Goal: Communication & Community: Answer question/provide support

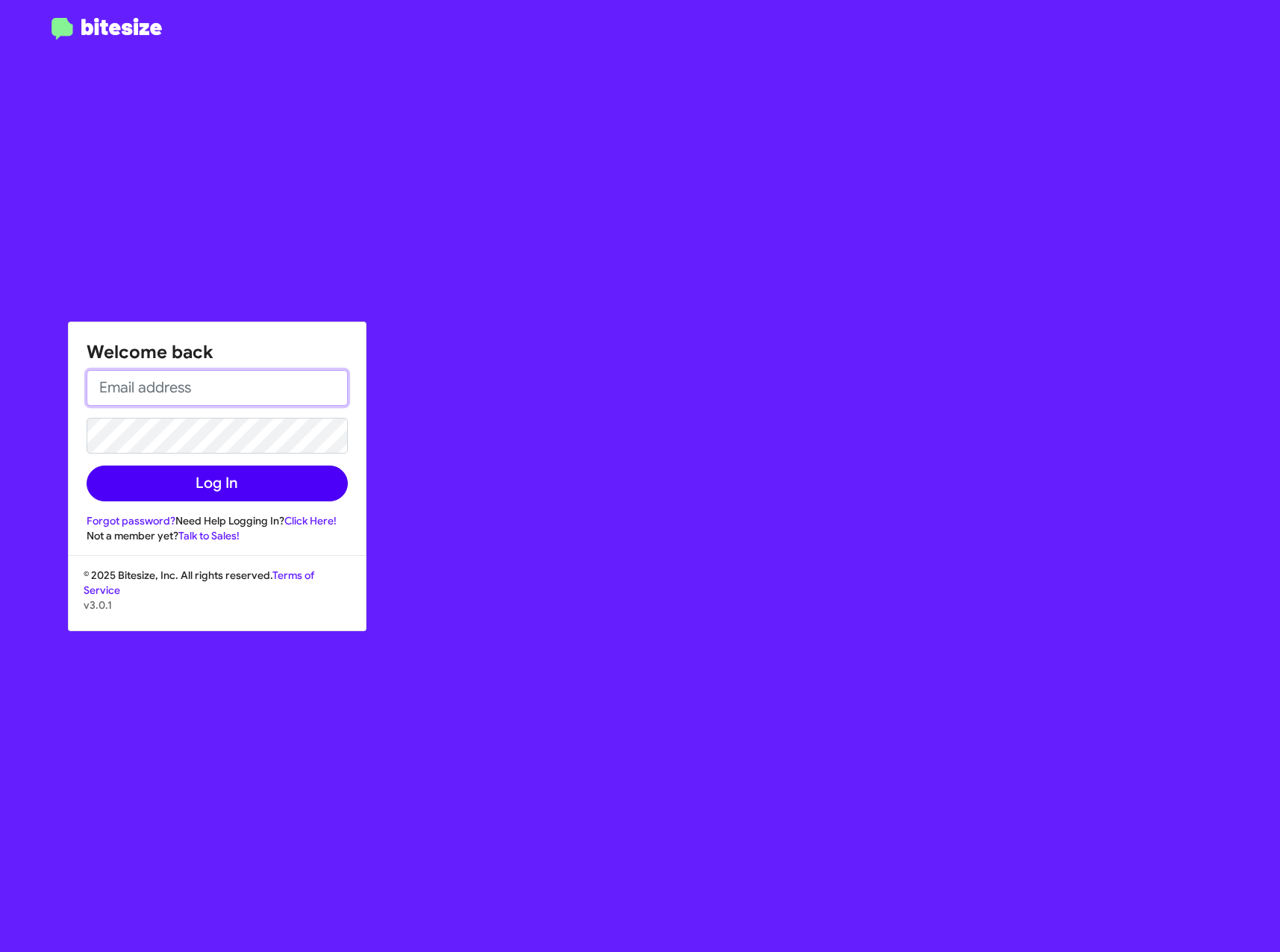
type input "[EMAIL_ADDRESS][DOMAIN_NAME]"
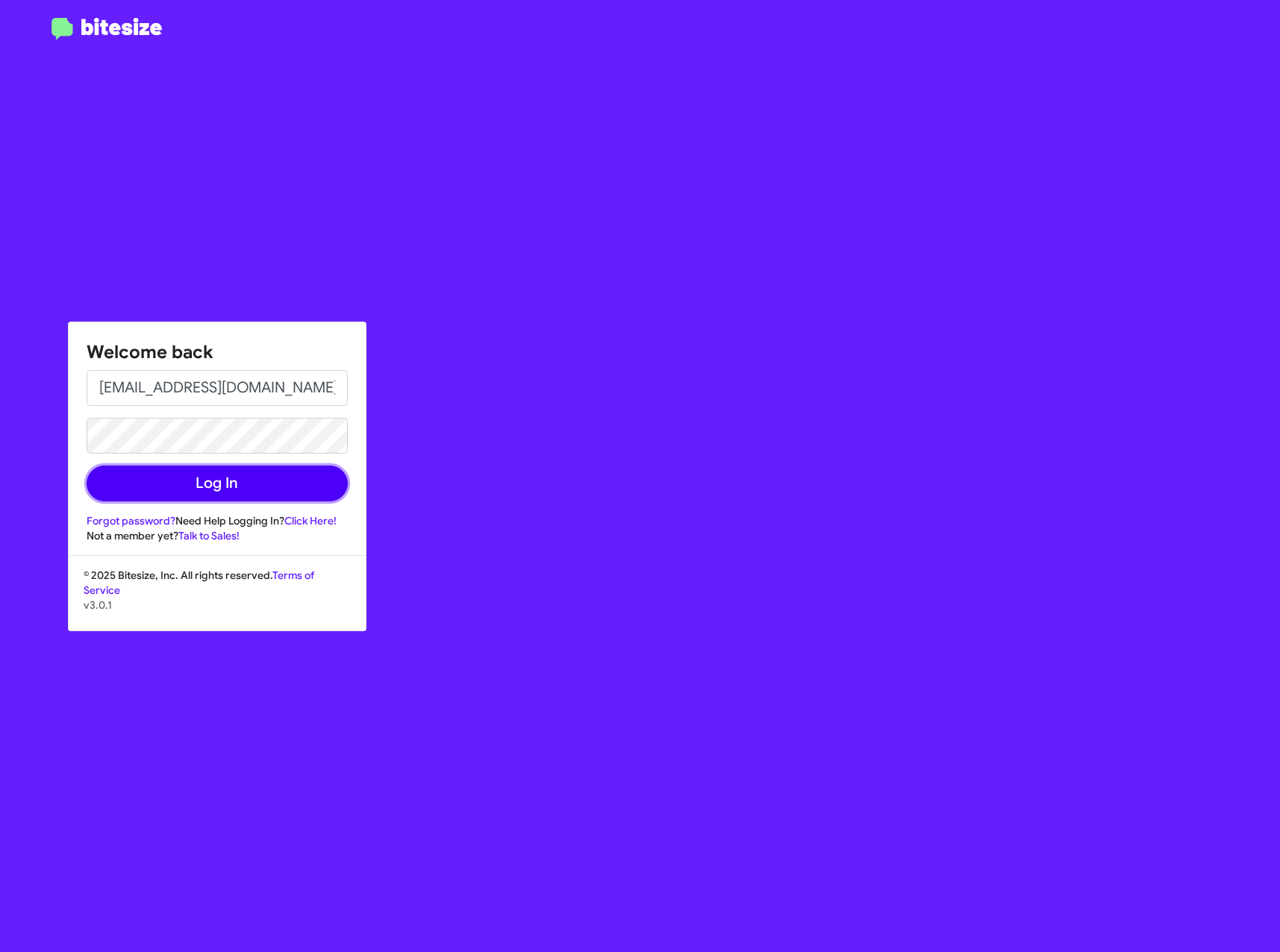
click at [245, 482] on button "Log In" at bounding box center [216, 483] width 261 height 36
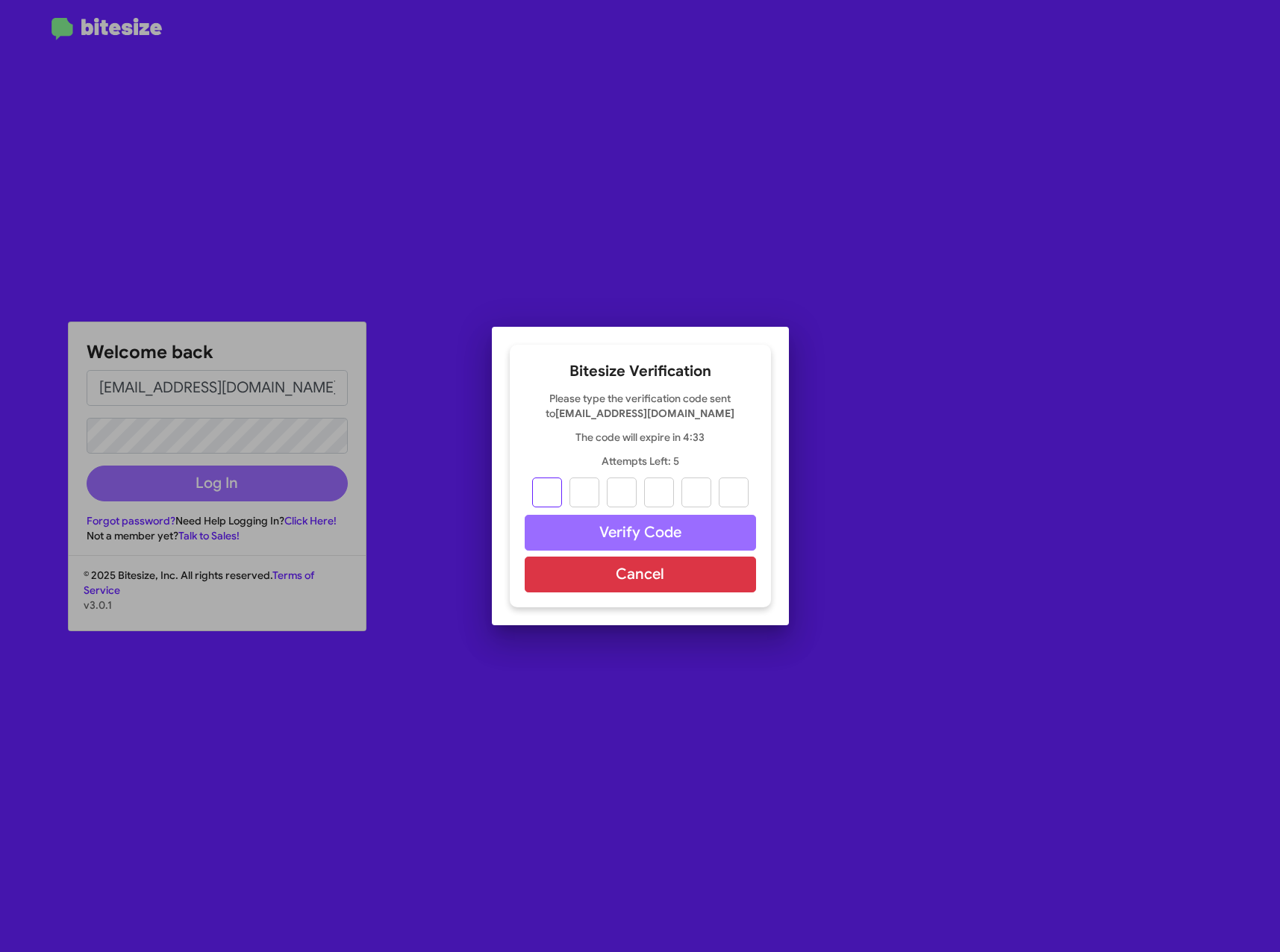
click at [552, 487] on input "text" at bounding box center [547, 492] width 30 height 30
paste input "1"
type input "4"
type input "7"
type input "6"
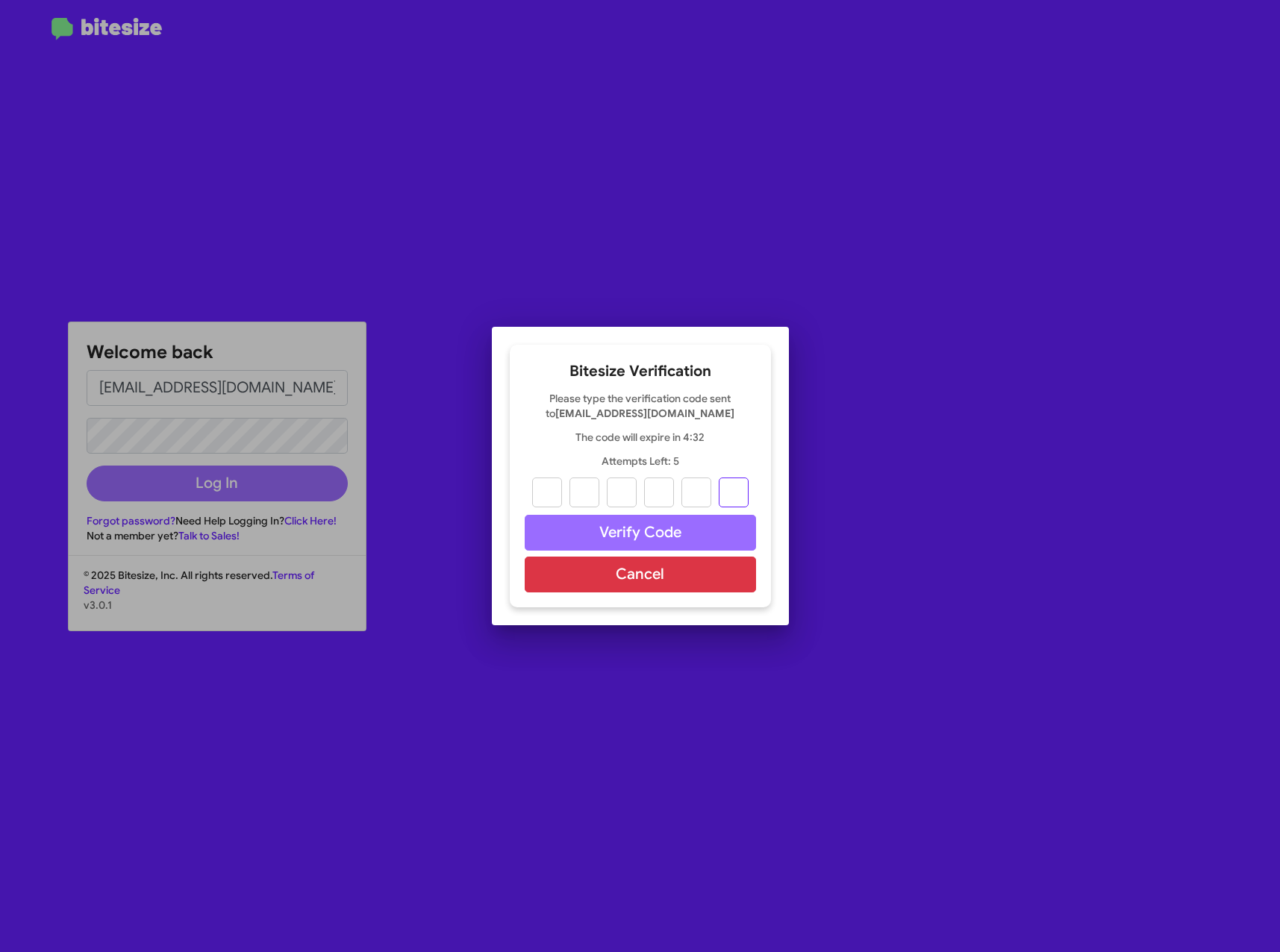
type input "2"
type input "1"
click at [620, 528] on button "Verify Code" at bounding box center [640, 533] width 231 height 36
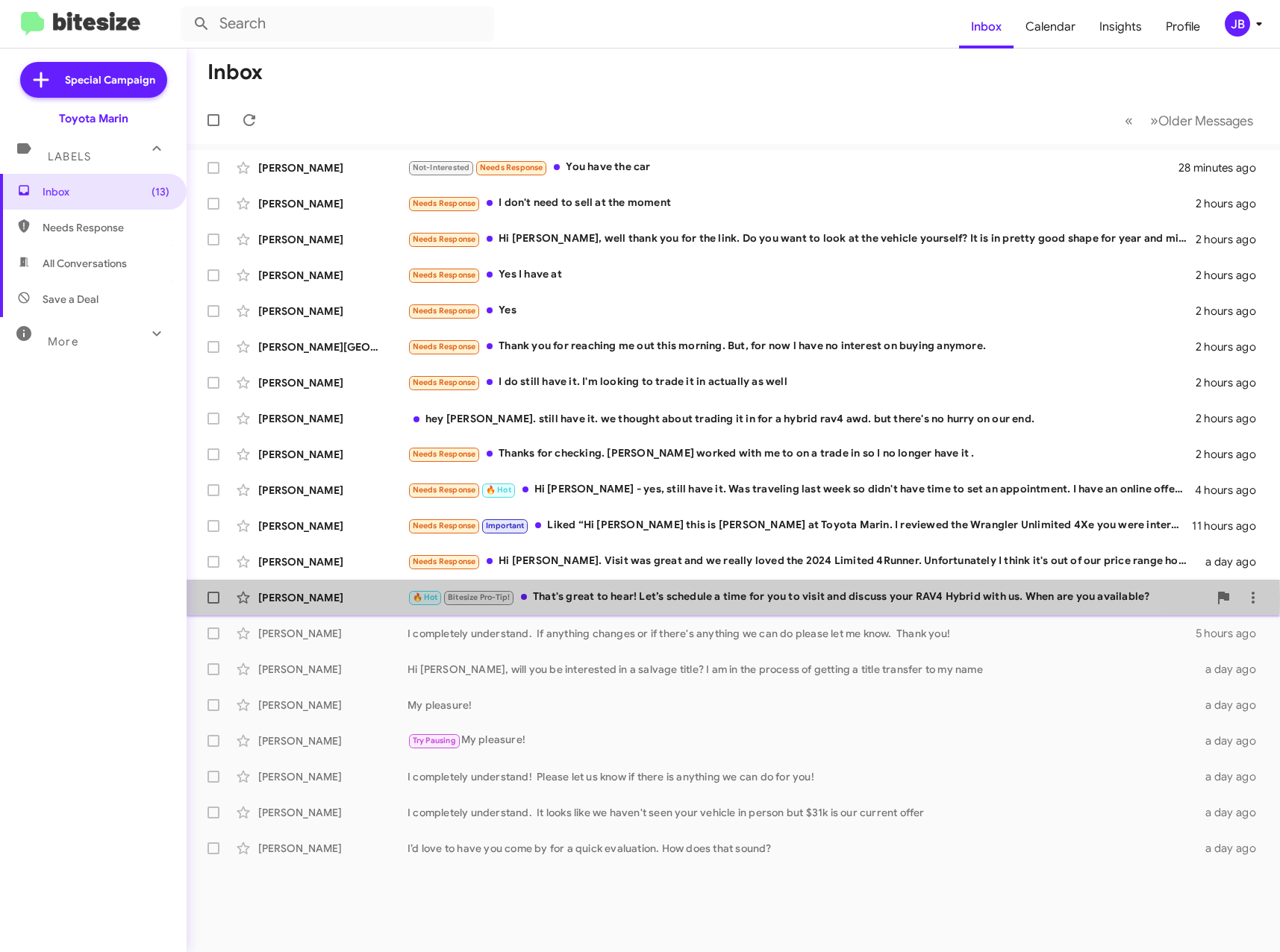
click at [557, 599] on div "🔥 Hot Bitesize Pro-Tip! That's great to hear! Let’s schedule a time for you to …" at bounding box center [807, 597] width 801 height 17
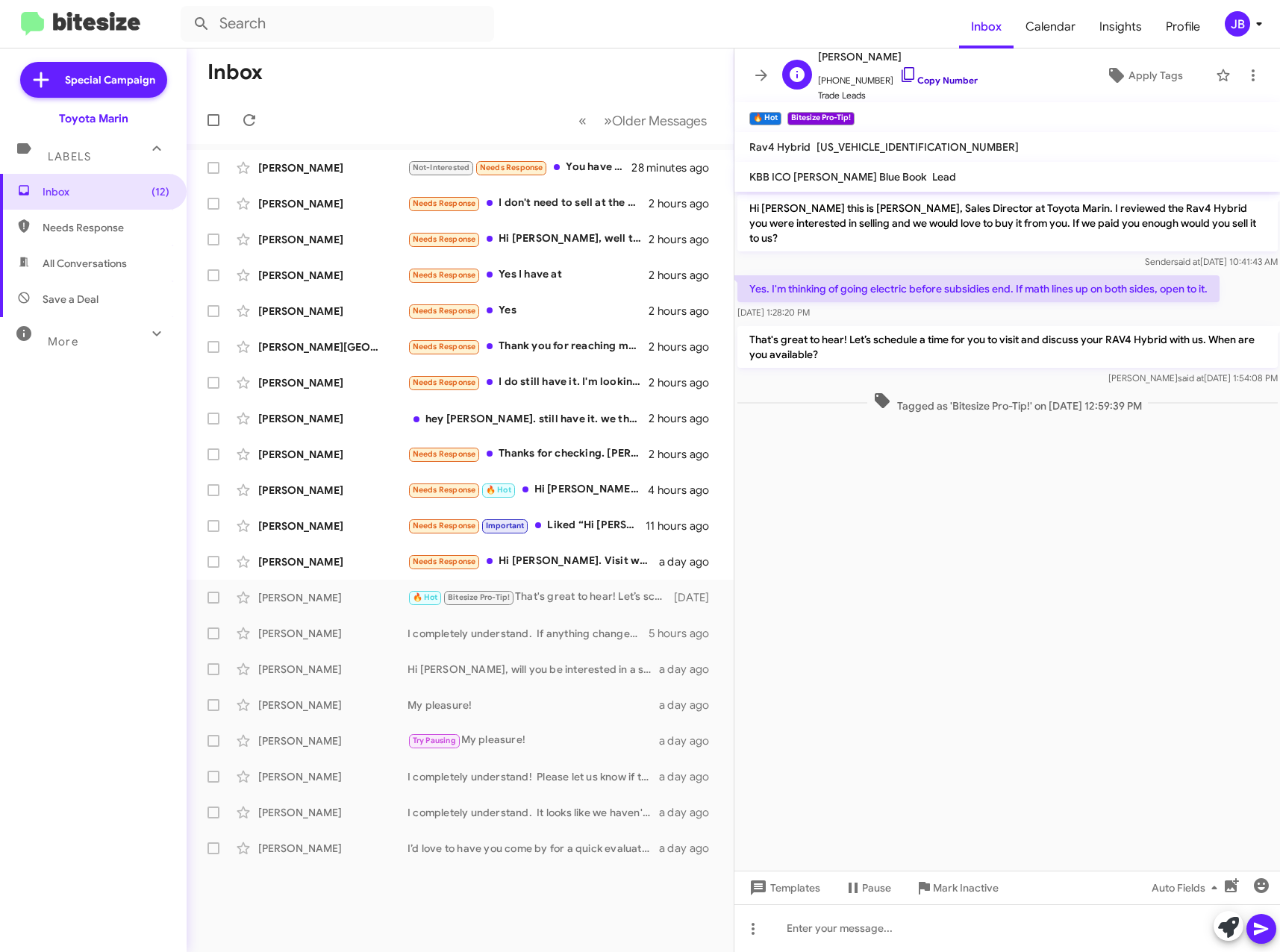
click at [902, 72] on icon at bounding box center [908, 75] width 13 height 15
click at [1224, 923] on icon at bounding box center [1229, 928] width 21 height 21
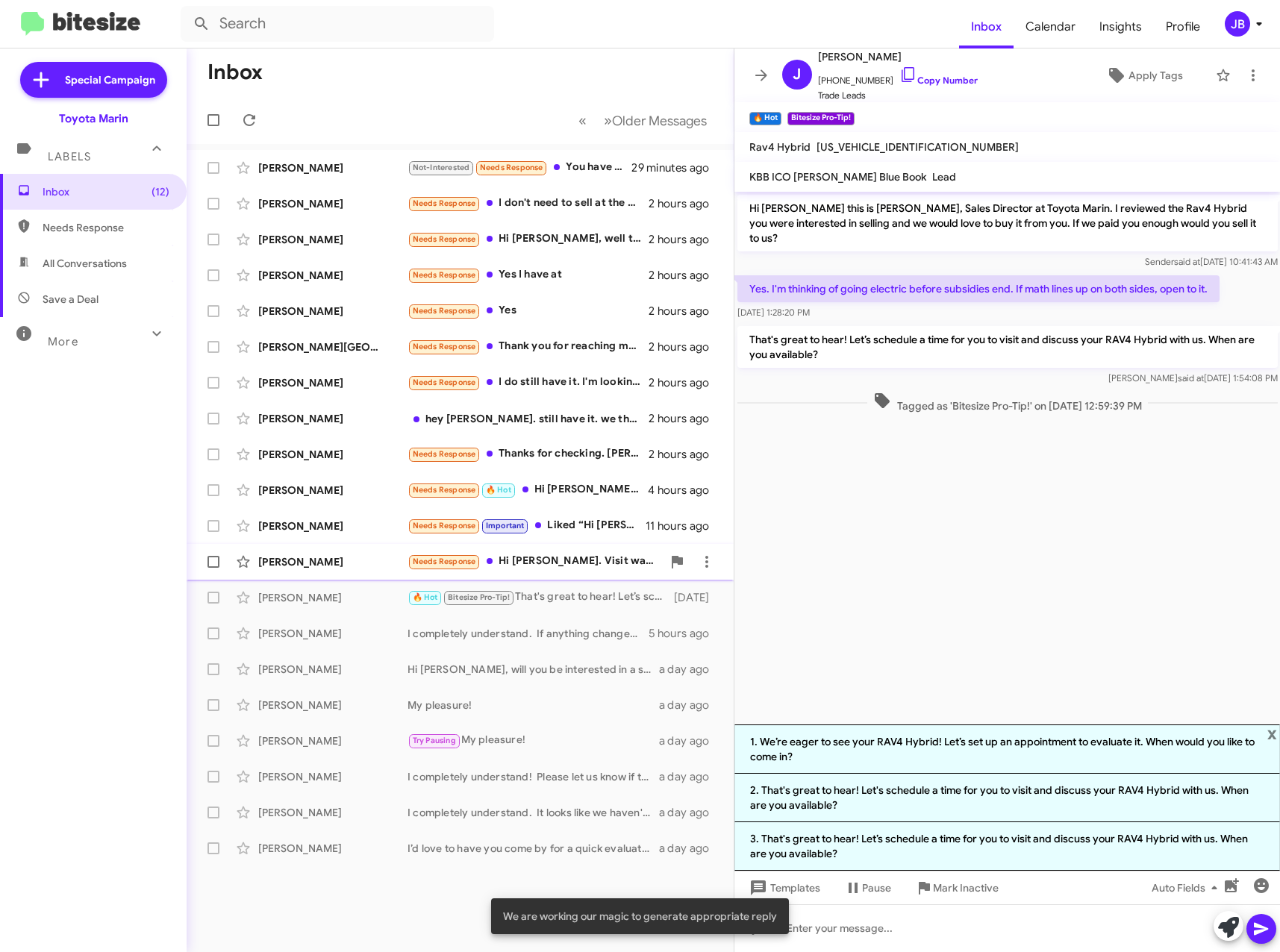
click at [292, 556] on div "[PERSON_NAME]" at bounding box center [332, 562] width 149 height 15
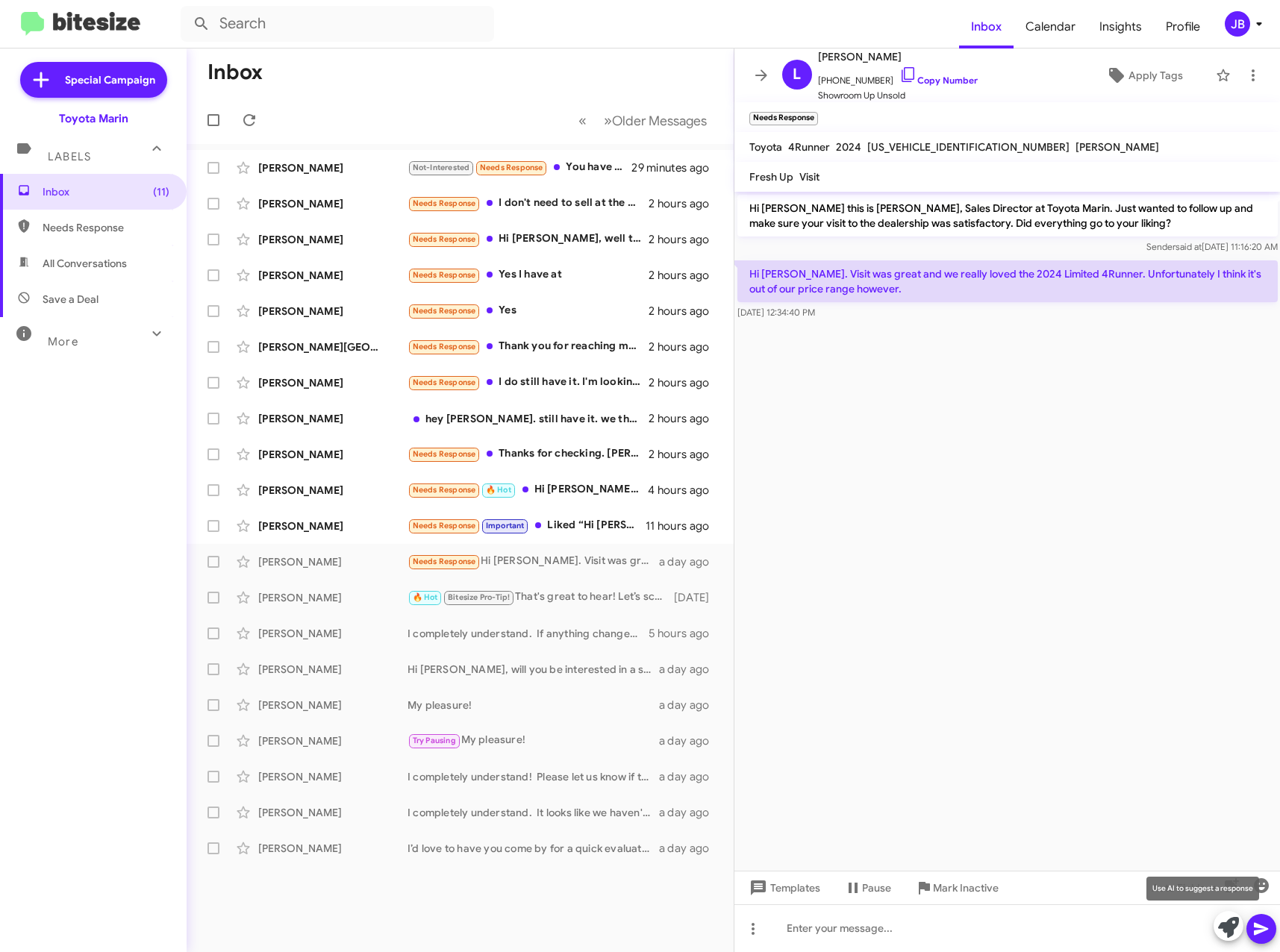
click at [1227, 920] on icon at bounding box center [1229, 928] width 21 height 21
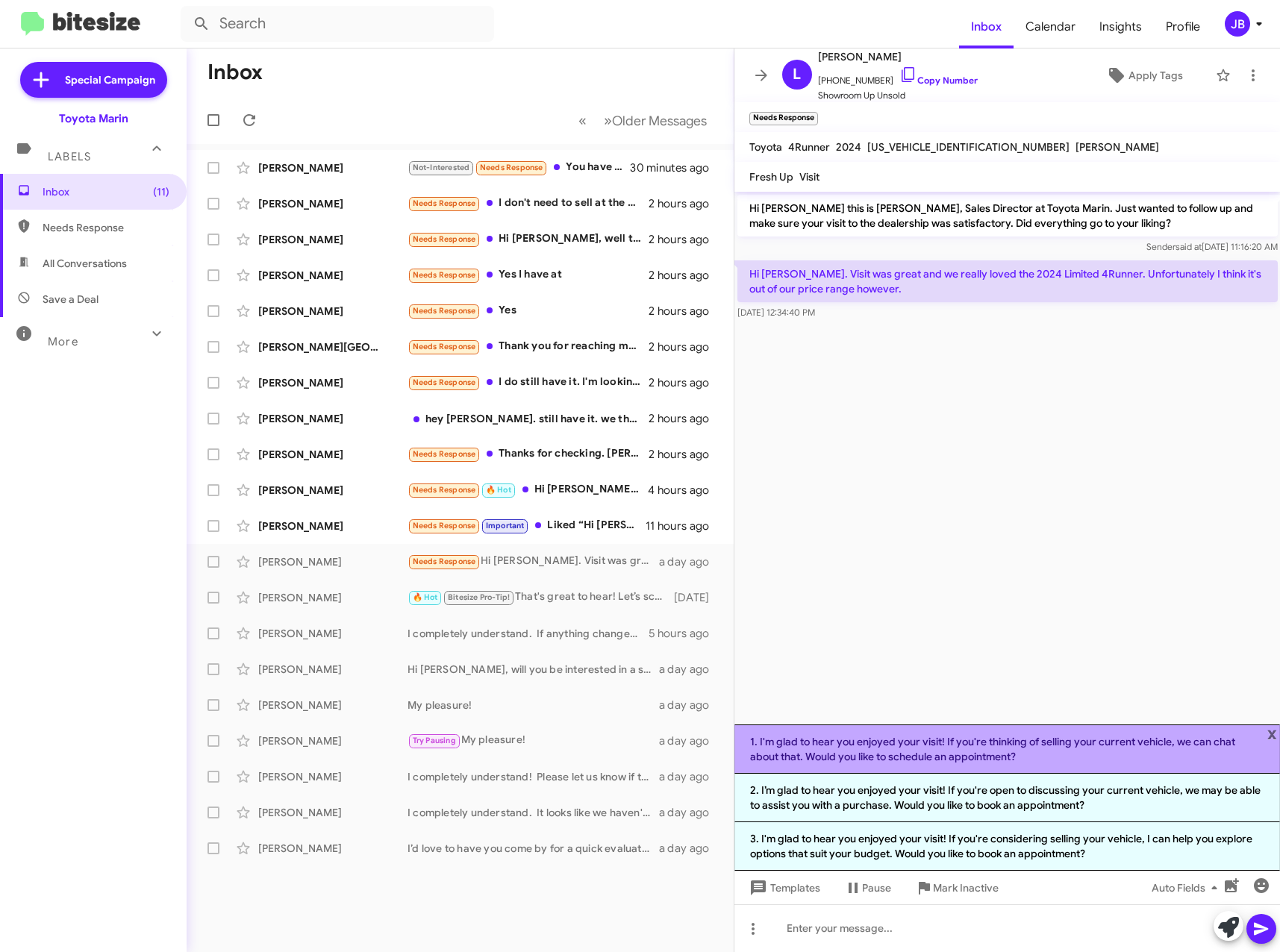
click at [1050, 753] on li "1. I'm glad to hear you enjoyed your visit! If you're thinking of selling your …" at bounding box center [1008, 749] width 547 height 50
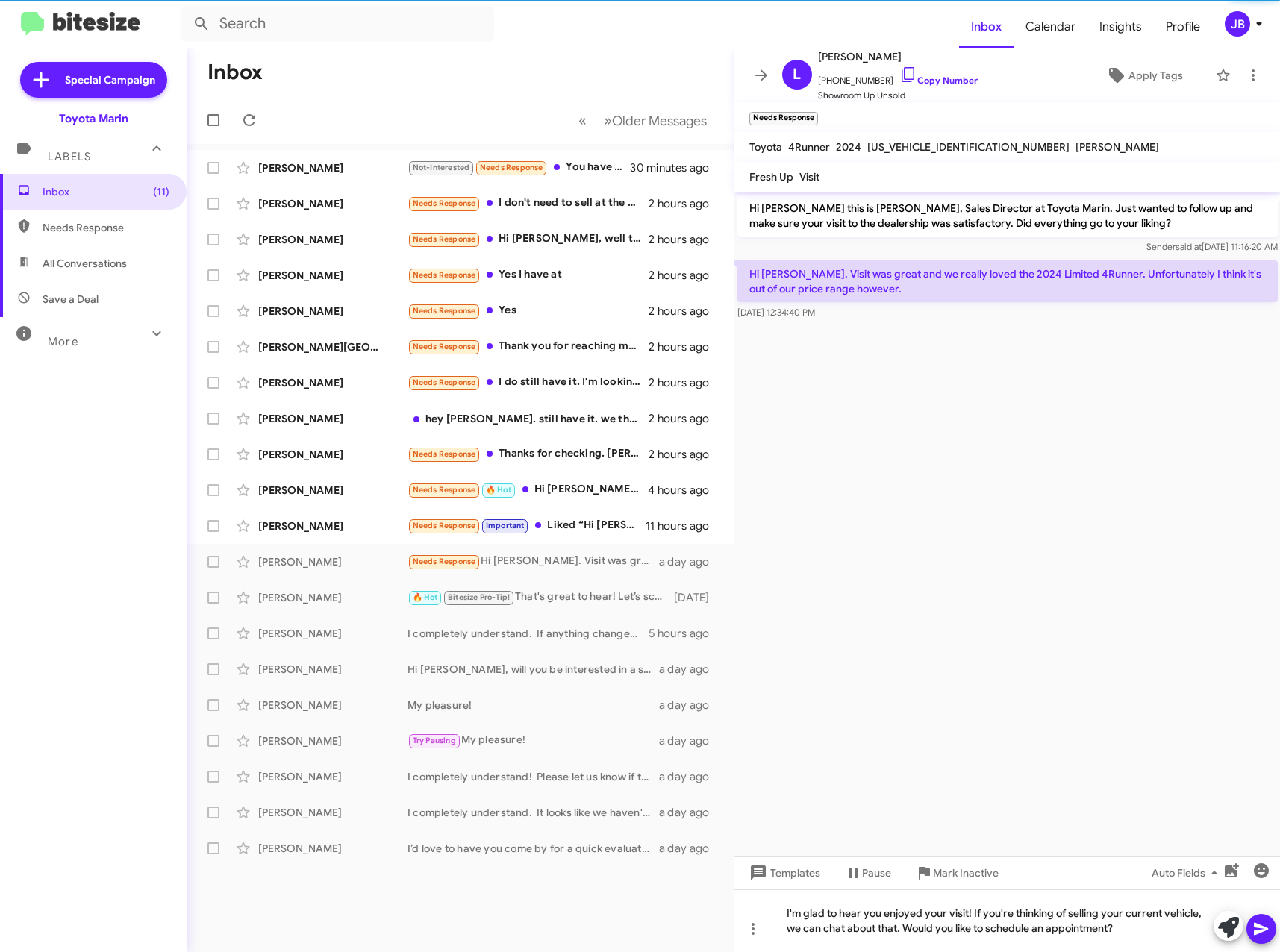
click at [1258, 933] on icon at bounding box center [1261, 929] width 18 height 18
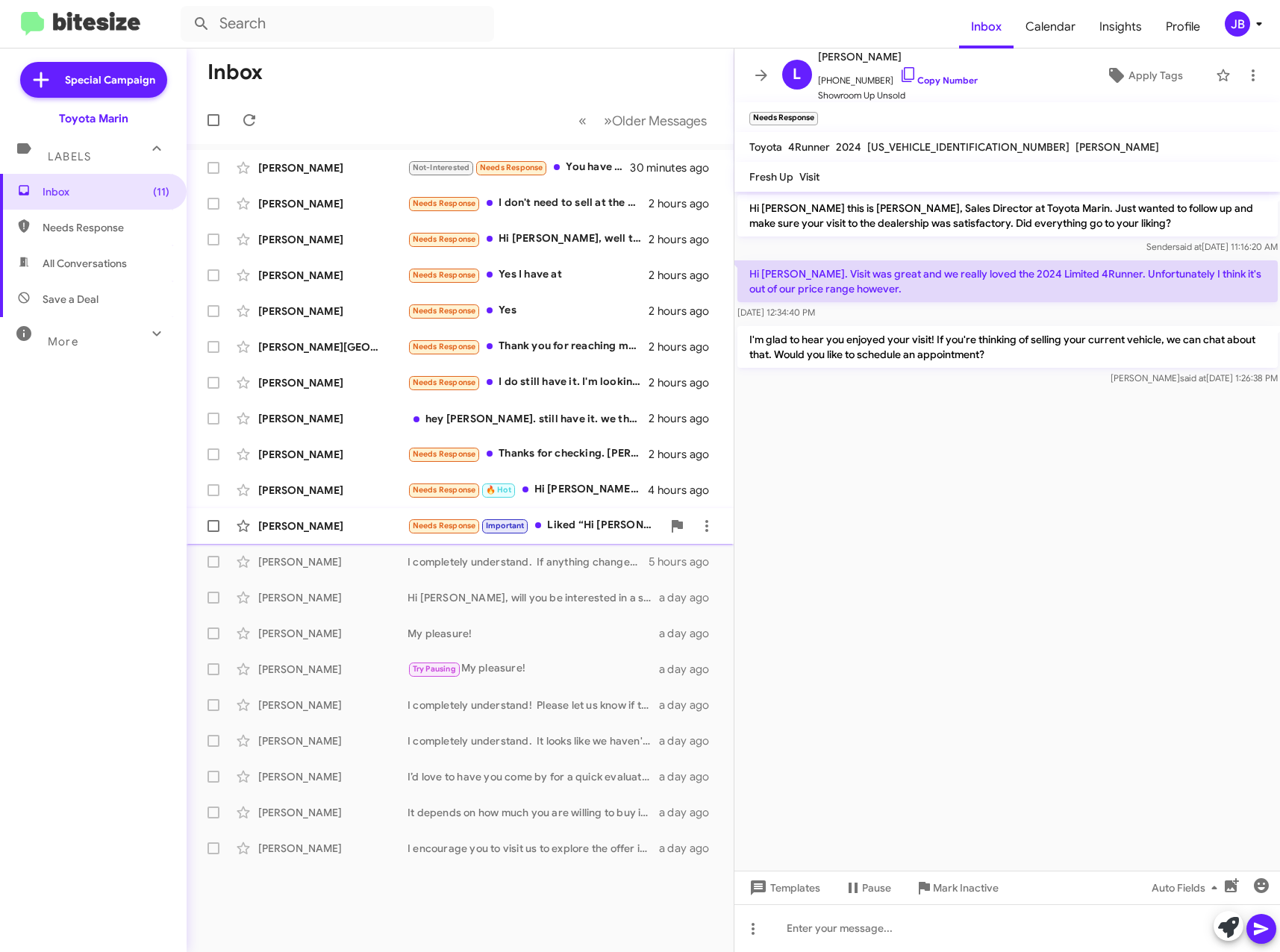
click at [320, 529] on div "[PERSON_NAME]" at bounding box center [332, 526] width 149 height 15
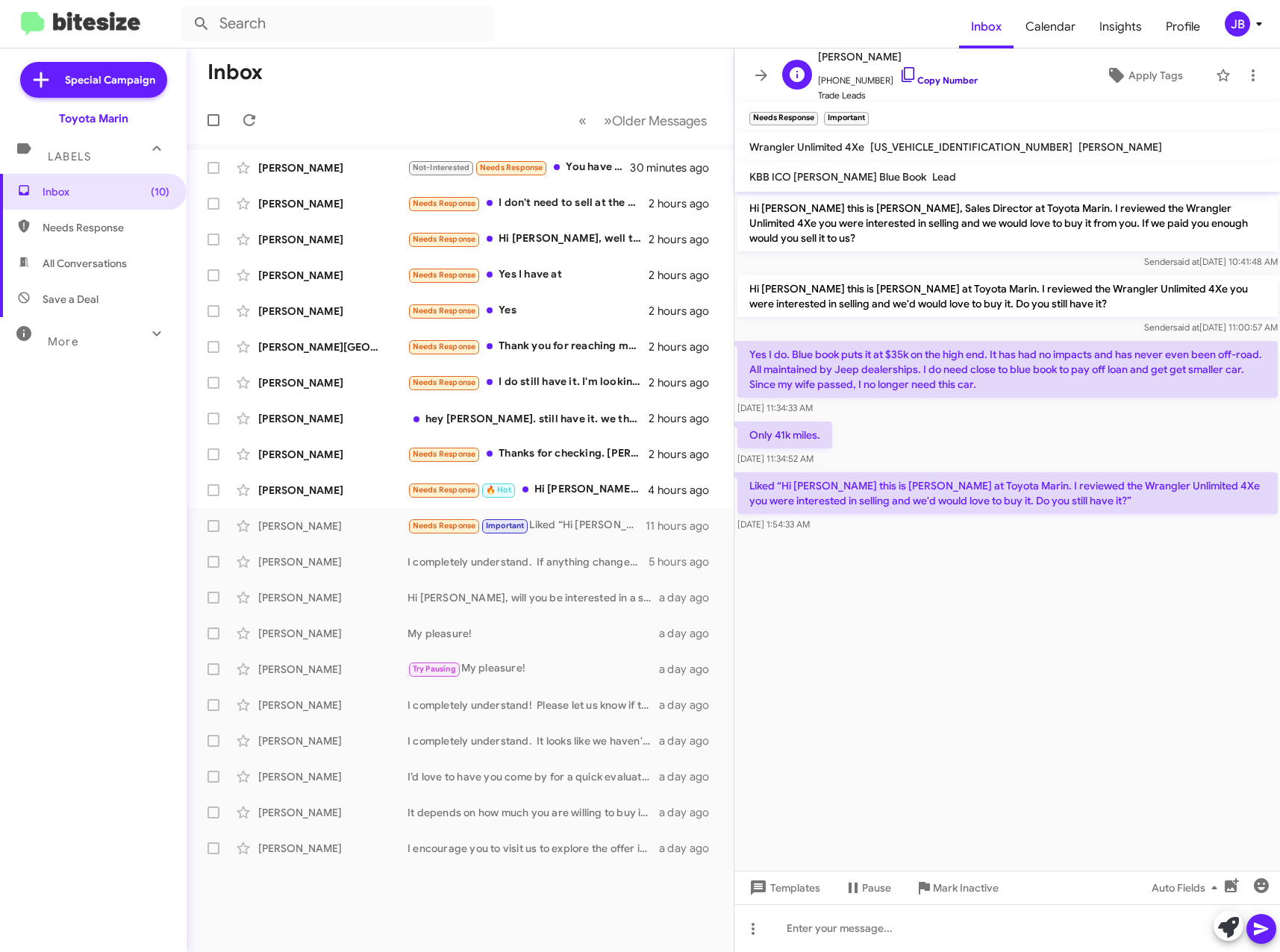
click at [902, 68] on icon at bounding box center [908, 75] width 13 height 15
click at [1230, 930] on icon at bounding box center [1229, 928] width 21 height 21
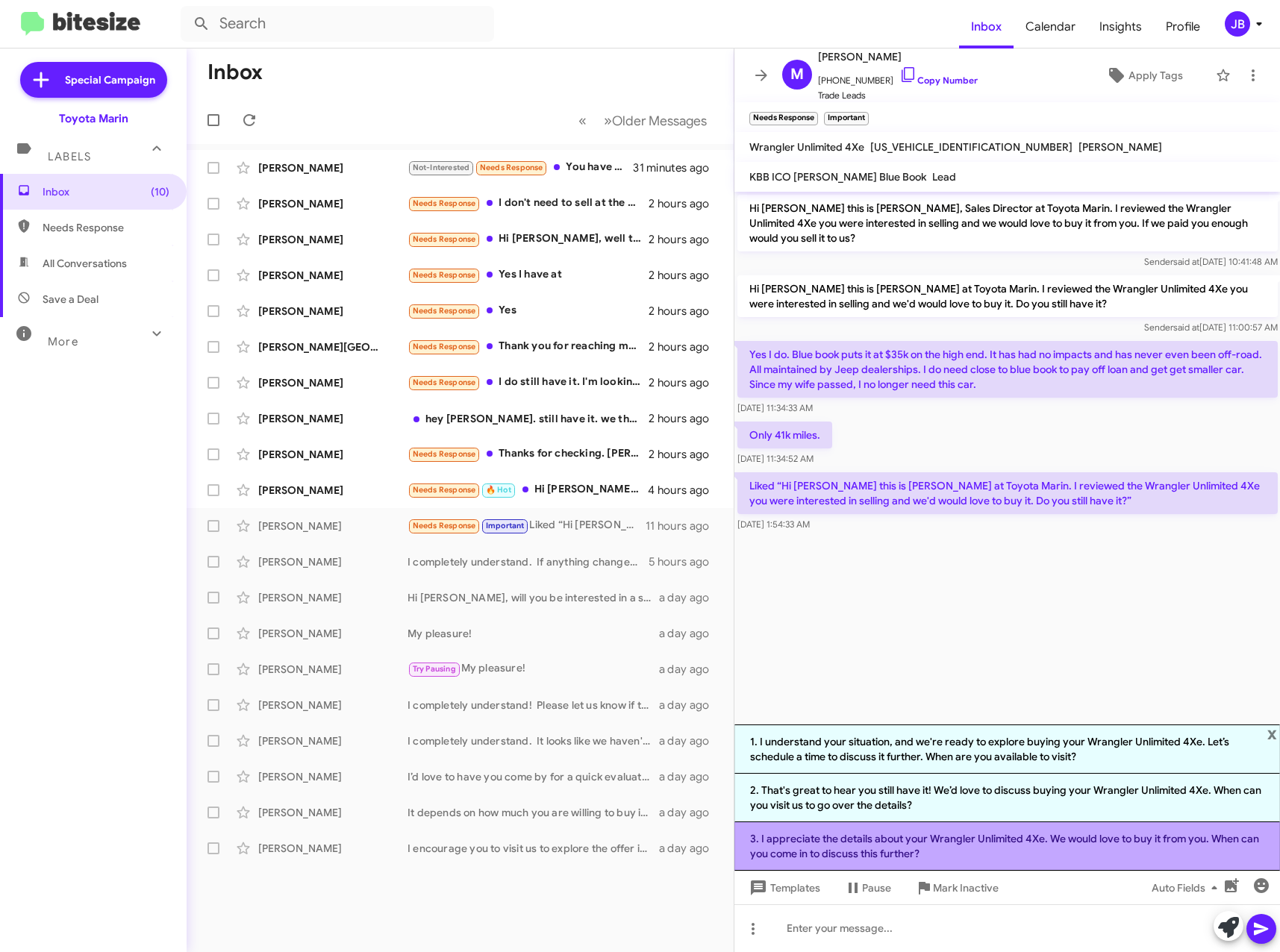
click at [1084, 841] on li "3. I appreciate the details about your Wrangler Unlimited 4Xe. We would love to…" at bounding box center [1008, 846] width 547 height 49
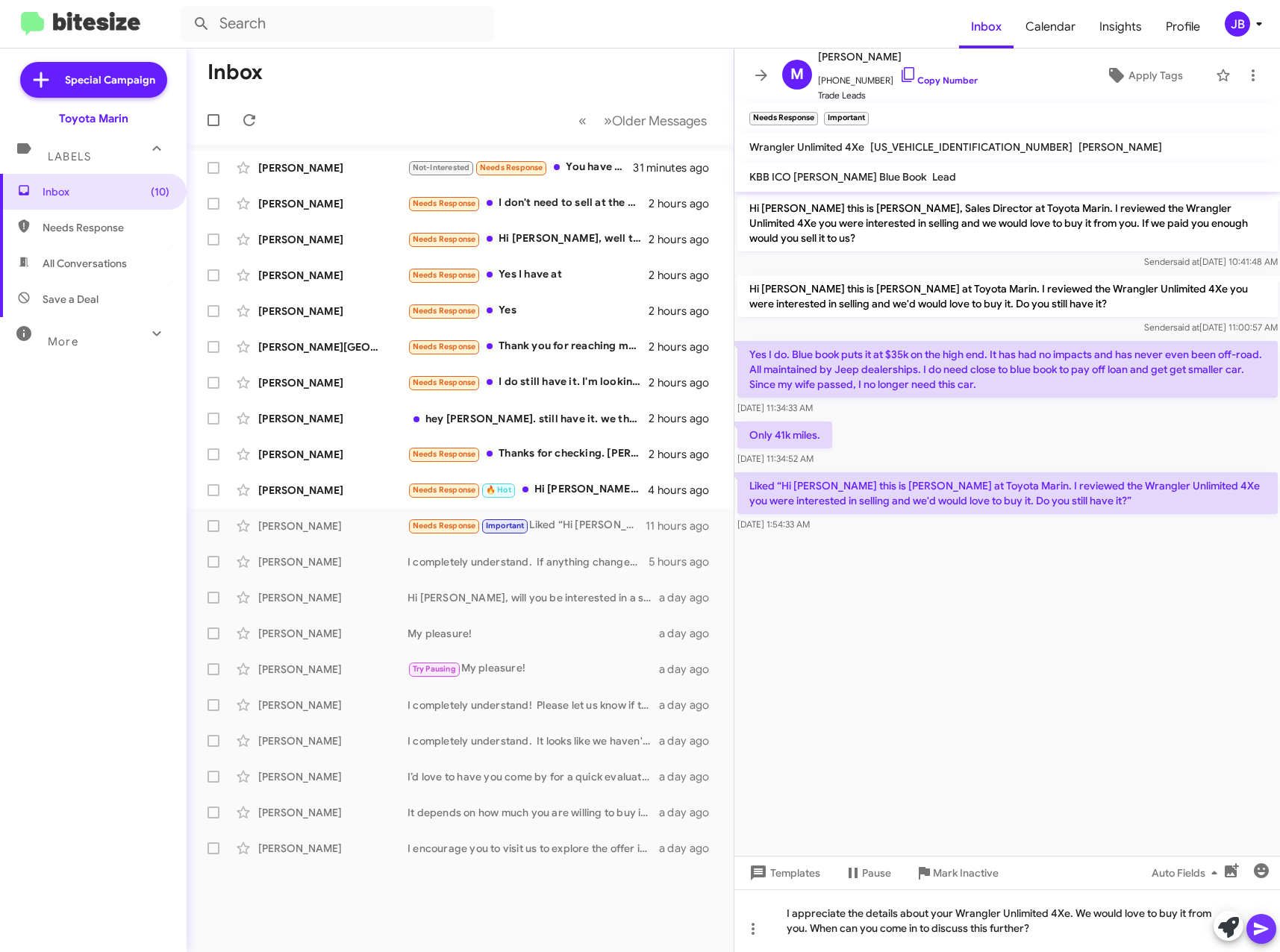
click at [1265, 930] on icon at bounding box center [1260, 930] width 14 height 13
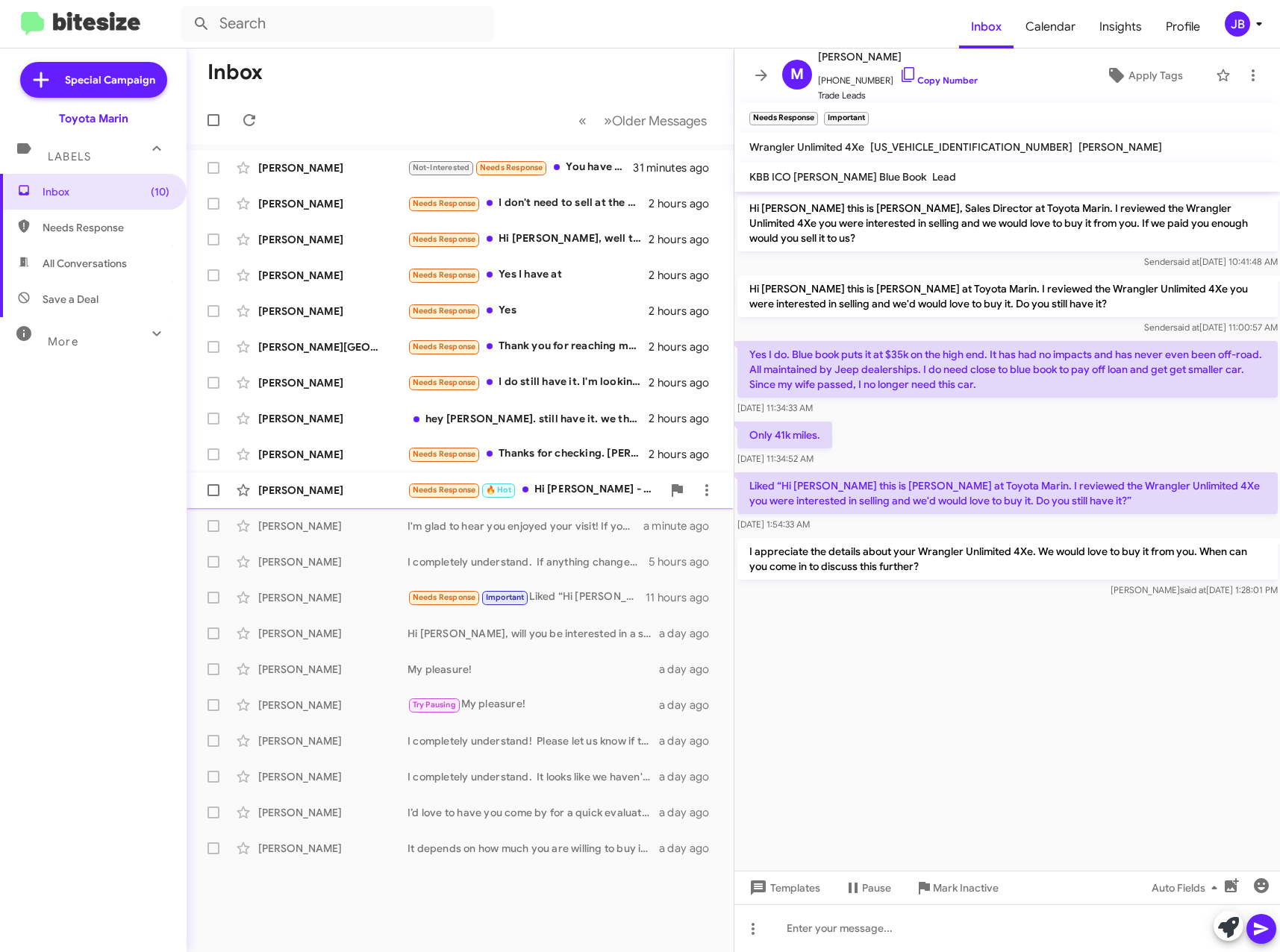
click at [313, 485] on div "[PERSON_NAME]" at bounding box center [332, 491] width 149 height 15
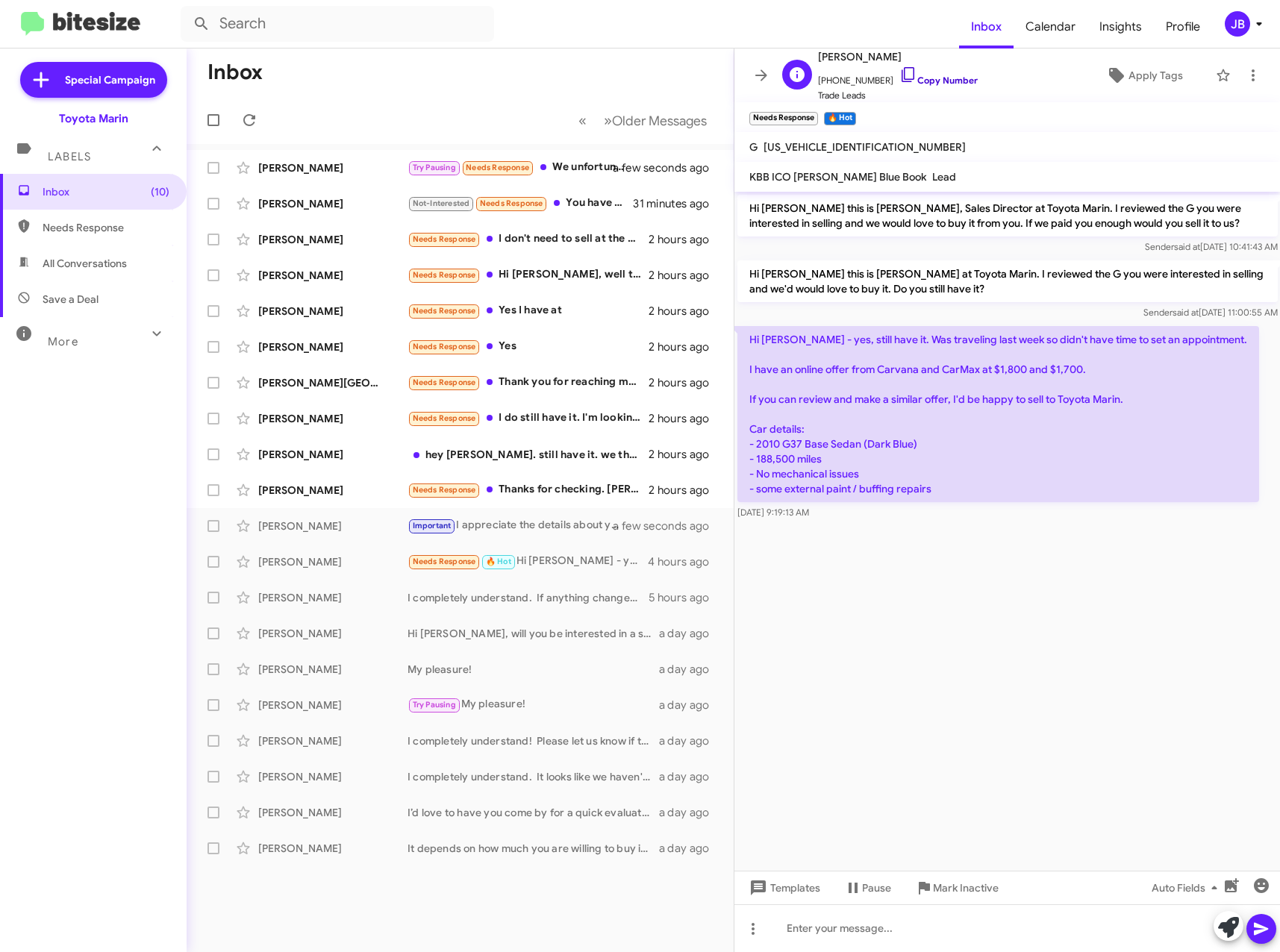
click at [900, 76] on icon at bounding box center [908, 74] width 18 height 18
click at [1229, 926] on icon at bounding box center [1229, 928] width 21 height 21
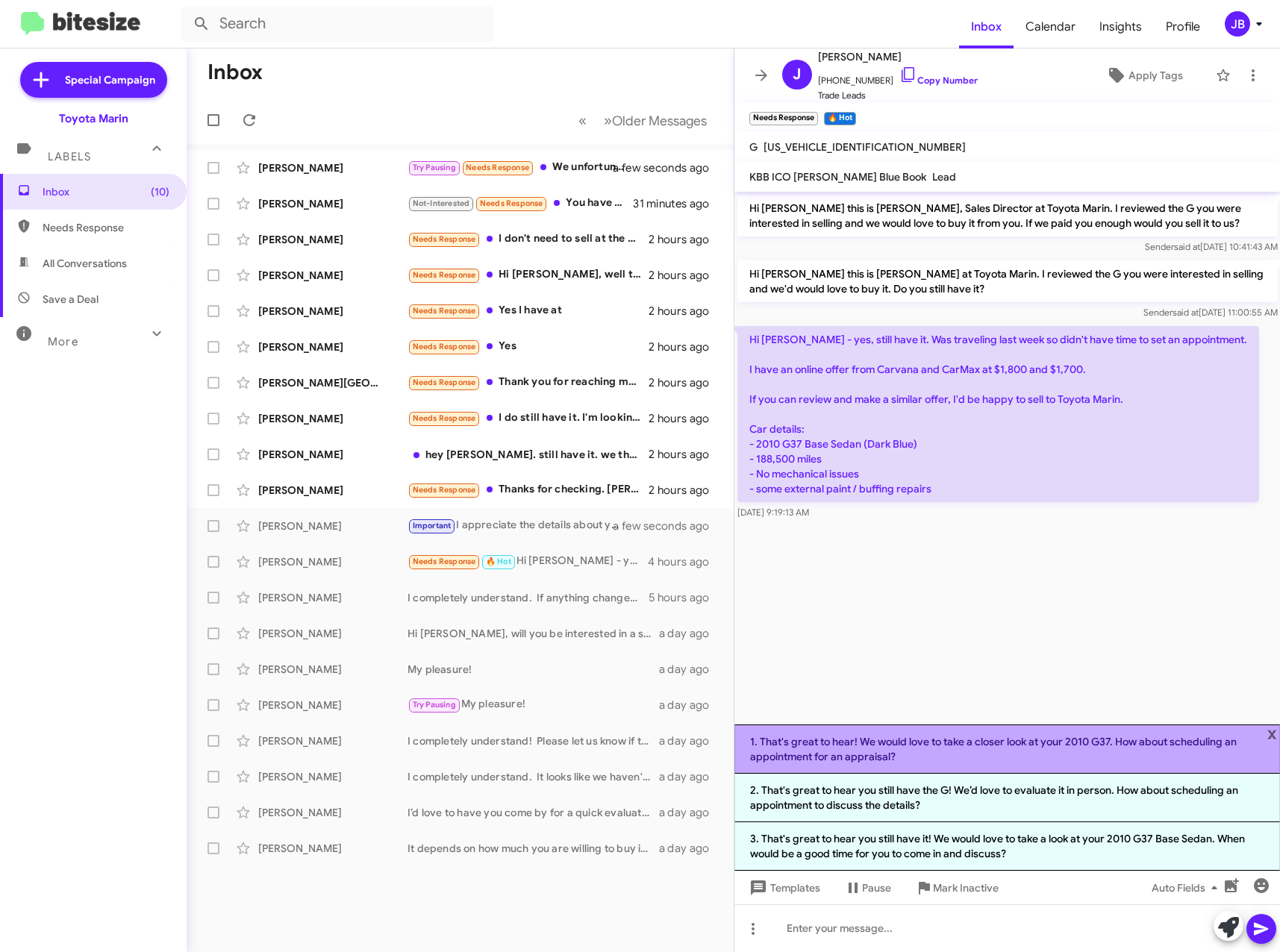
click at [929, 749] on li "1. That's great to hear! We would love to take a closer look at your 2010 G37. …" at bounding box center [1008, 749] width 547 height 50
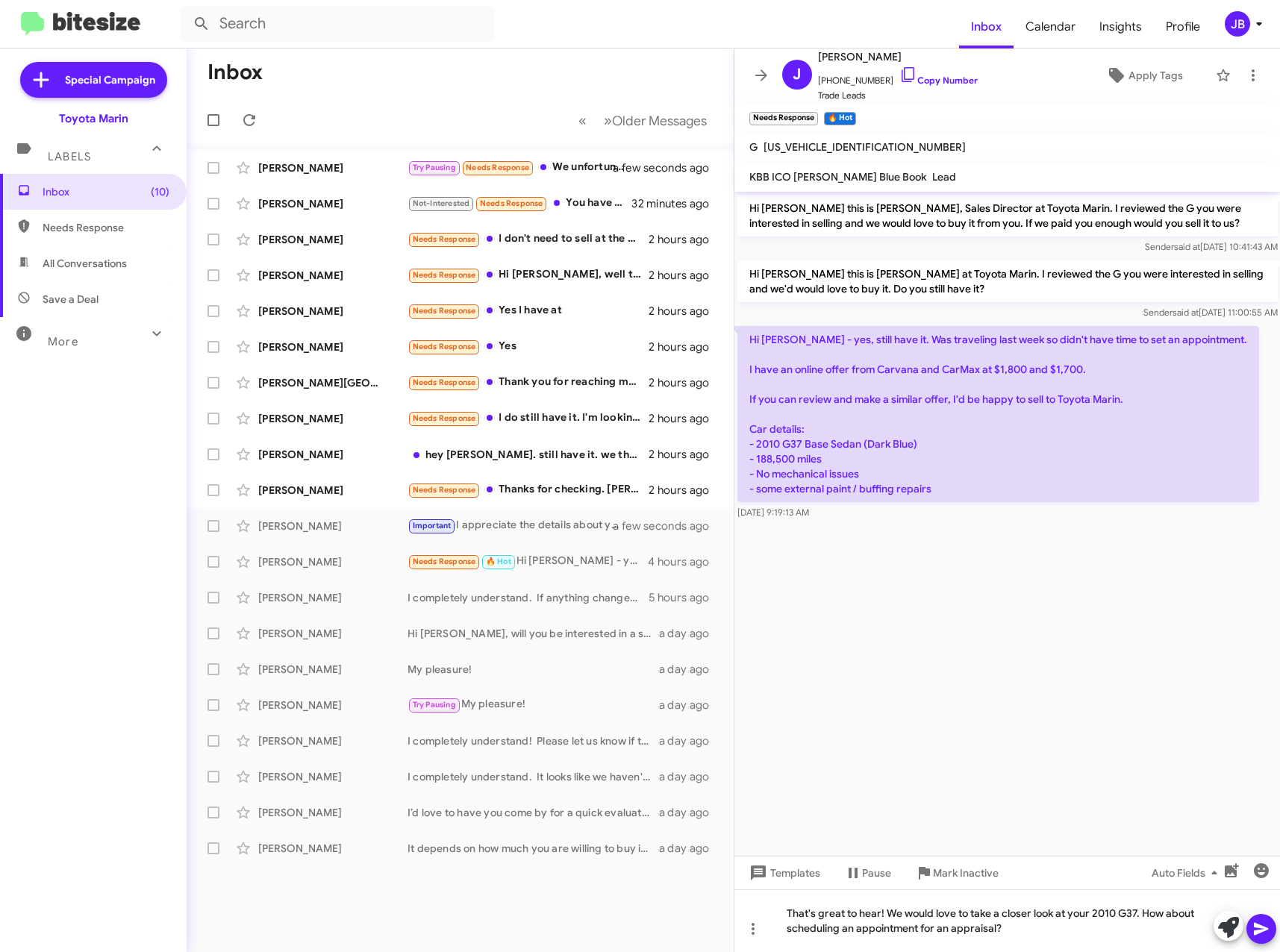
click at [1261, 933] on icon at bounding box center [1261, 929] width 18 height 18
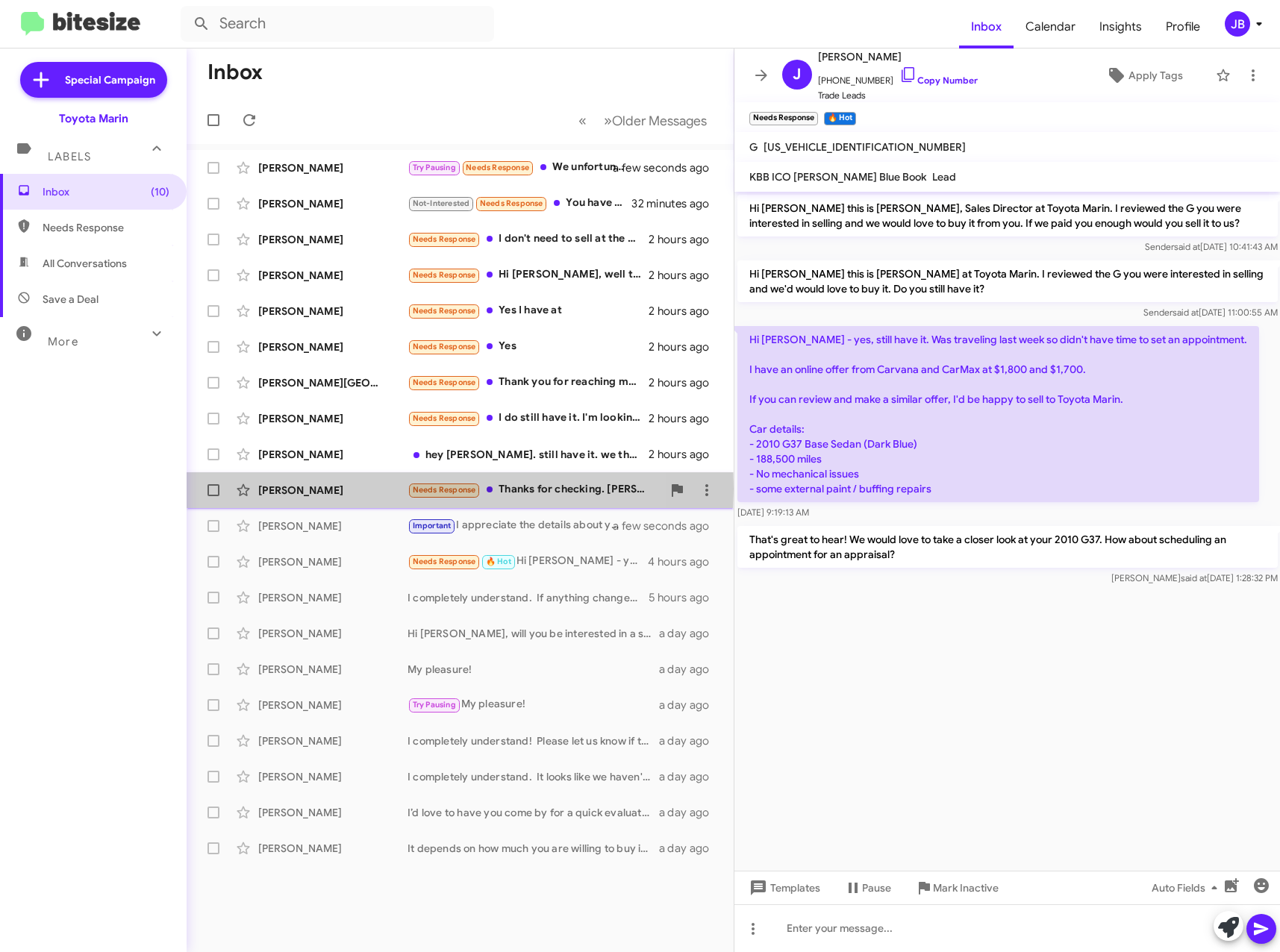
click at [320, 489] on div "[PERSON_NAME]" at bounding box center [332, 491] width 149 height 15
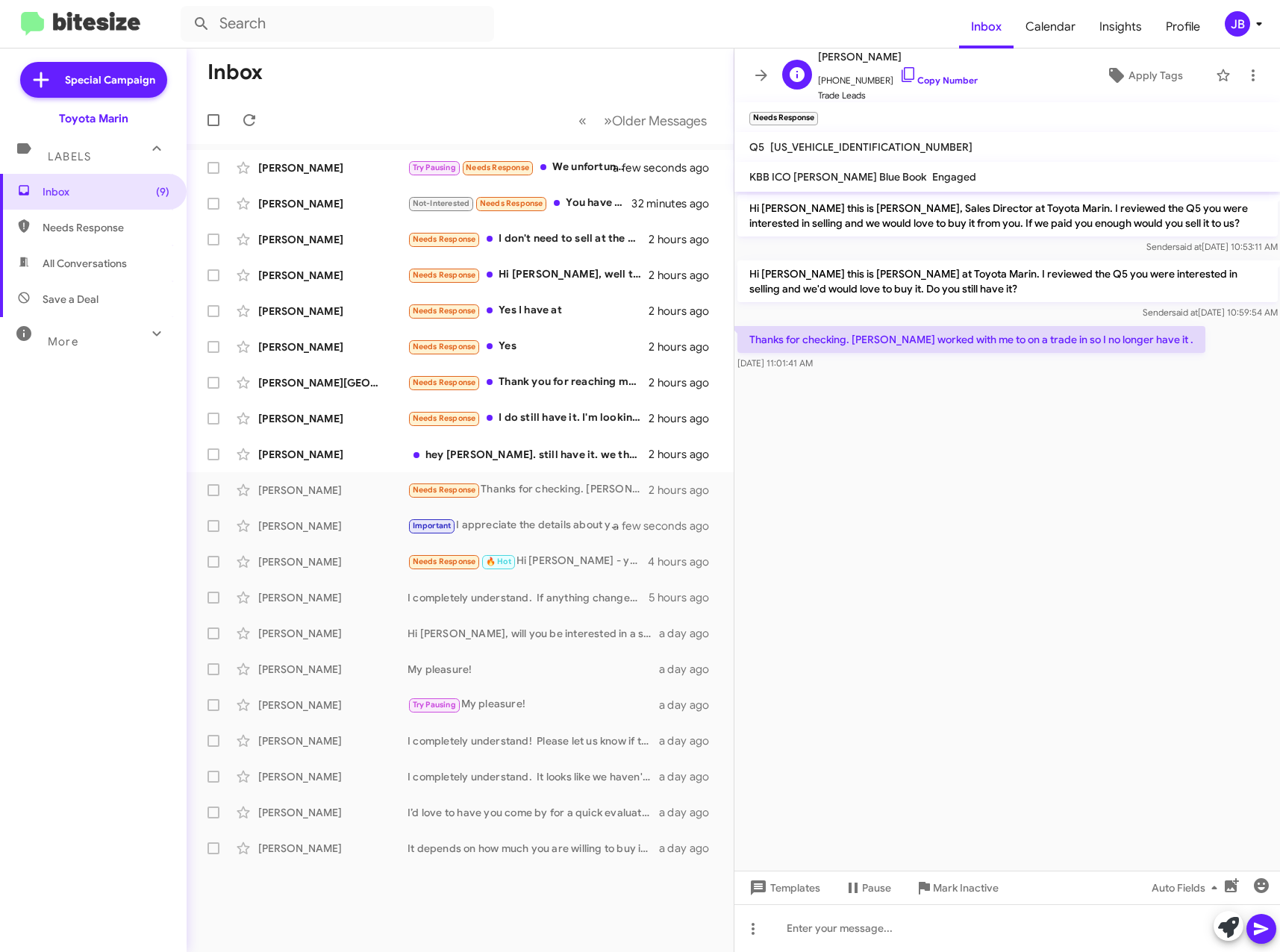
click at [892, 62] on span "[PERSON_NAME]" at bounding box center [898, 56] width 160 height 18
click at [900, 72] on icon at bounding box center [908, 74] width 18 height 18
click at [1269, 922] on icon at bounding box center [1261, 929] width 18 height 18
click at [1232, 932] on icon at bounding box center [1229, 928] width 21 height 21
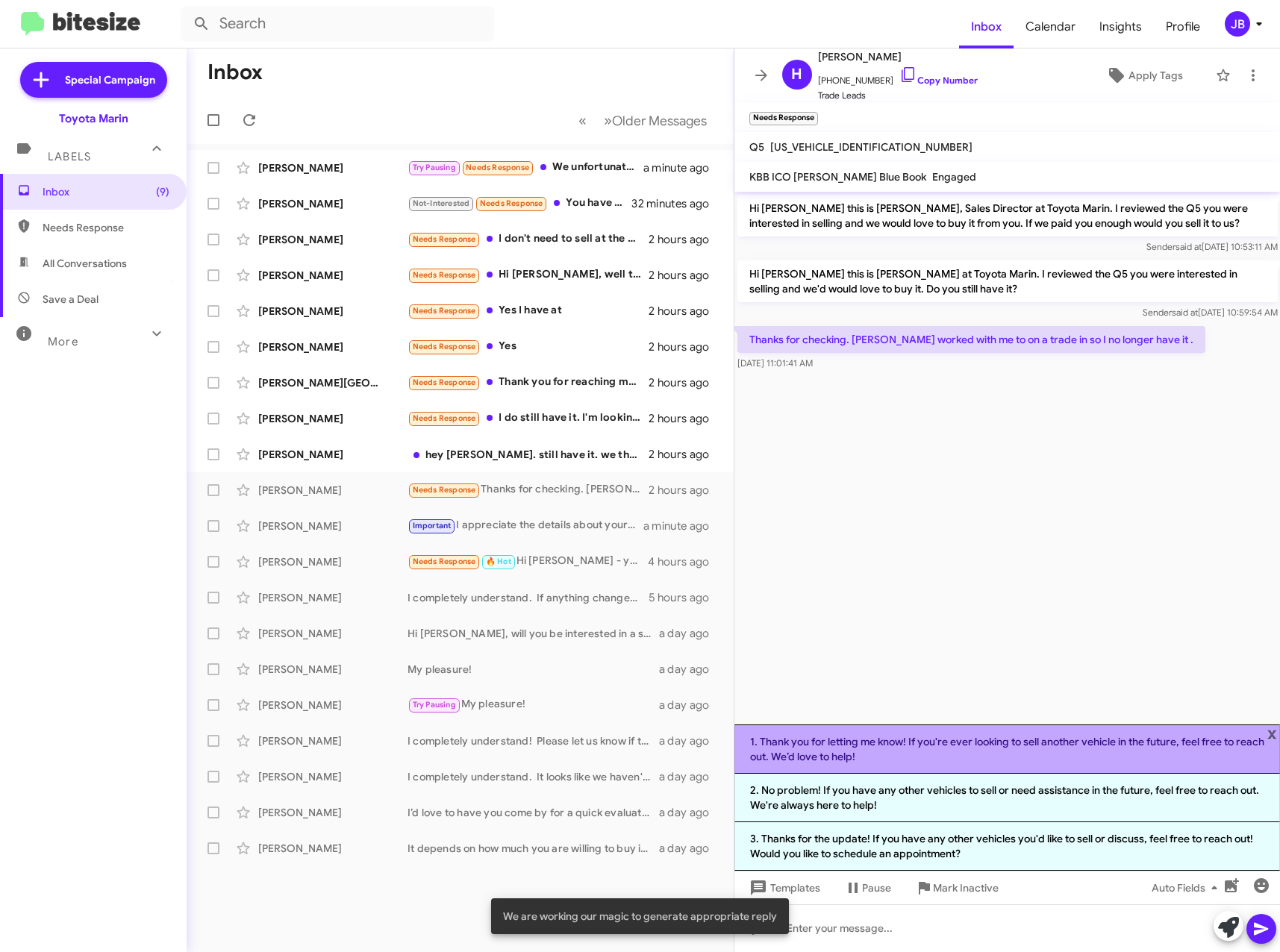
click at [1006, 748] on li "1. Thank you for letting me know! If you're ever looking to sell another vehicl…" at bounding box center [1008, 749] width 547 height 50
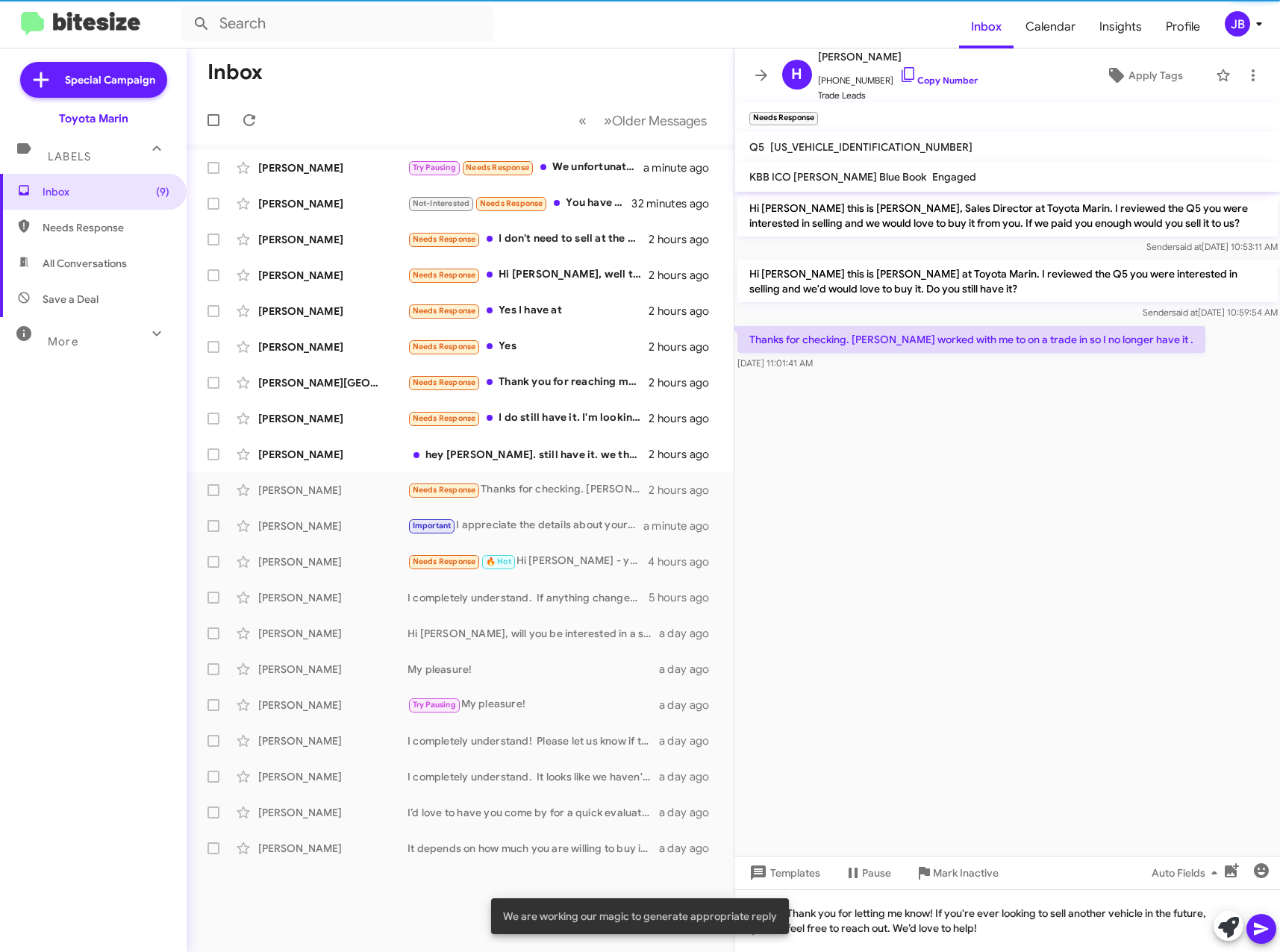
click at [1265, 937] on icon at bounding box center [1261, 929] width 18 height 18
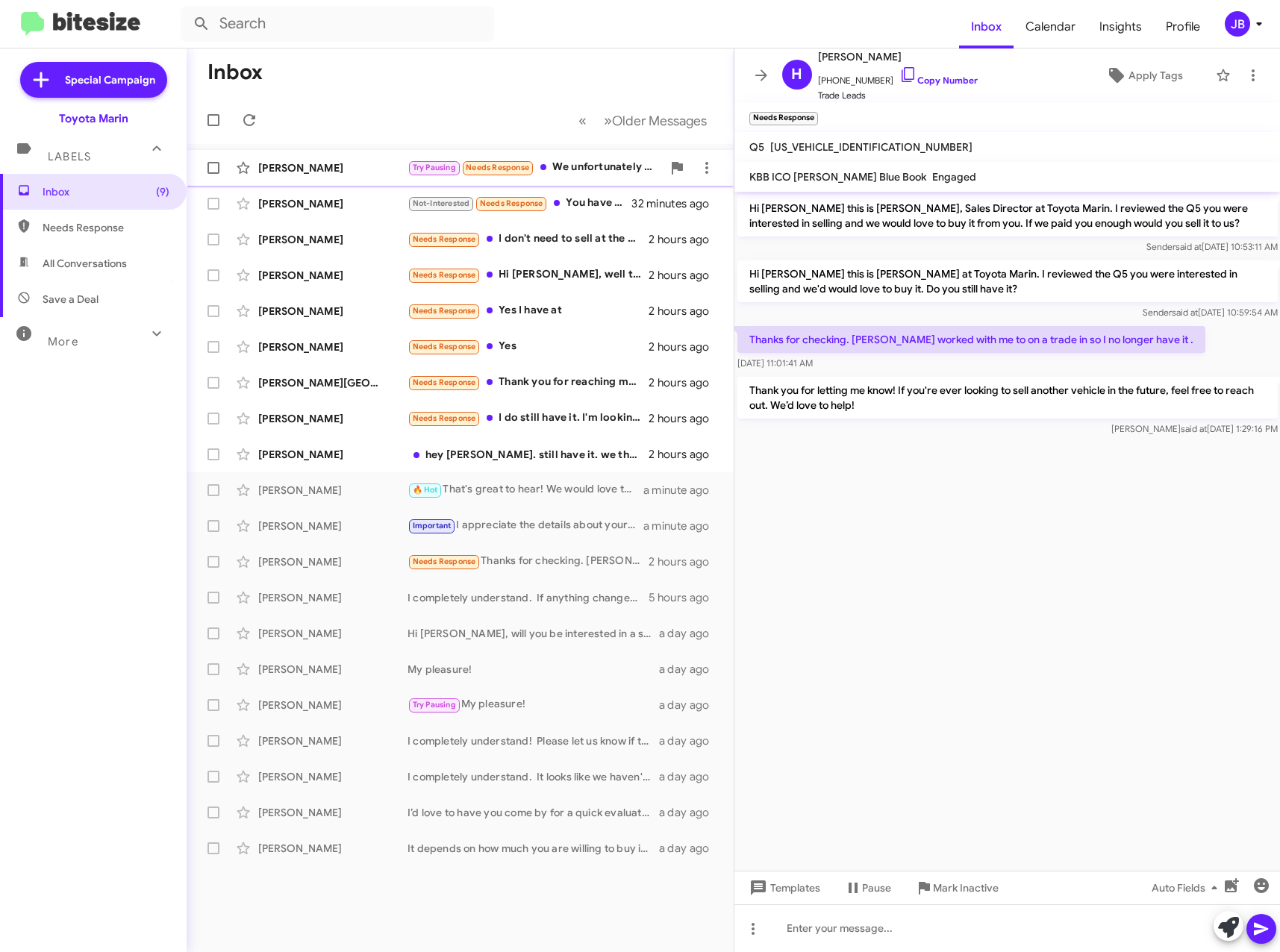
click at [303, 160] on div "[PERSON_NAME]" at bounding box center [332, 168] width 149 height 15
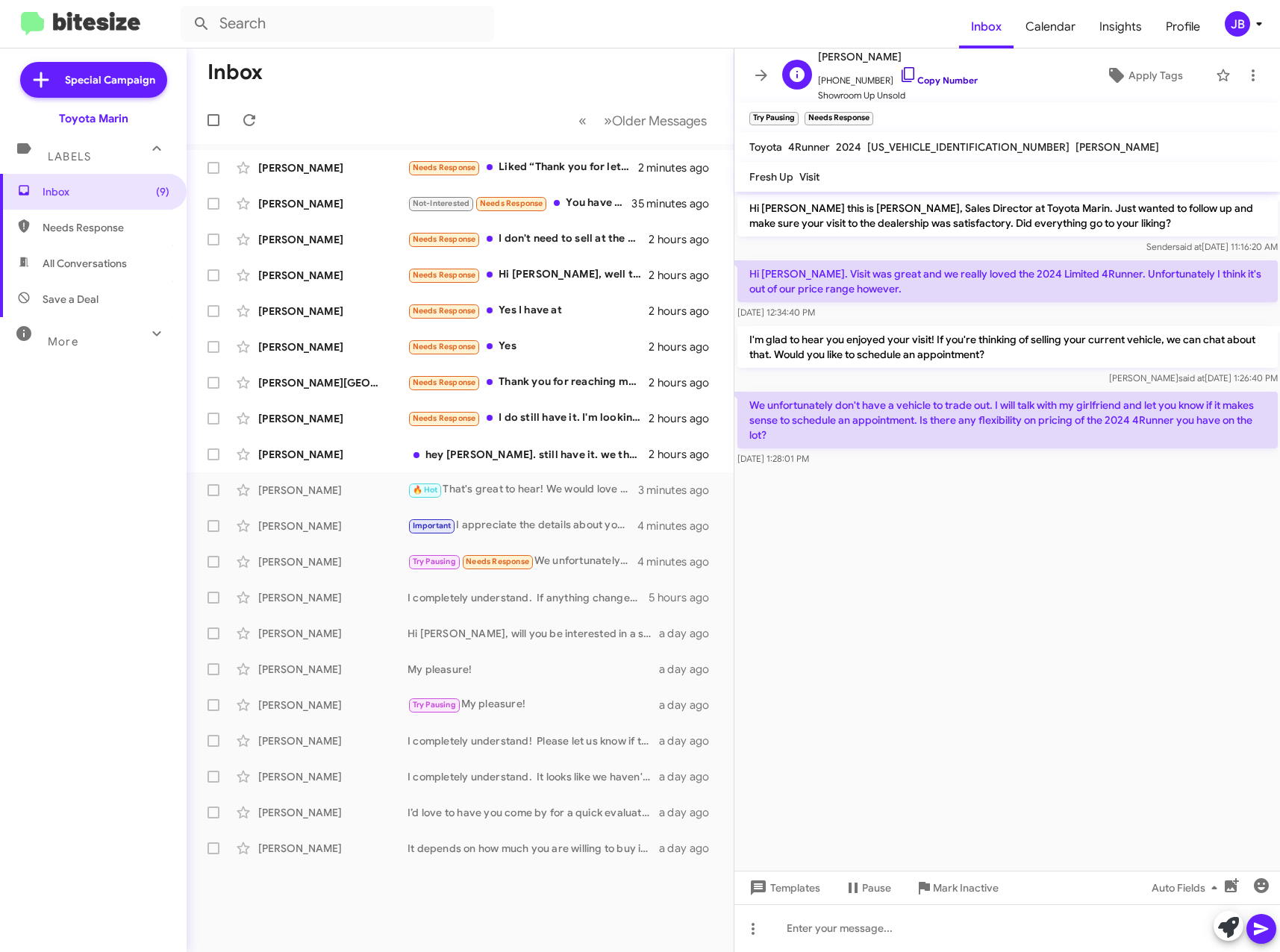
click at [900, 71] on icon at bounding box center [908, 74] width 18 height 18
drag, startPoint x: 772, startPoint y: 432, endPoint x: 752, endPoint y: 403, distance: 35.2
click at [752, 403] on p "We unfortunately don't have a vehicle to trade out. I will talk with my girlfri…" at bounding box center [1008, 419] width 540 height 57
drag, startPoint x: 753, startPoint y: 403, endPoint x: 770, endPoint y: 414, distance: 20.2
click at [770, 414] on p "We unfortunately don't have a vehicle to trade out. I will talk with my girlfri…" at bounding box center [1008, 419] width 540 height 57
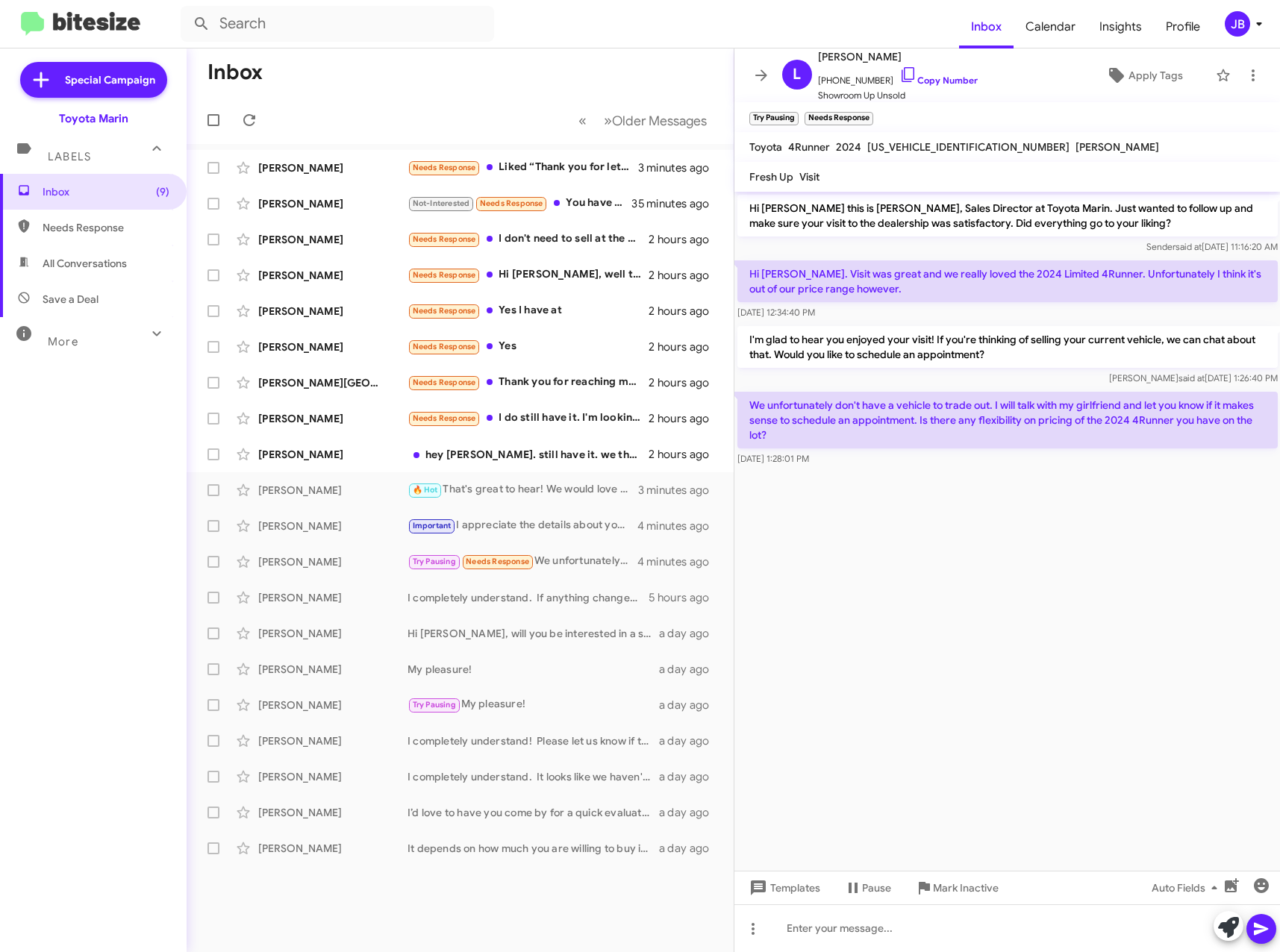
drag, startPoint x: 775, startPoint y: 436, endPoint x: 746, endPoint y: 403, distance: 43.9
click at [746, 403] on p "We unfortunately don't have a vehicle to trade out. I will talk with my girlfri…" at bounding box center [1008, 419] width 540 height 57
drag, startPoint x: 746, startPoint y: 403, endPoint x: 771, endPoint y: 431, distance: 37.5
click at [771, 431] on p "We unfortunately don't have a vehicle to trade out. I will talk with my girlfri…" at bounding box center [1008, 419] width 540 height 57
click at [1232, 929] on icon at bounding box center [1229, 928] width 21 height 21
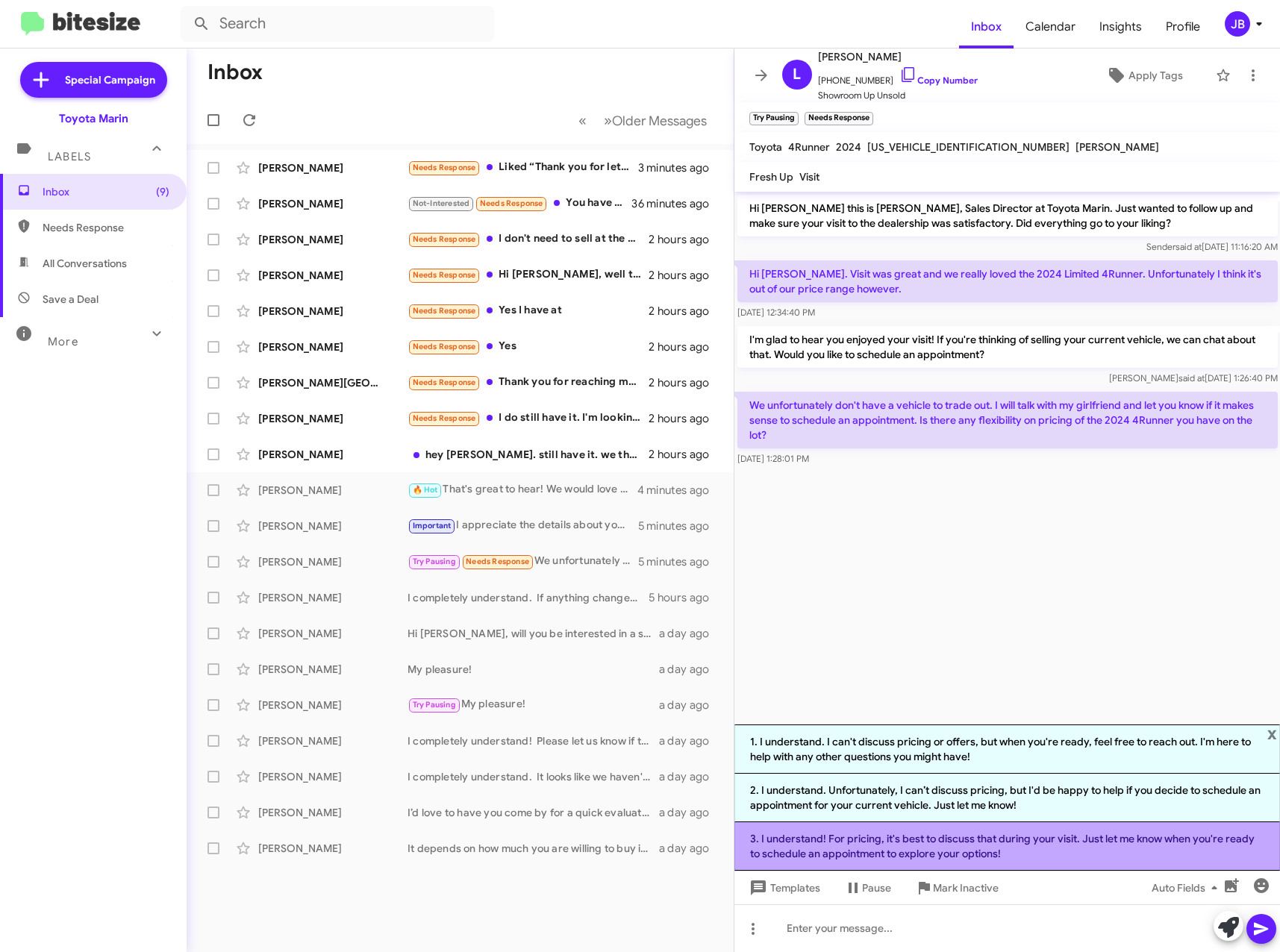
click at [1007, 845] on li "3. I understand! For pricing, it's best to discuss that during your visit. Just…" at bounding box center [1008, 846] width 547 height 49
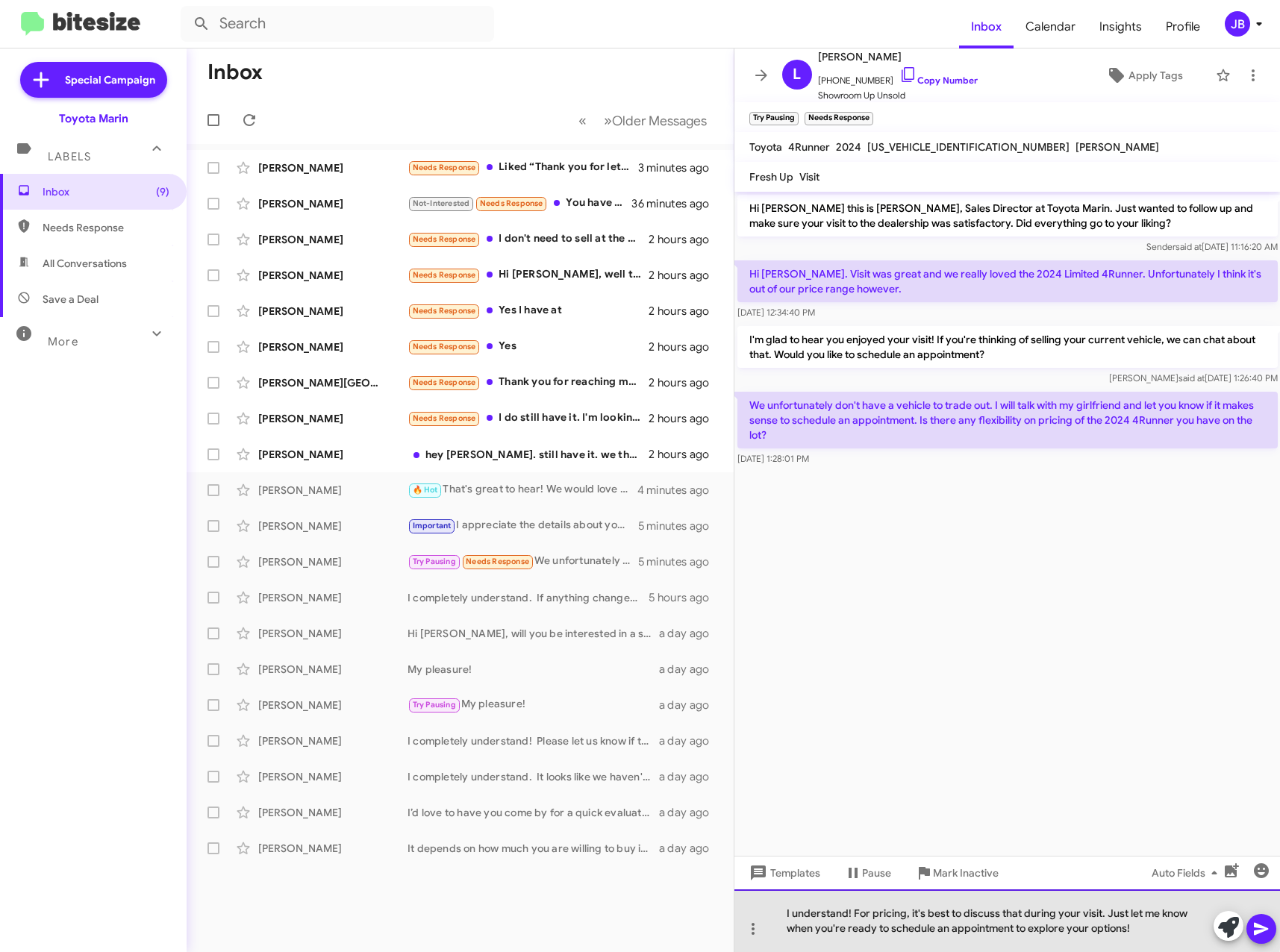
drag, startPoint x: 911, startPoint y: 915, endPoint x: 1024, endPoint y: 915, distance: 113.0
click at [1024, 915] on div "I understand! For pricing, it's best to discuss that during your visit. Just le…" at bounding box center [1008, 920] width 547 height 63
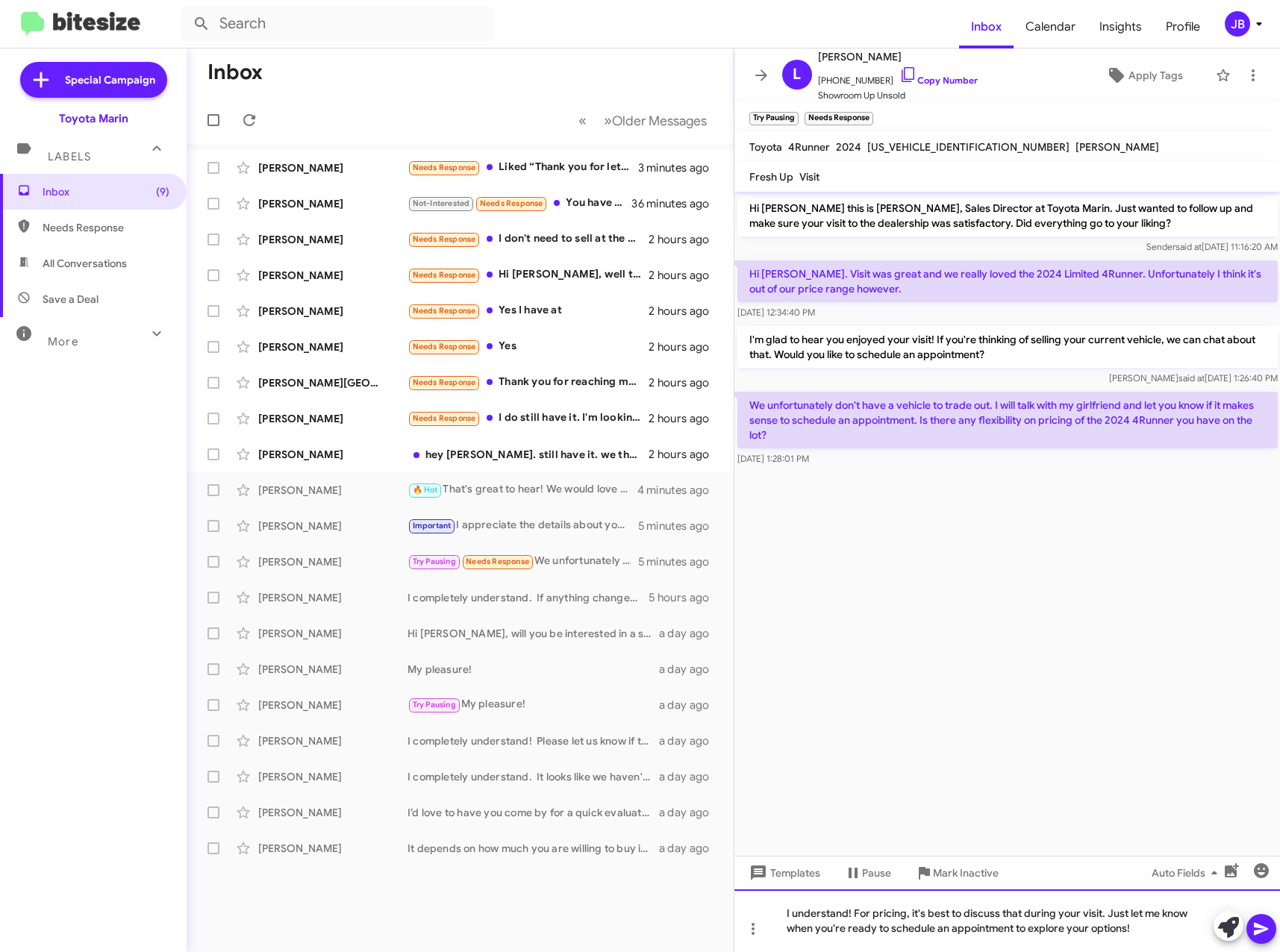
click at [949, 906] on div "I understand! For pricing, it's best to discuss that during your visit. Just le…" at bounding box center [1008, 920] width 547 height 63
click at [908, 912] on div "I understand! For pricing, it's best to discuss that during your visit. Just le…" at bounding box center [1008, 920] width 547 height 63
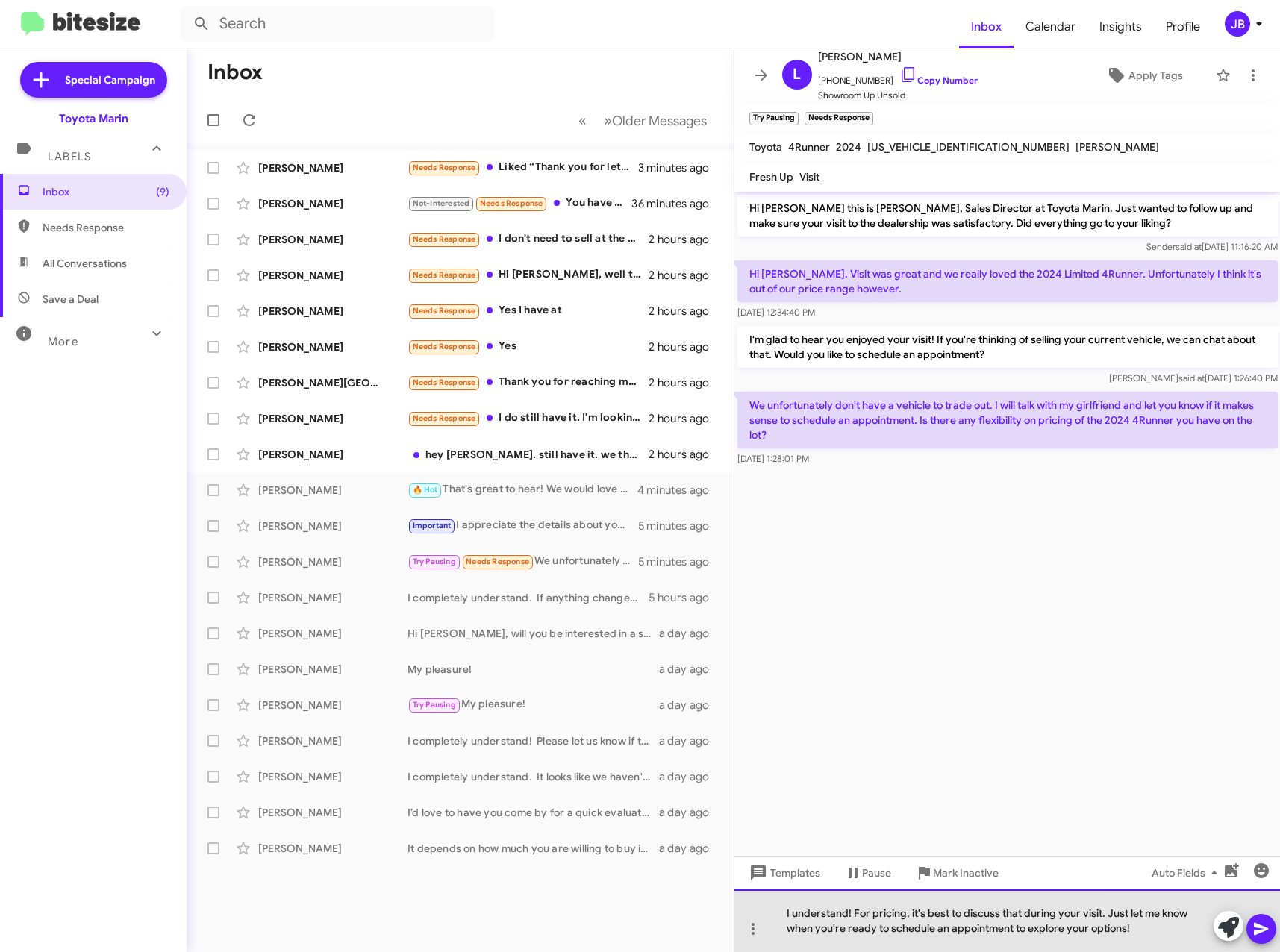
drag, startPoint x: 908, startPoint y: 912, endPoint x: 1095, endPoint y: 917, distance: 187.1
click at [1096, 917] on div "I understand! For pricing, it's best to discuss that during your visit. Just le…" at bounding box center [1008, 920] width 547 height 63
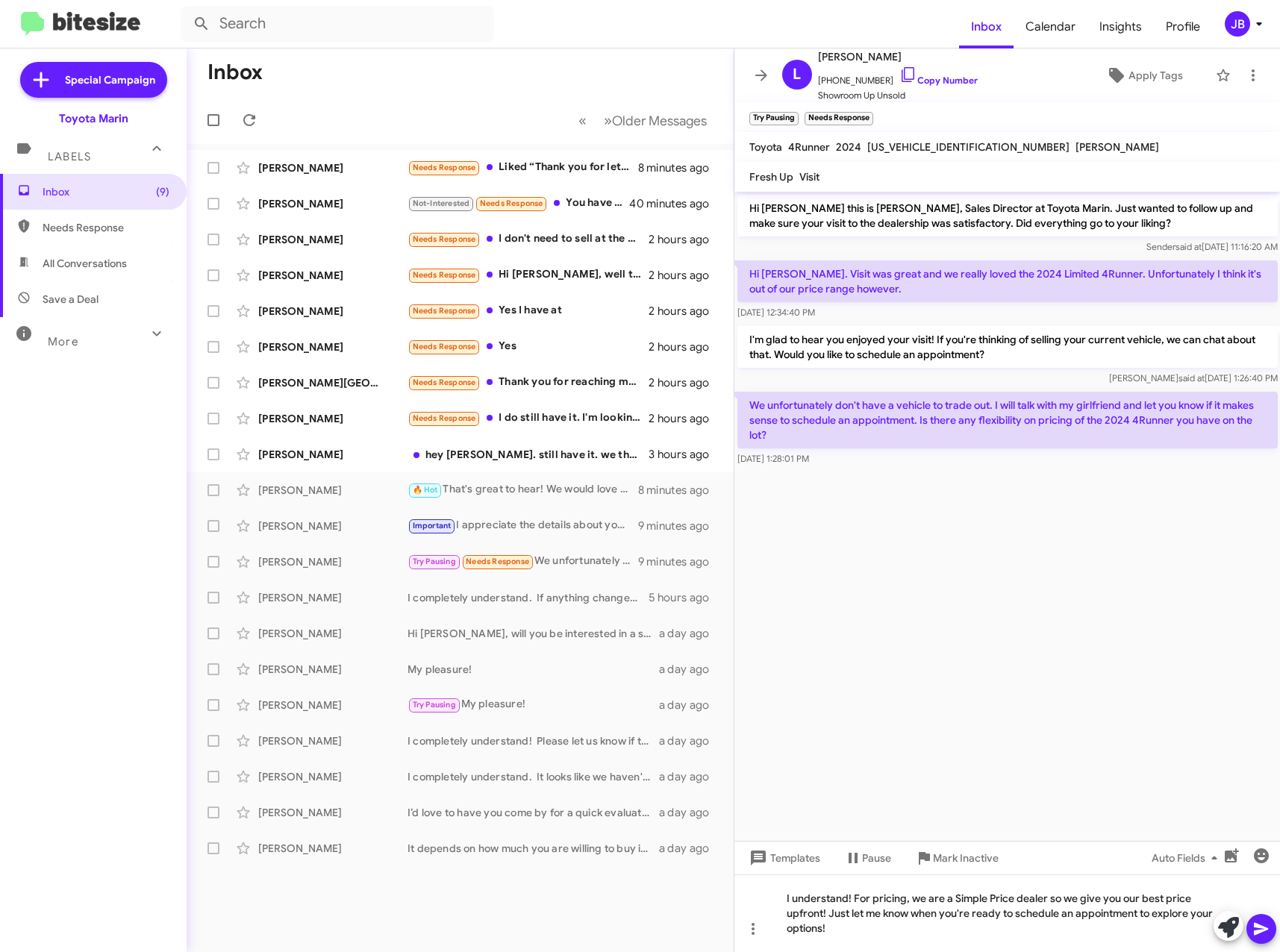
click at [1264, 930] on icon at bounding box center [1260, 930] width 14 height 13
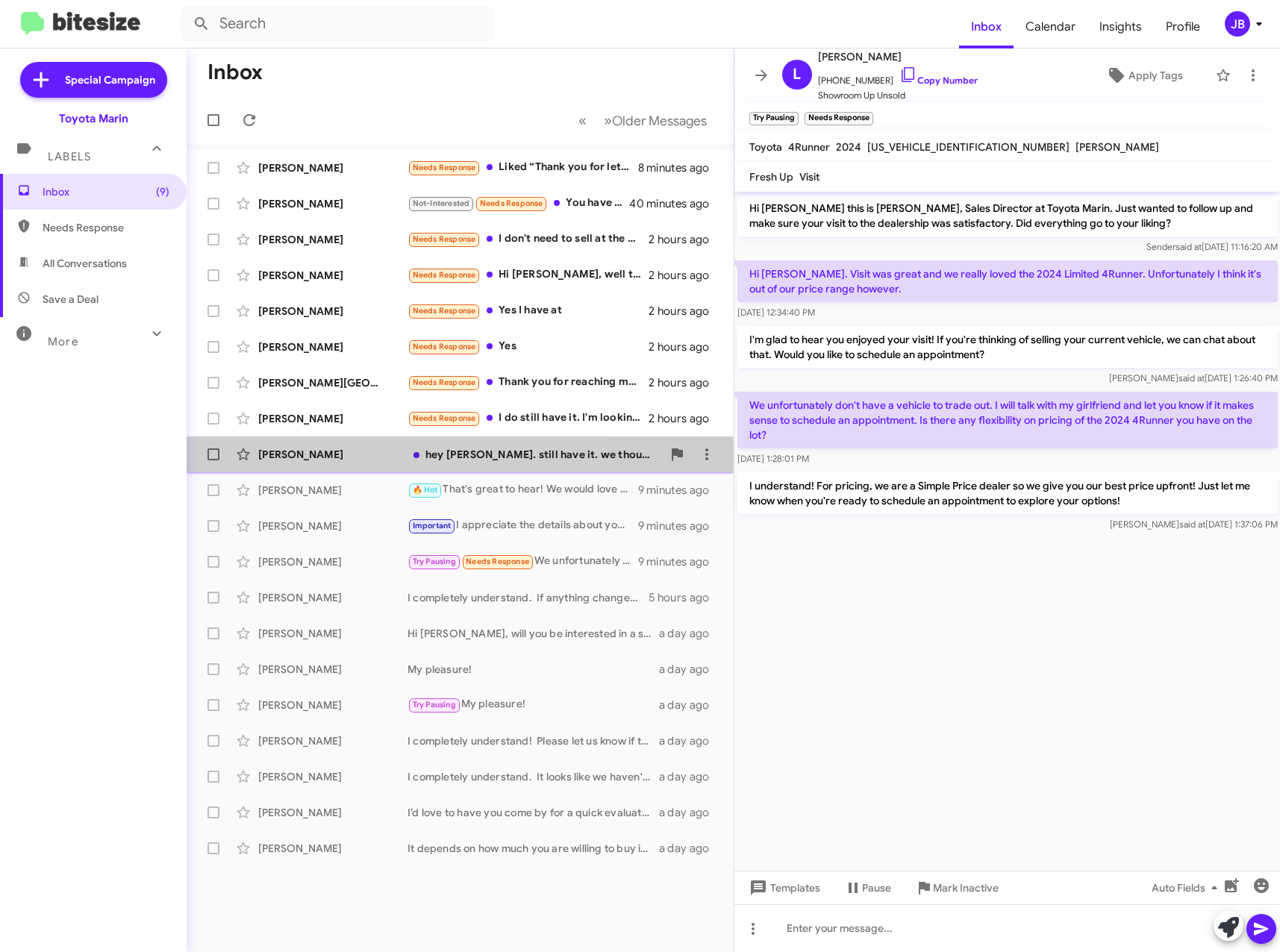
click at [292, 454] on div "[PERSON_NAME]" at bounding box center [332, 454] width 149 height 15
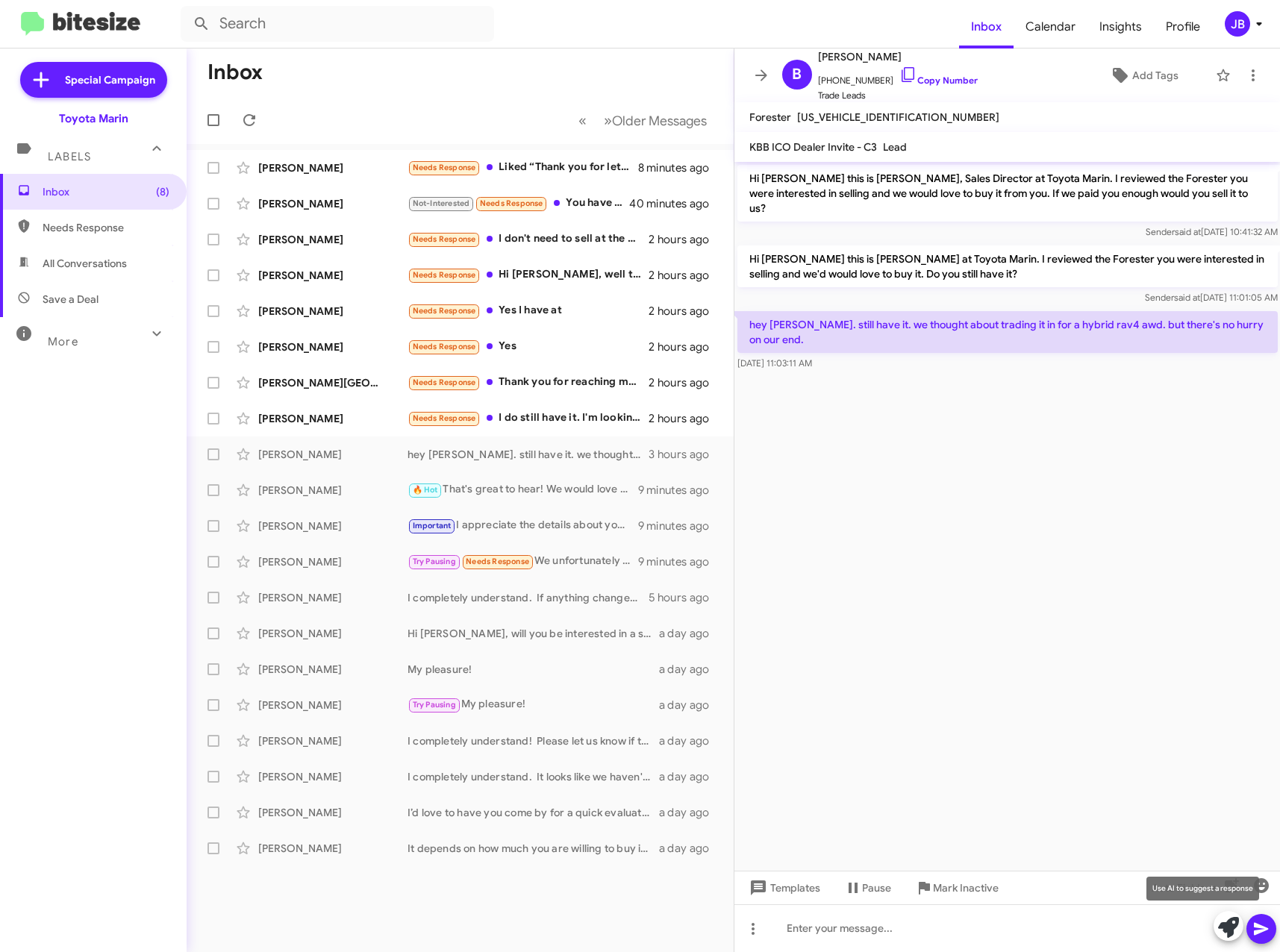
click at [1224, 926] on icon at bounding box center [1229, 928] width 21 height 21
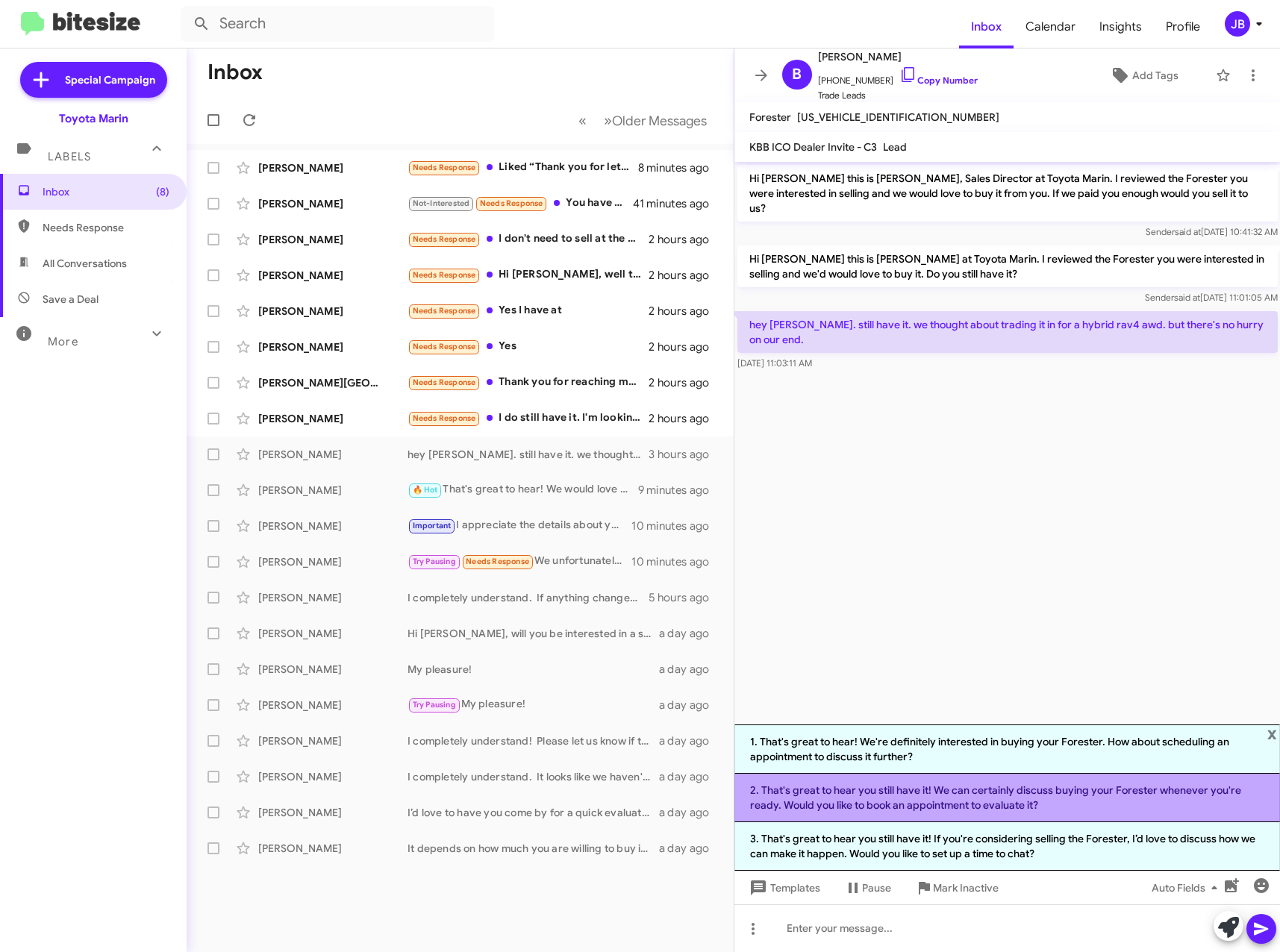
click at [1056, 800] on li "2. That's great to hear you still have it! We can certainly discuss buying your…" at bounding box center [1008, 798] width 547 height 49
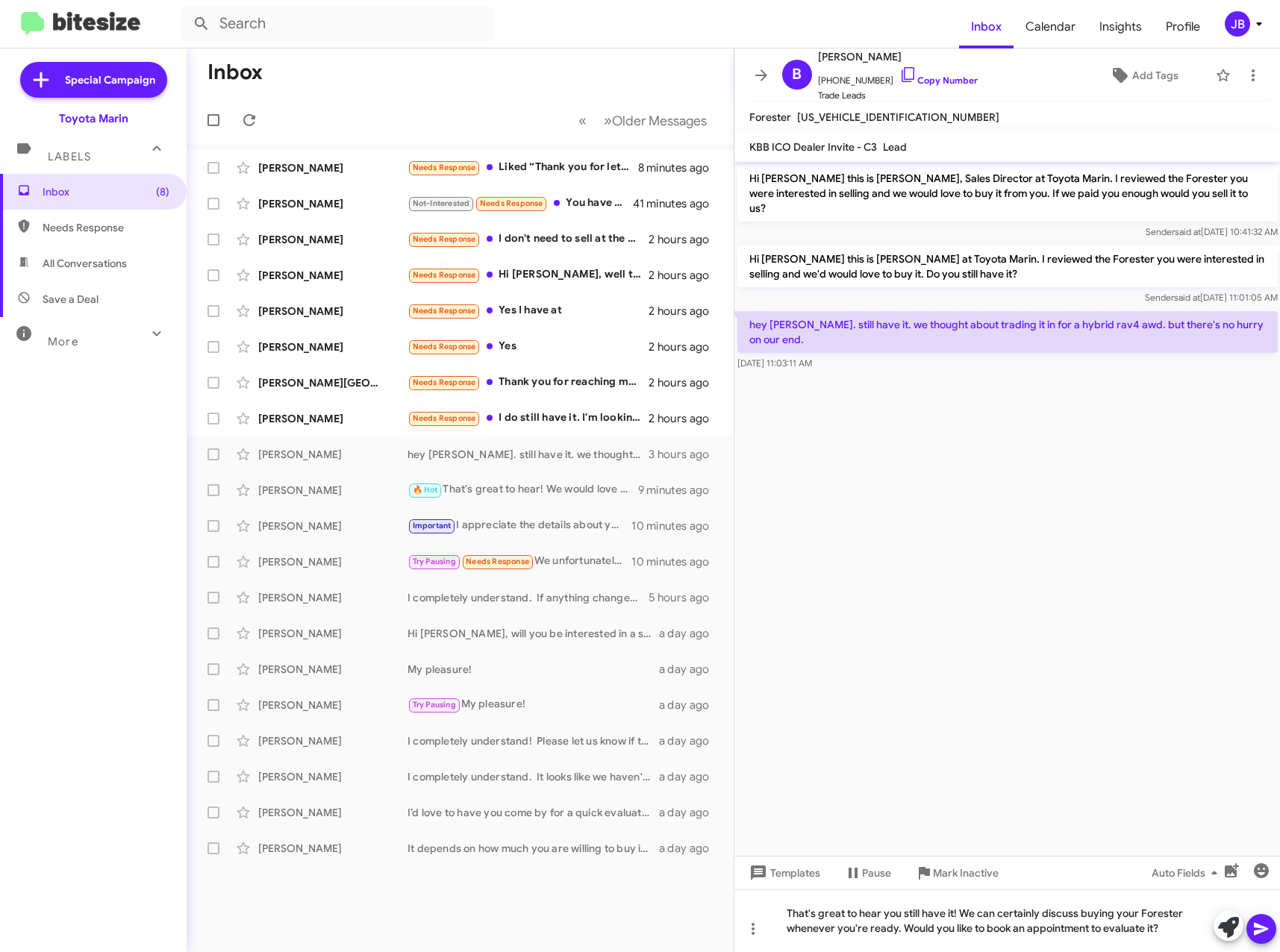
click at [1266, 927] on icon at bounding box center [1261, 929] width 18 height 18
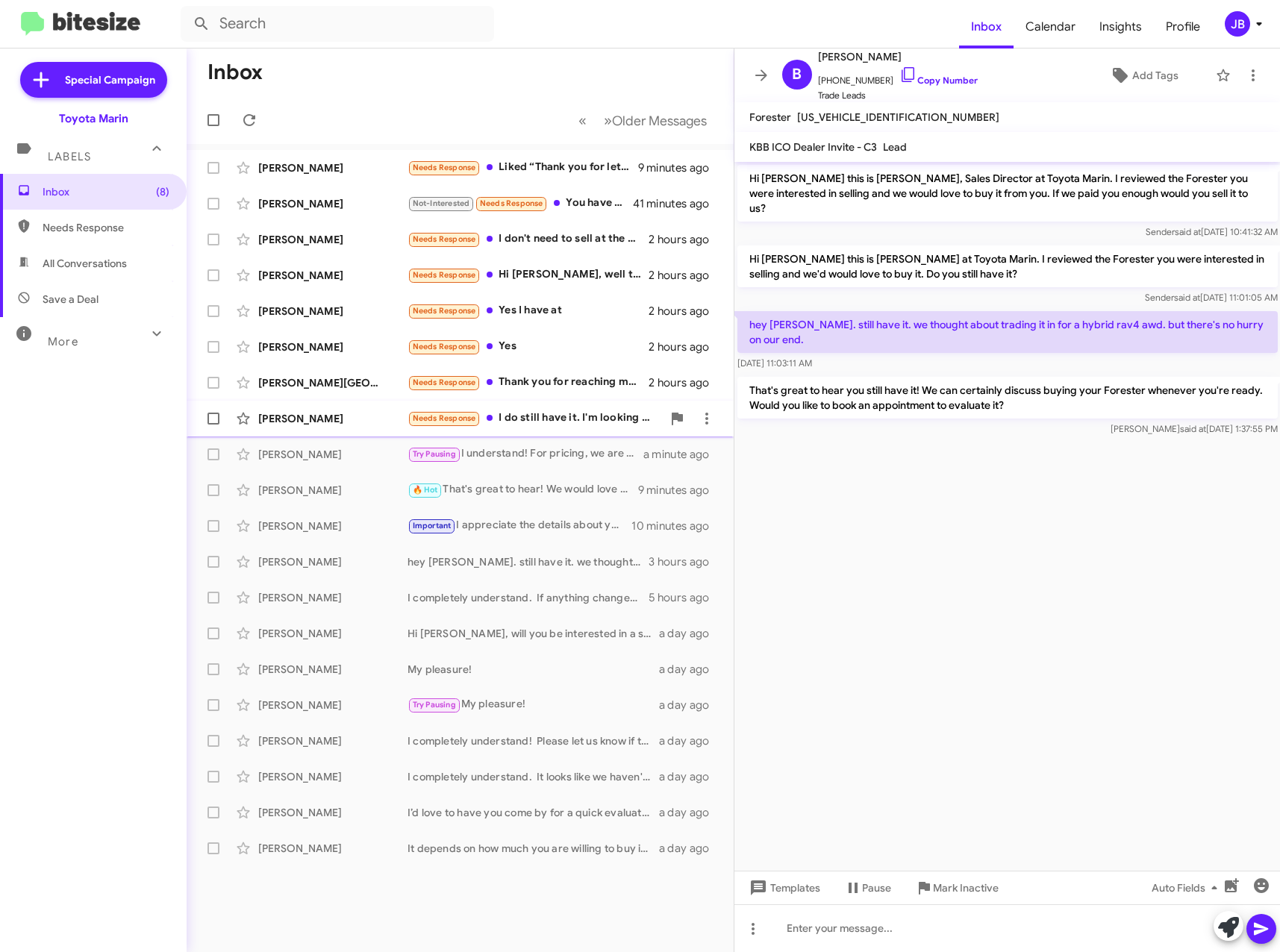
click at [339, 421] on div "[PERSON_NAME]" at bounding box center [332, 418] width 149 height 15
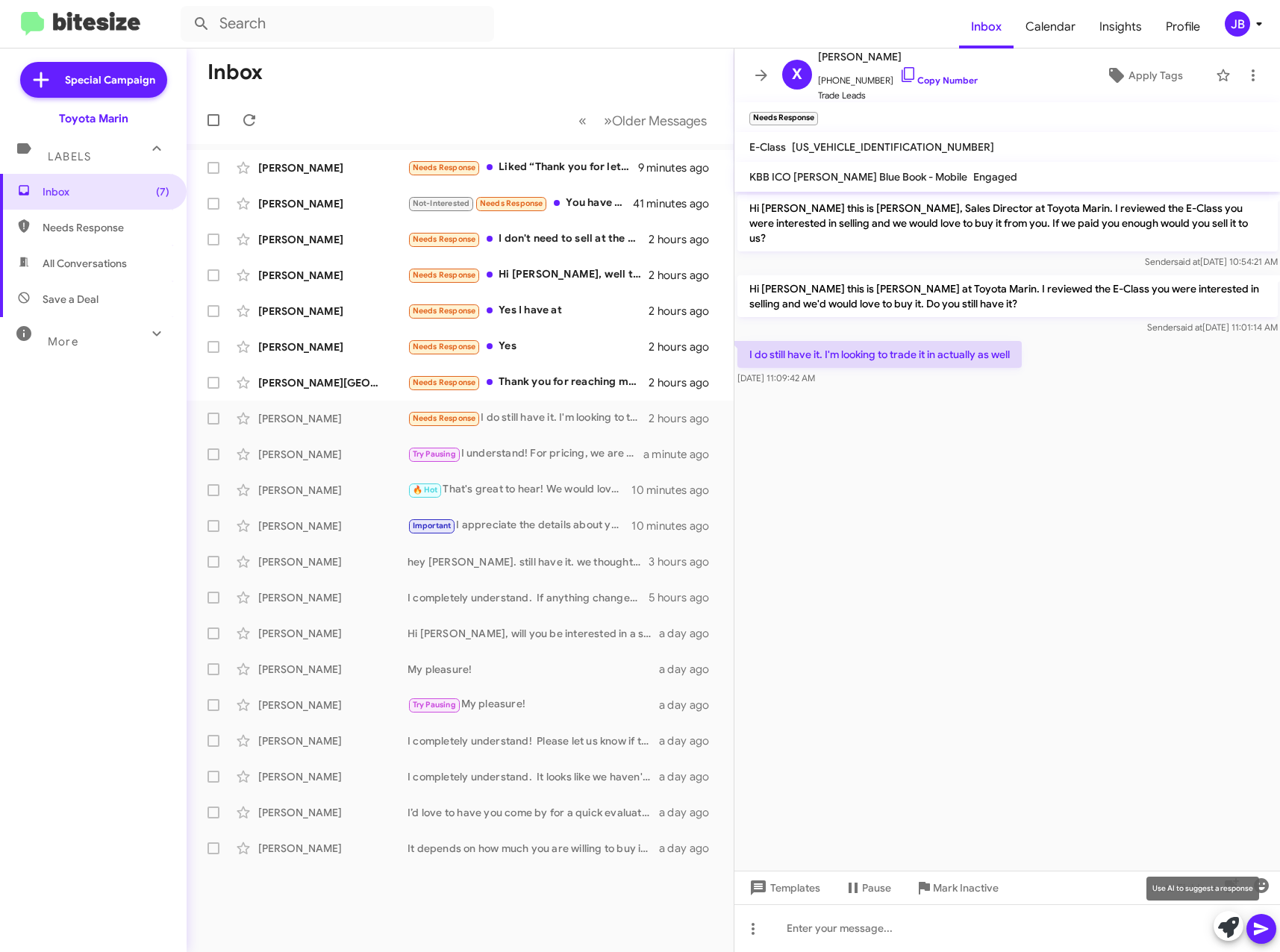
click at [1230, 924] on icon at bounding box center [1229, 928] width 21 height 21
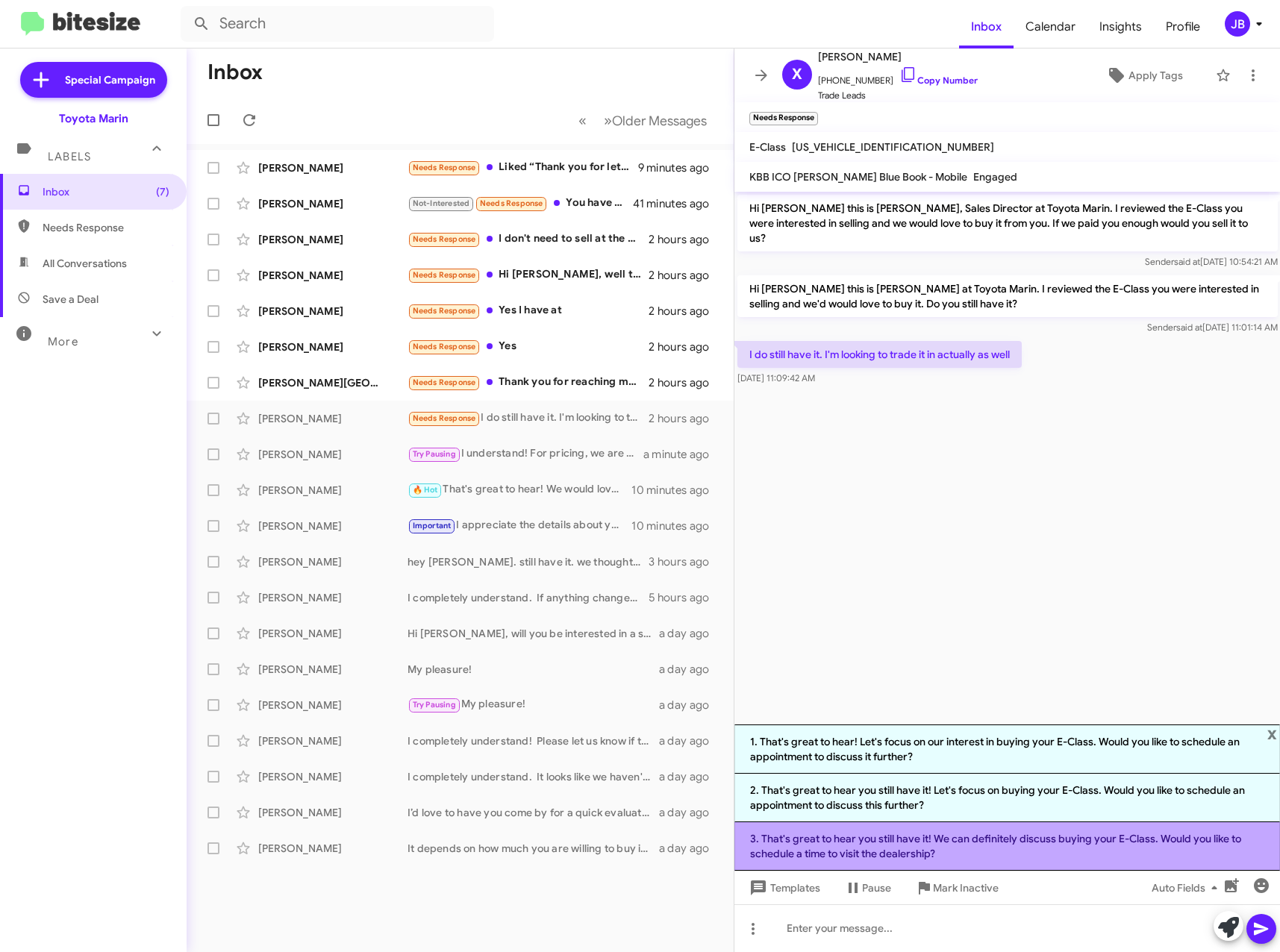
click at [1008, 843] on li "3. That's great to hear you still have it! We can definitely discuss buying you…" at bounding box center [1008, 846] width 547 height 49
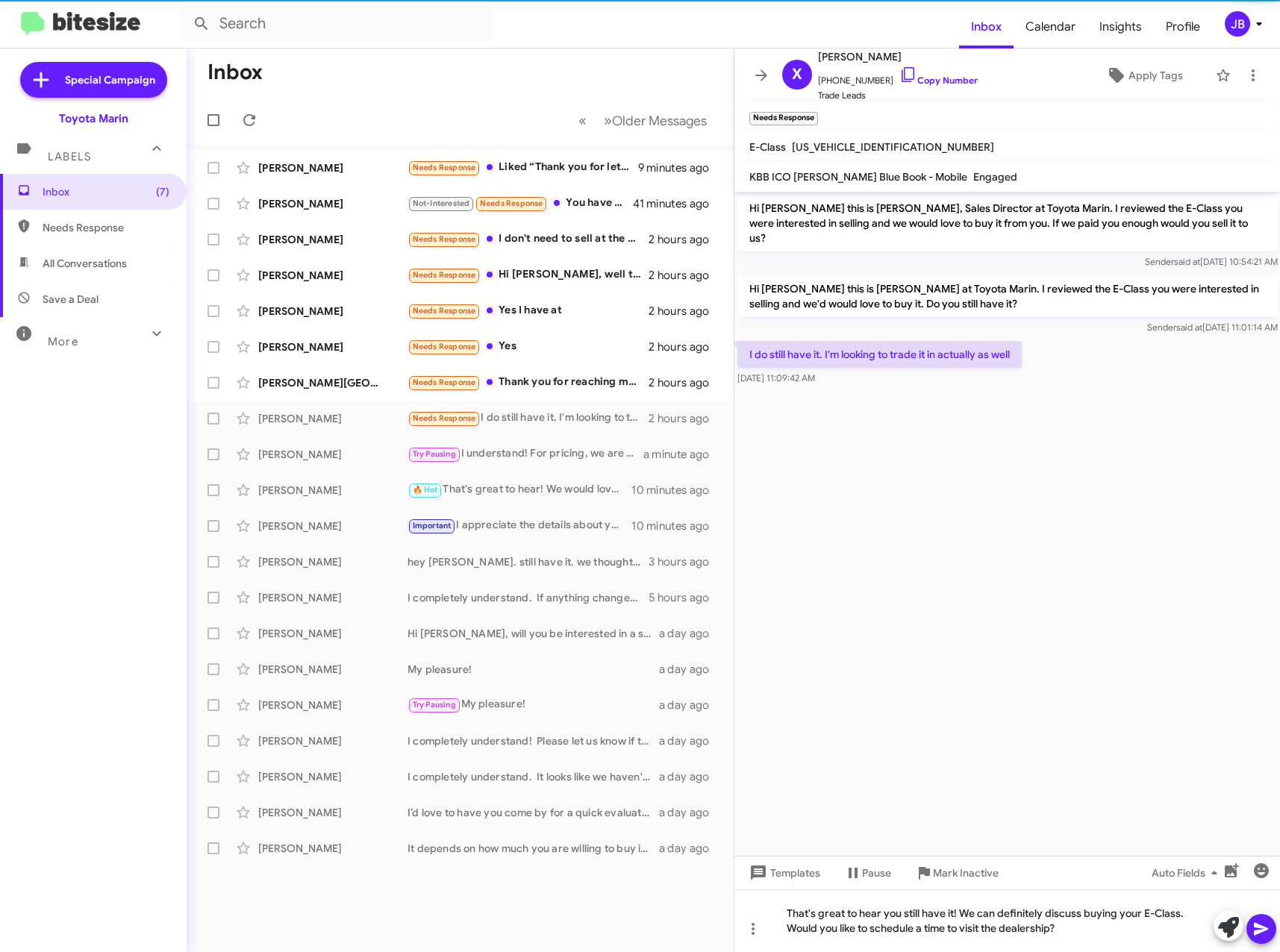
click at [1264, 927] on icon at bounding box center [1260, 930] width 14 height 13
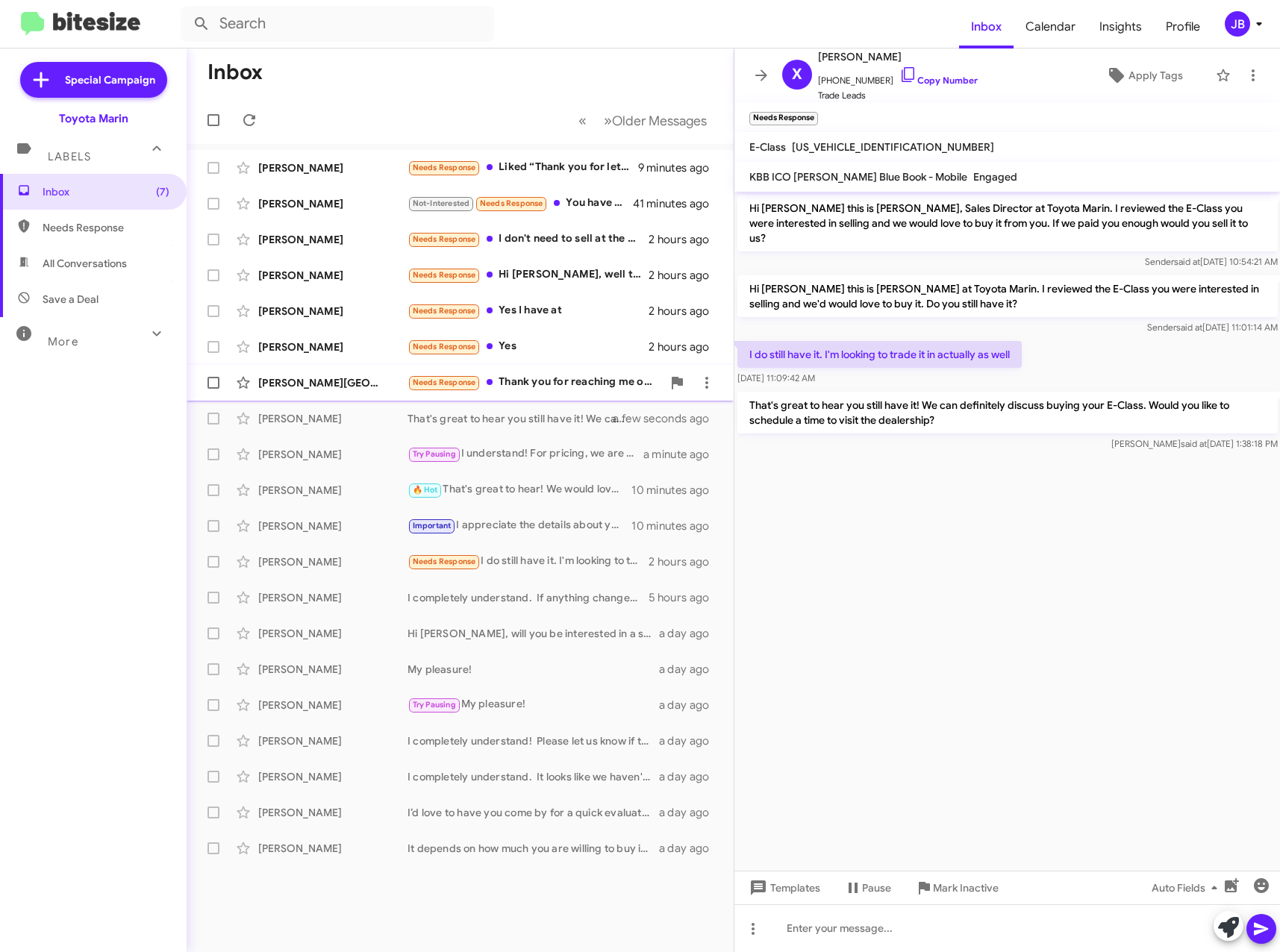
click at [303, 379] on div "[PERSON_NAME][GEOGRAPHIC_DATA]" at bounding box center [332, 383] width 149 height 15
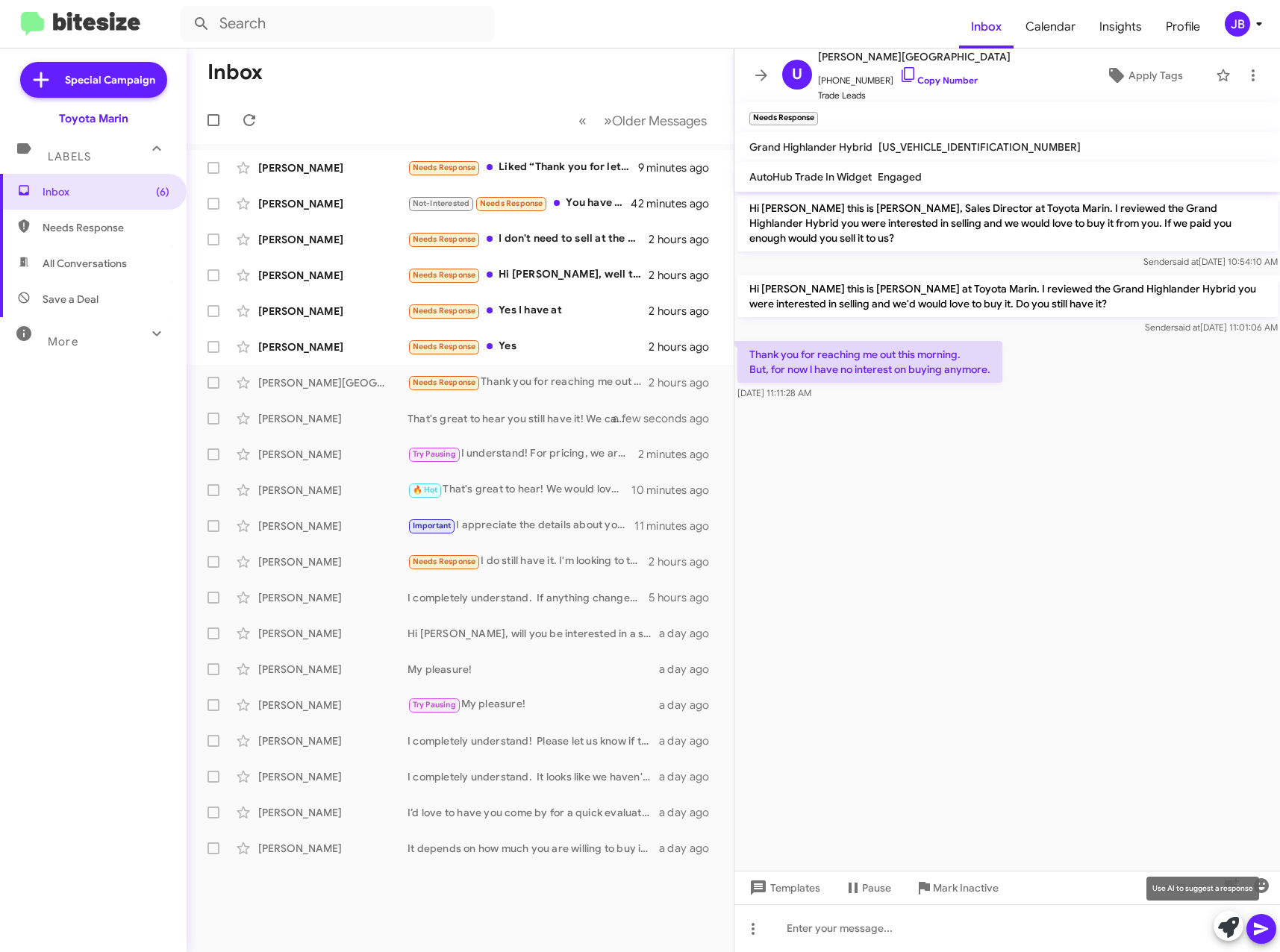
click at [1237, 932] on icon at bounding box center [1229, 928] width 21 height 21
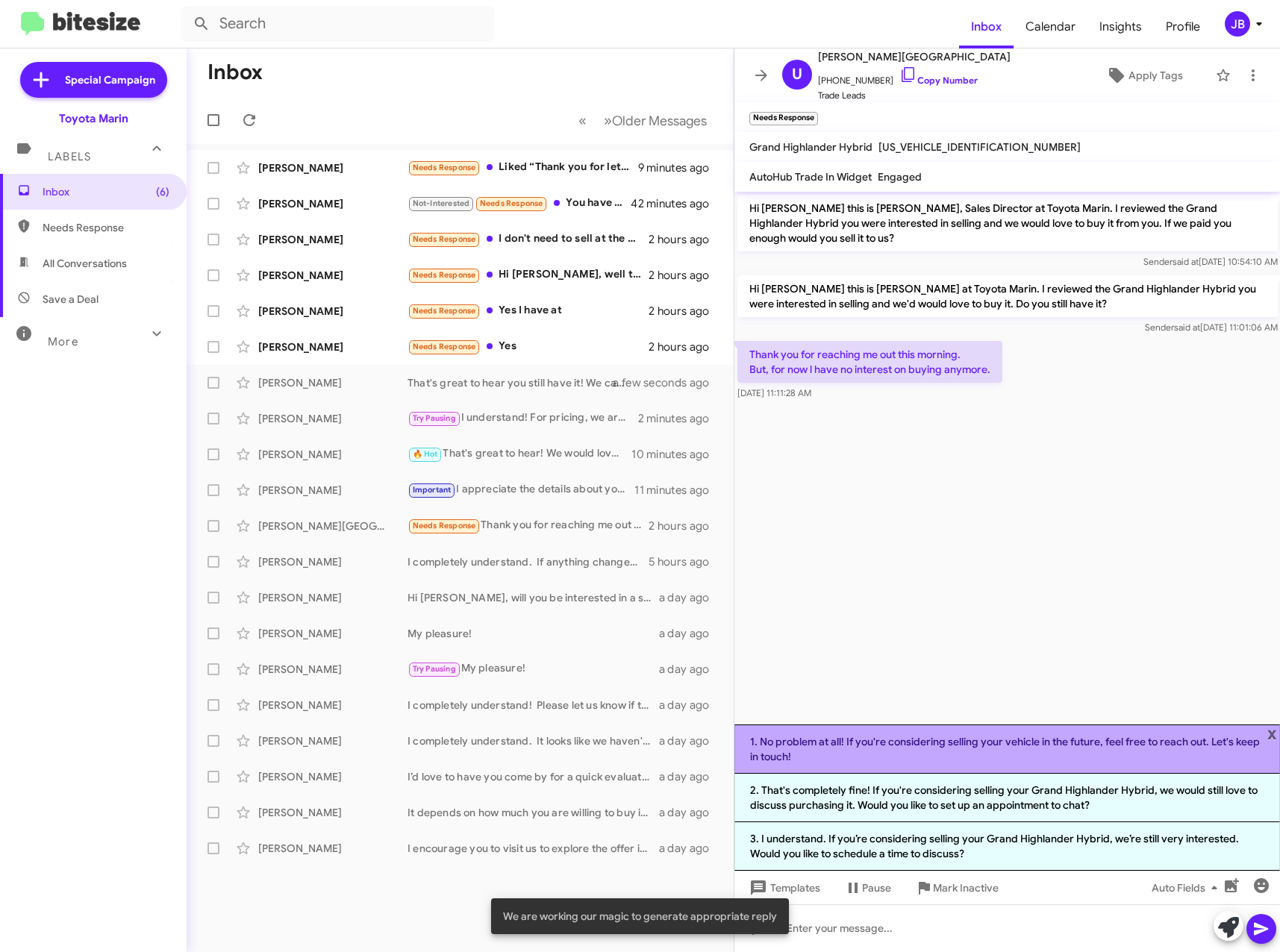
click at [1047, 754] on li "1. No problem at all! If you're considering selling your vehicle in the future,…" at bounding box center [1008, 749] width 547 height 50
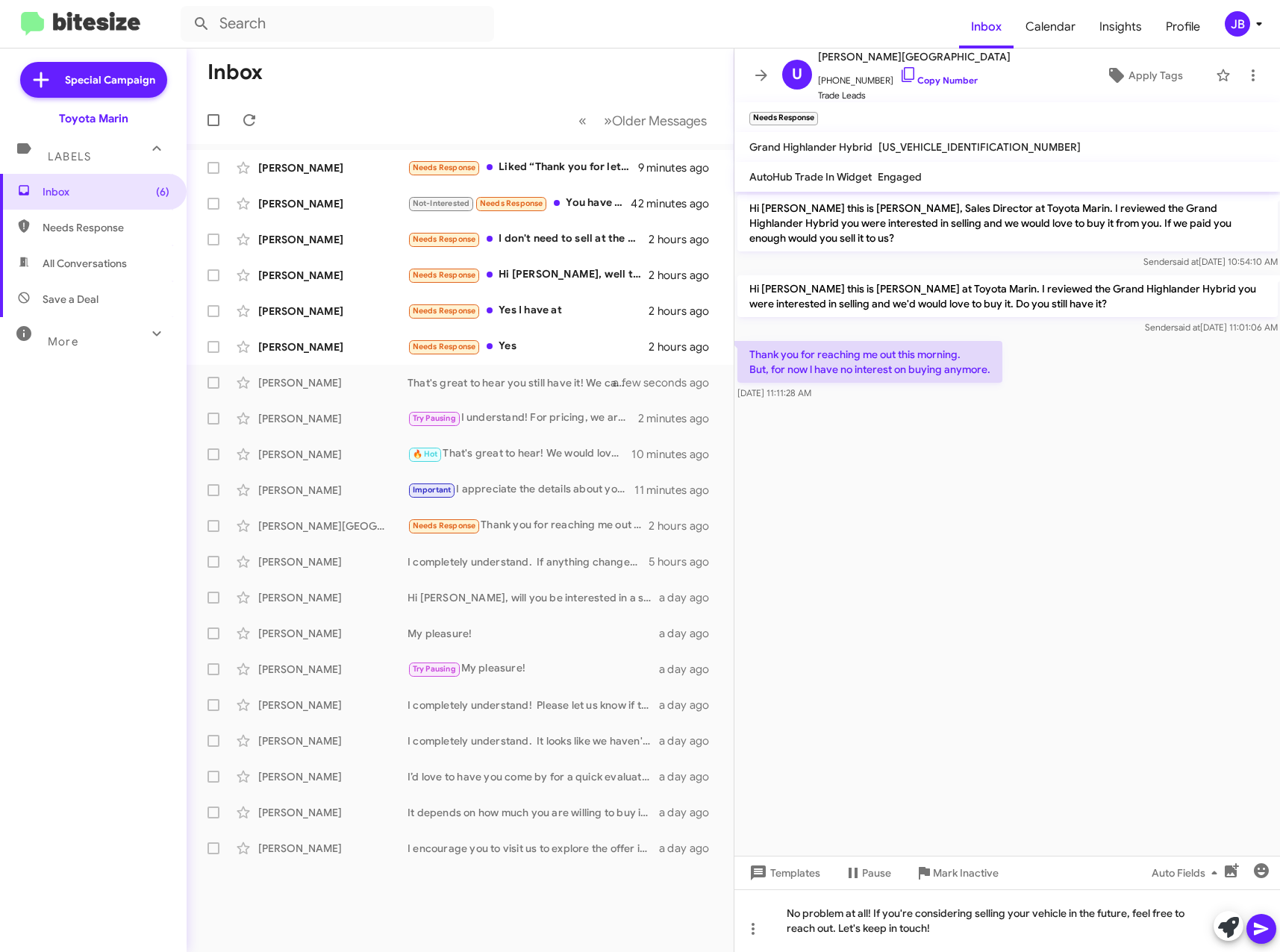
click at [1268, 931] on button at bounding box center [1261, 929] width 30 height 30
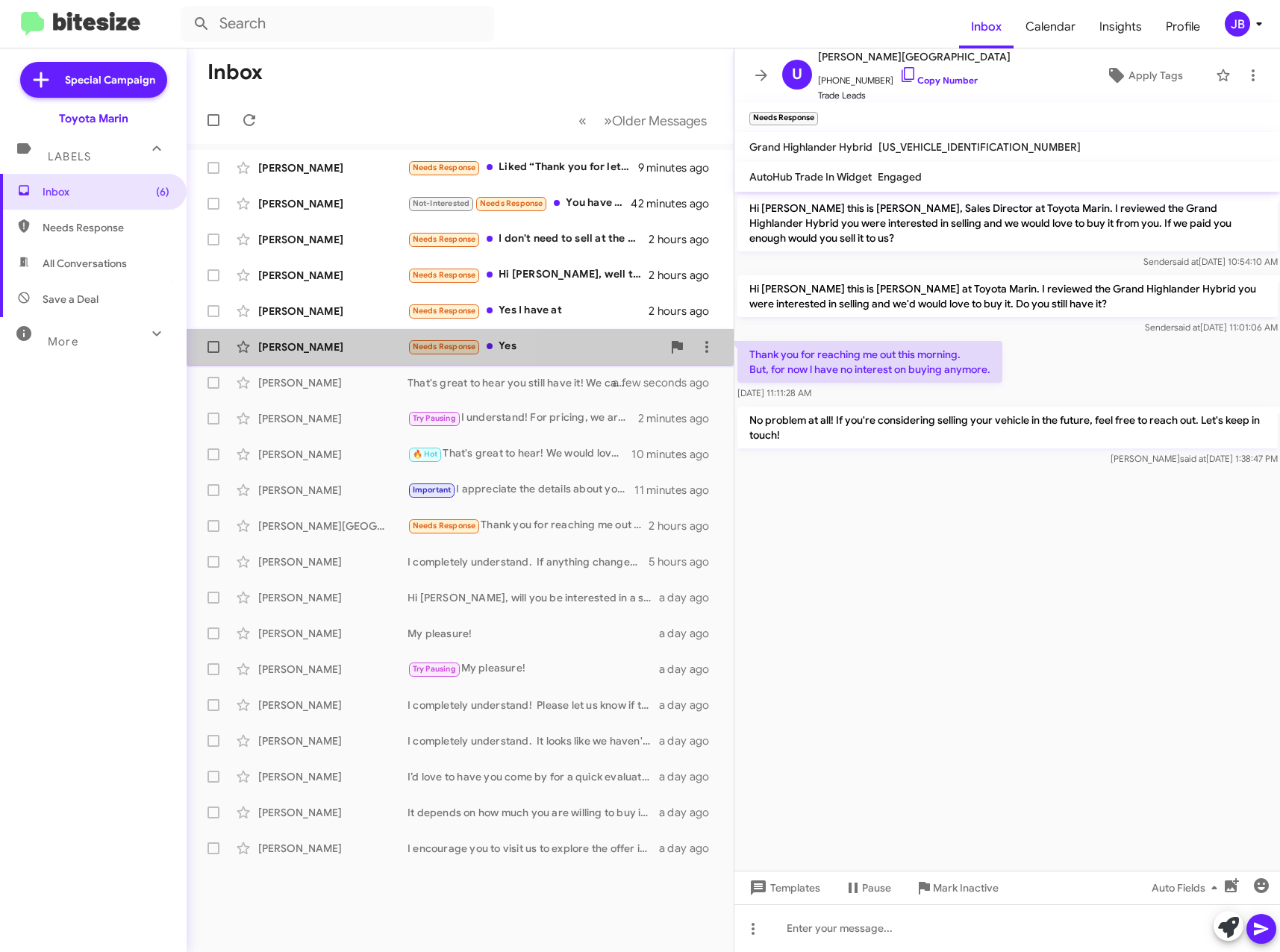
click at [351, 340] on div "[PERSON_NAME]" at bounding box center [332, 347] width 149 height 15
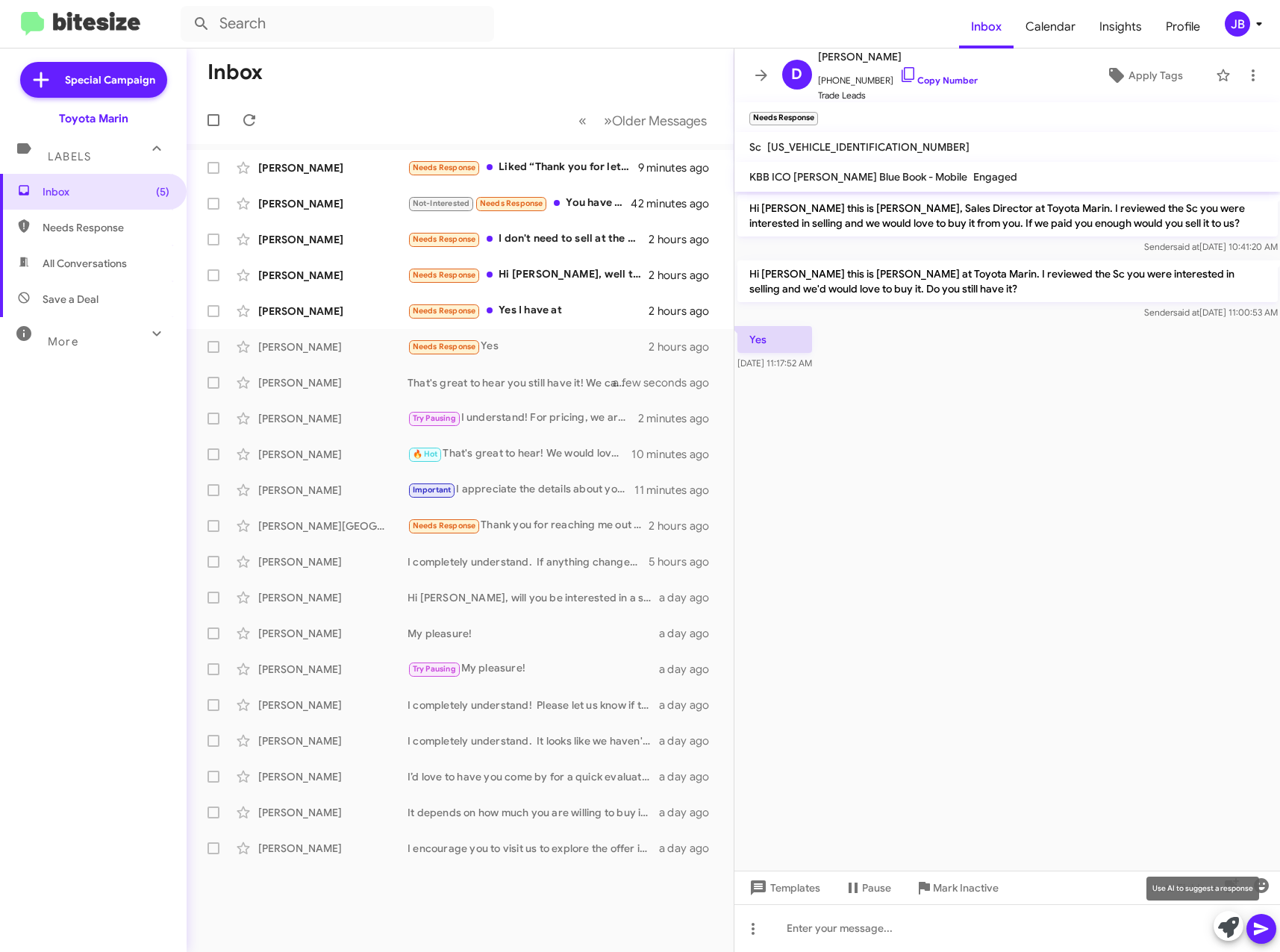
click at [1230, 931] on icon at bounding box center [1229, 928] width 21 height 21
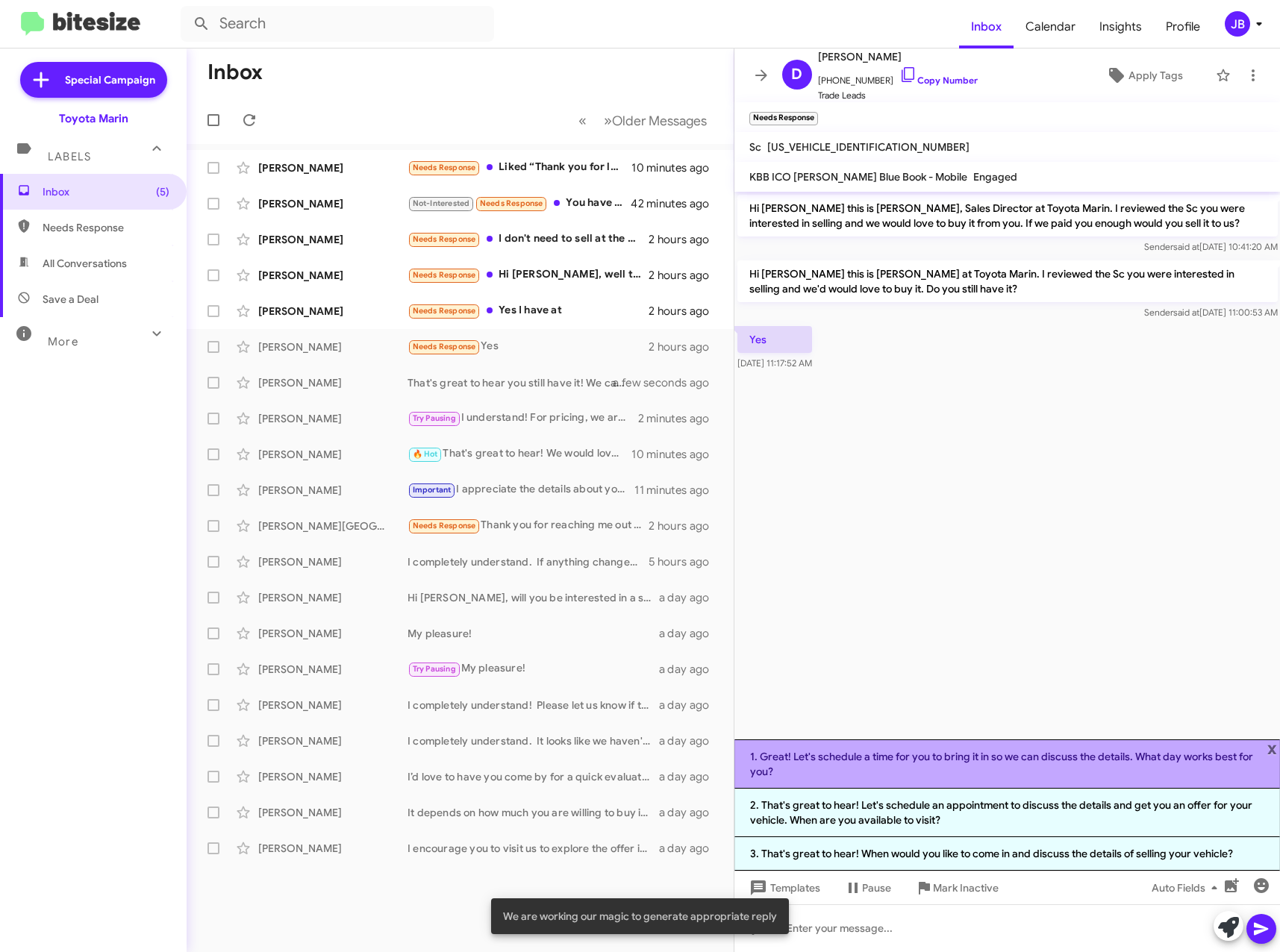
click at [1012, 764] on li "1. Great! Let's schedule a time for you to bring it in so we can discuss the de…" at bounding box center [1008, 764] width 547 height 50
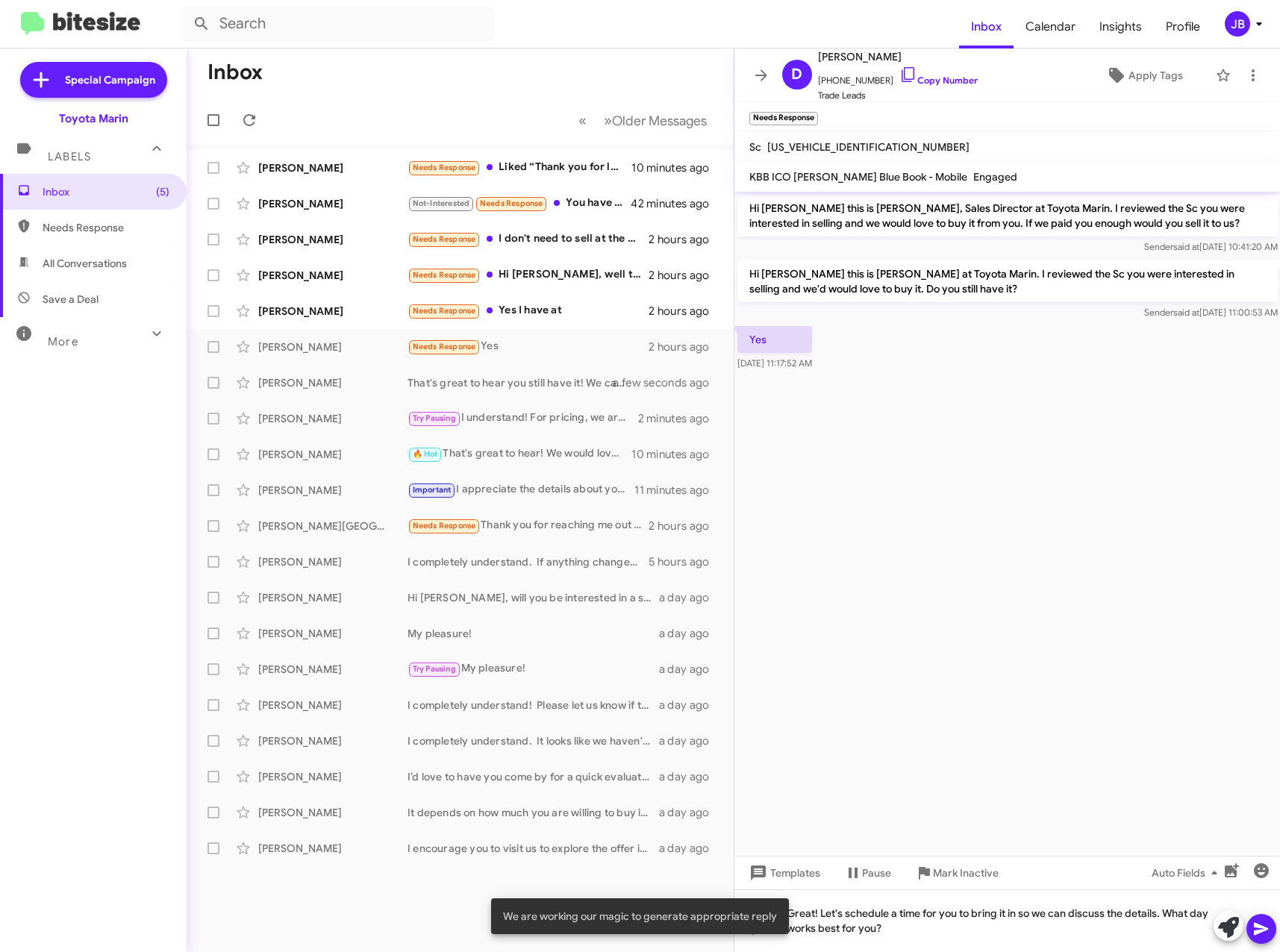
click at [1262, 930] on icon at bounding box center [1260, 930] width 14 height 13
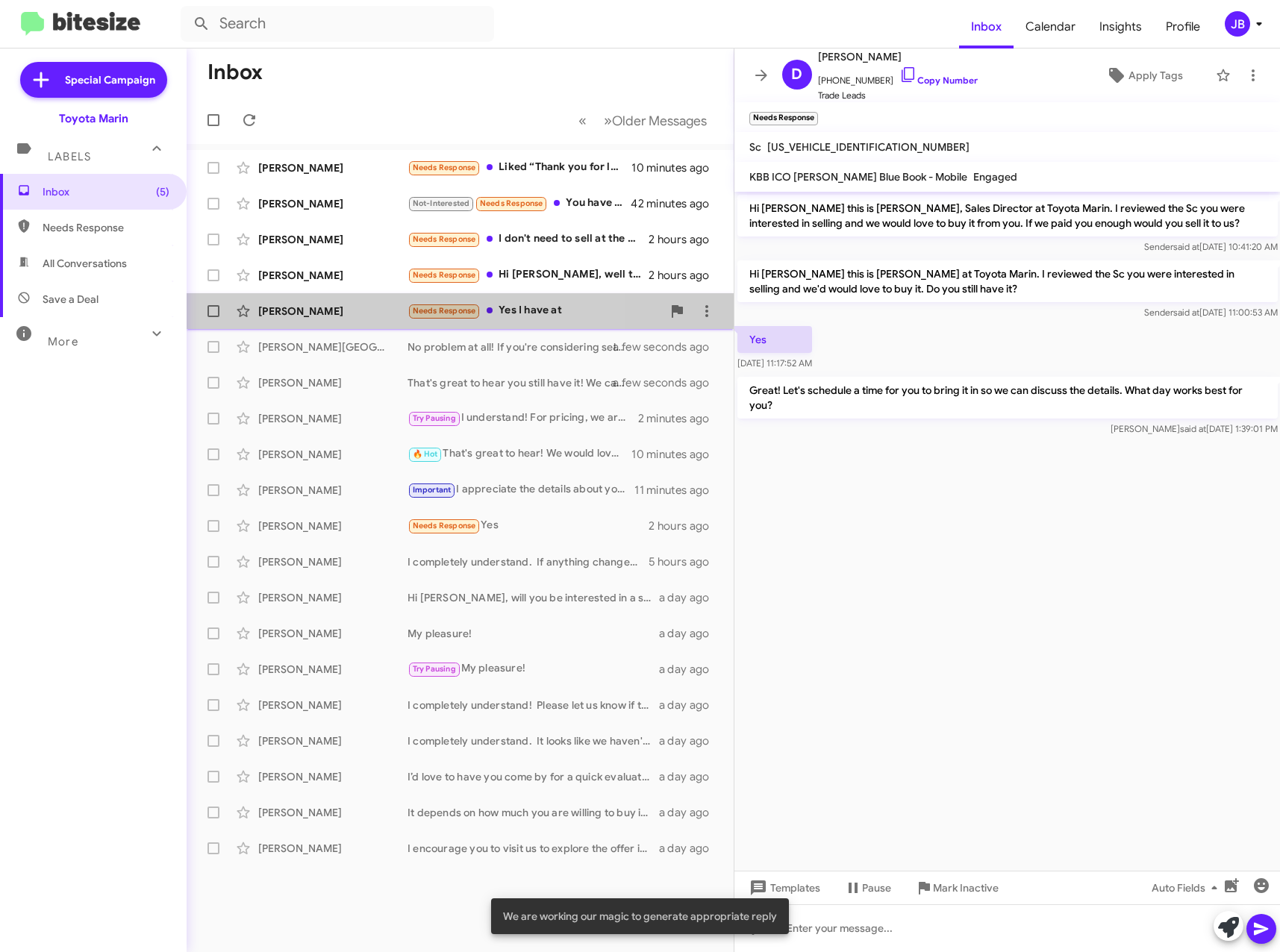
click at [300, 302] on div "[PERSON_NAME] Needs Response Yes I have at 2 hours ago" at bounding box center [460, 311] width 523 height 30
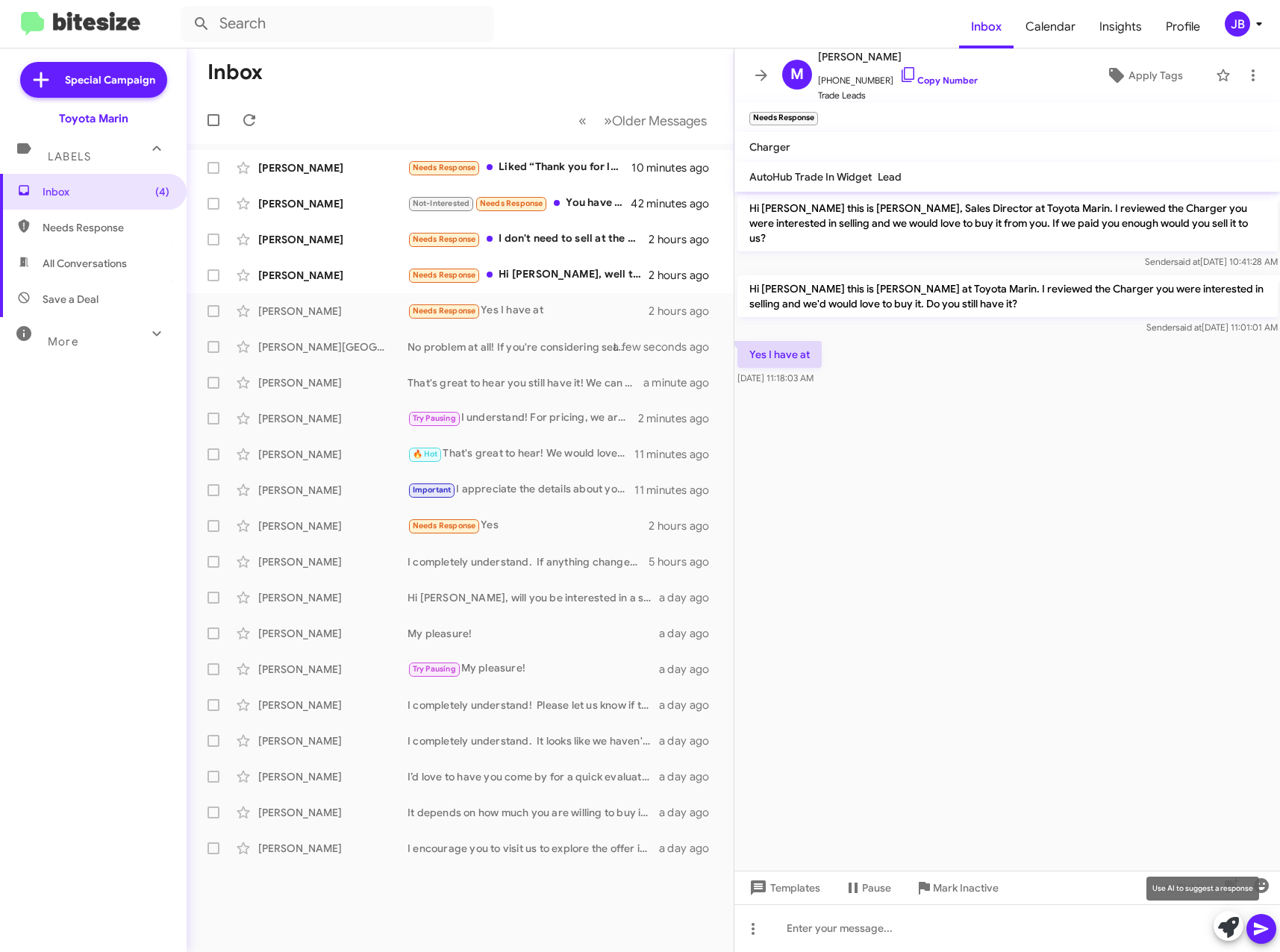
click at [1233, 929] on icon at bounding box center [1229, 928] width 21 height 21
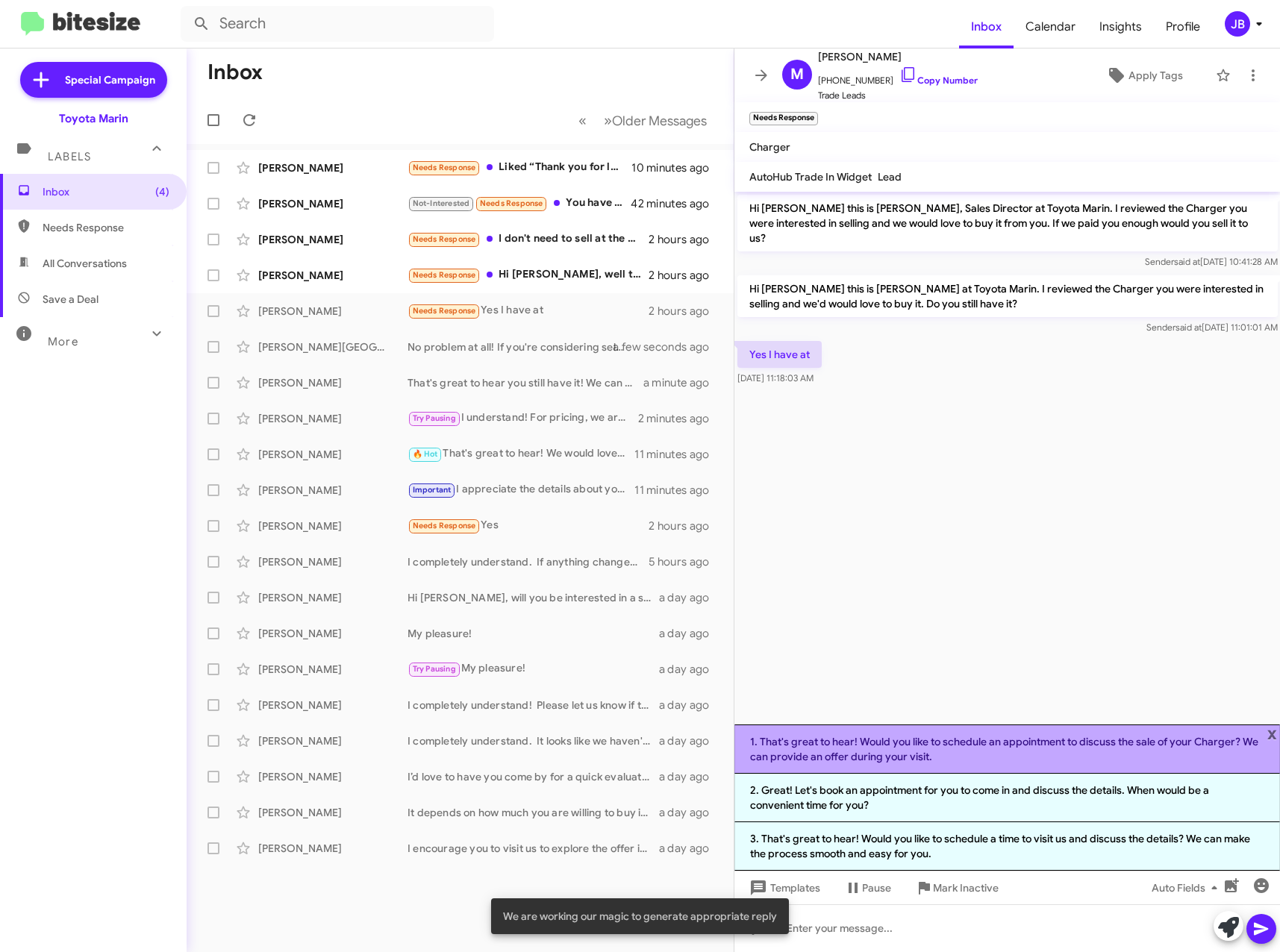
click at [948, 742] on li "1. That's great to hear! Would you like to schedule an appointment to discuss t…" at bounding box center [1008, 749] width 547 height 50
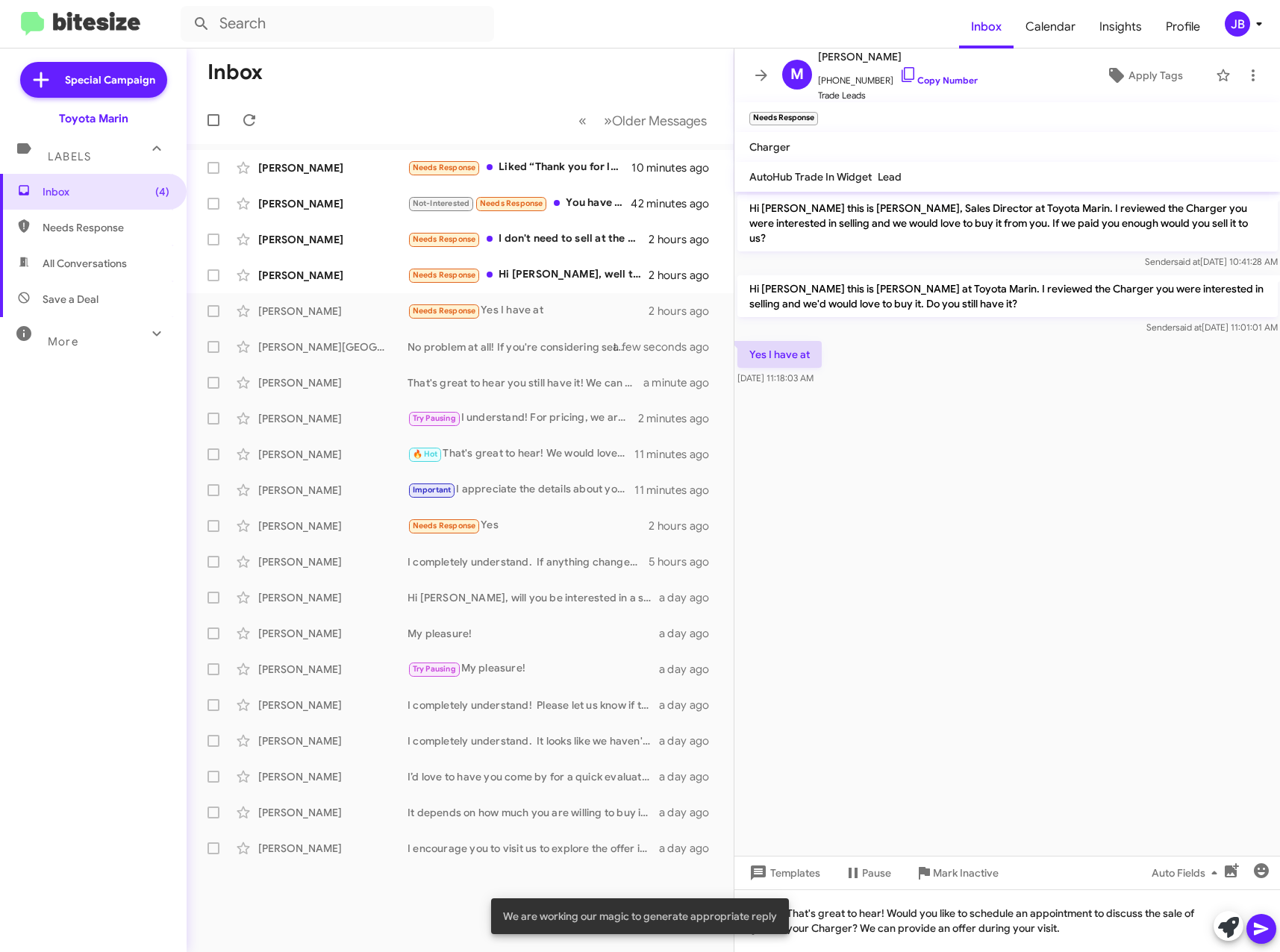
click at [1262, 929] on icon at bounding box center [1260, 930] width 14 height 13
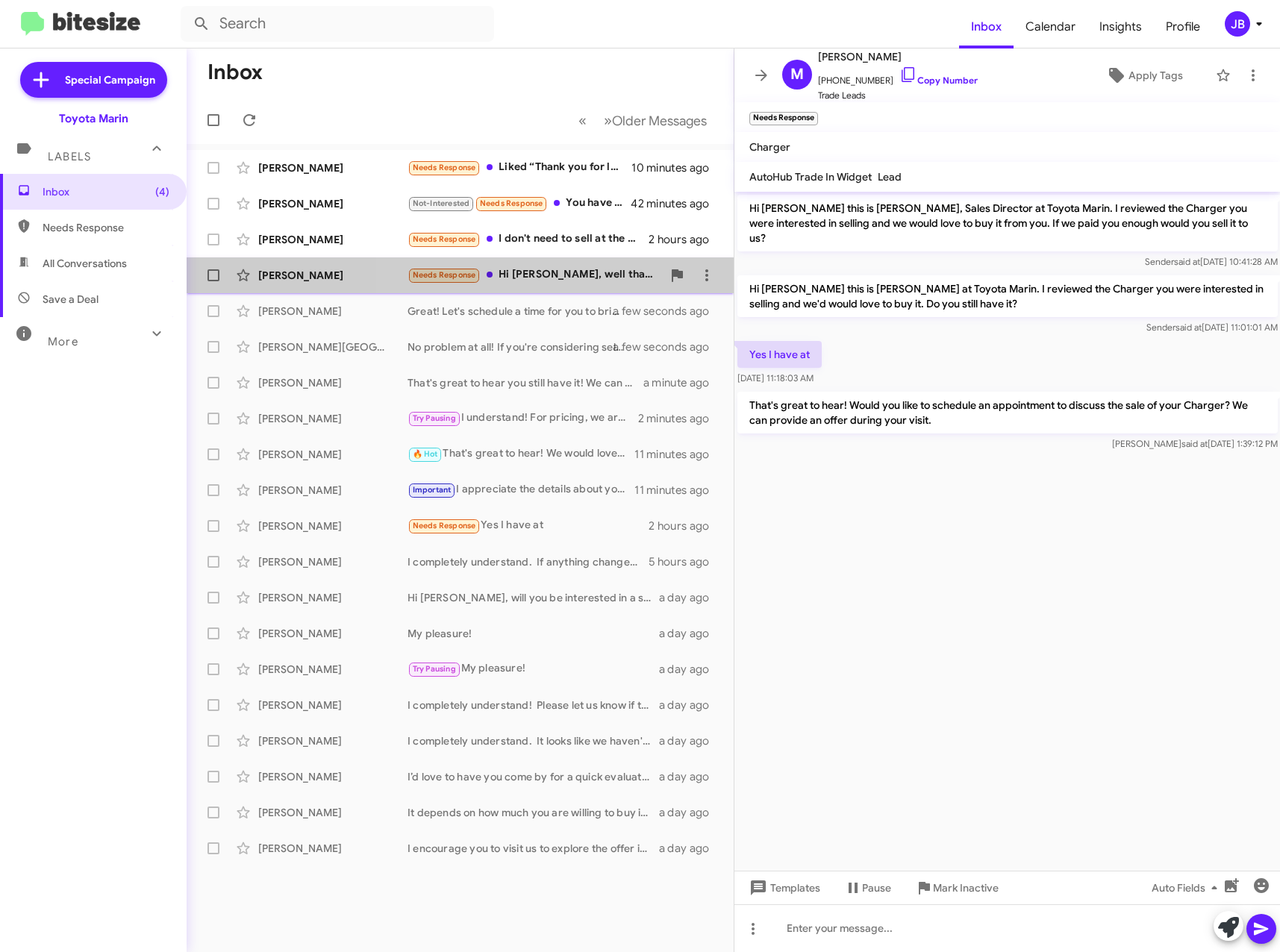
click at [517, 274] on div "Needs Response Hi [PERSON_NAME], well thank you for the link. Do you want to lo…" at bounding box center [535, 275] width 255 height 17
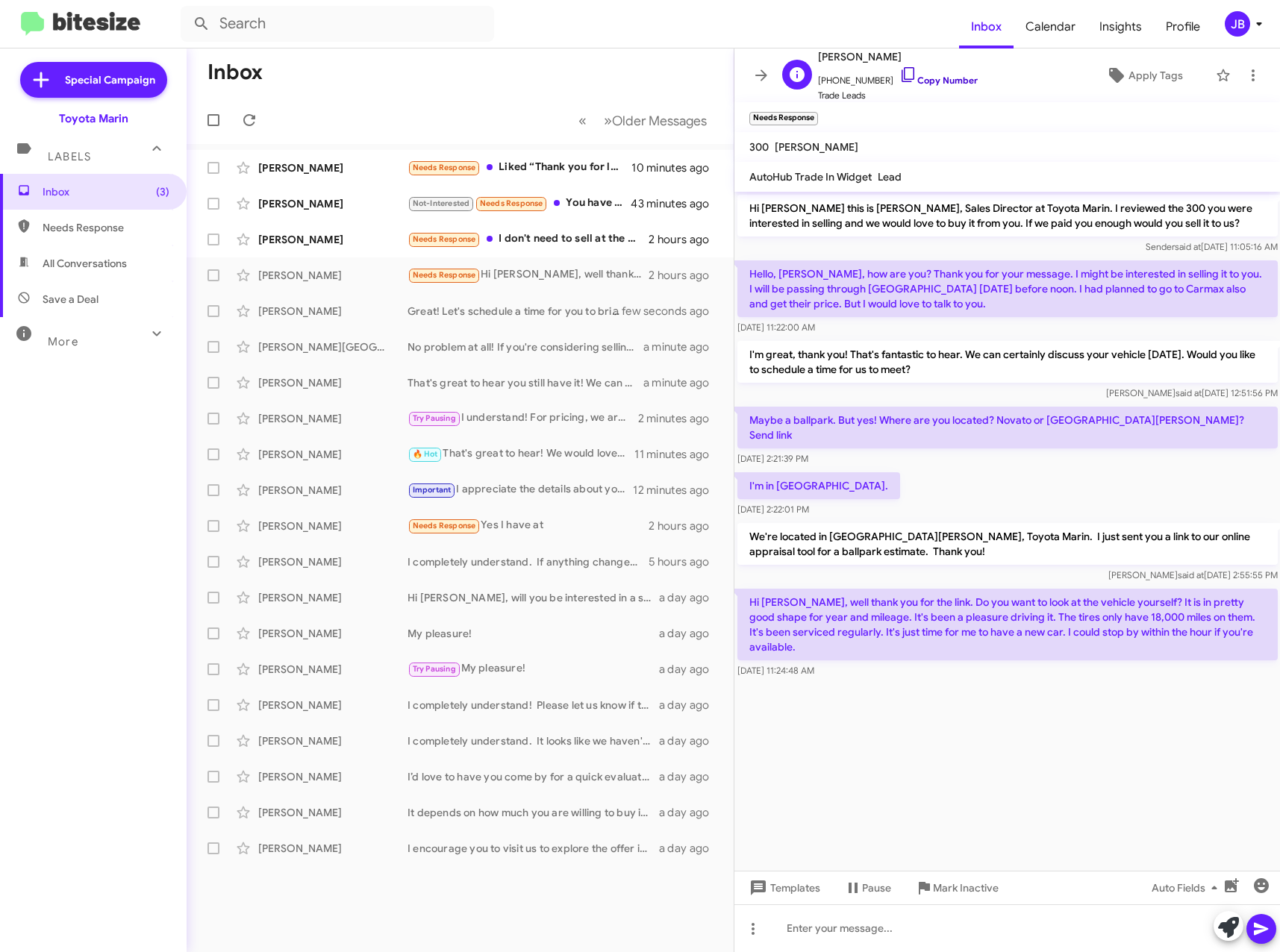
click at [900, 77] on icon at bounding box center [908, 74] width 18 height 18
click at [1234, 922] on icon at bounding box center [1229, 928] width 21 height 21
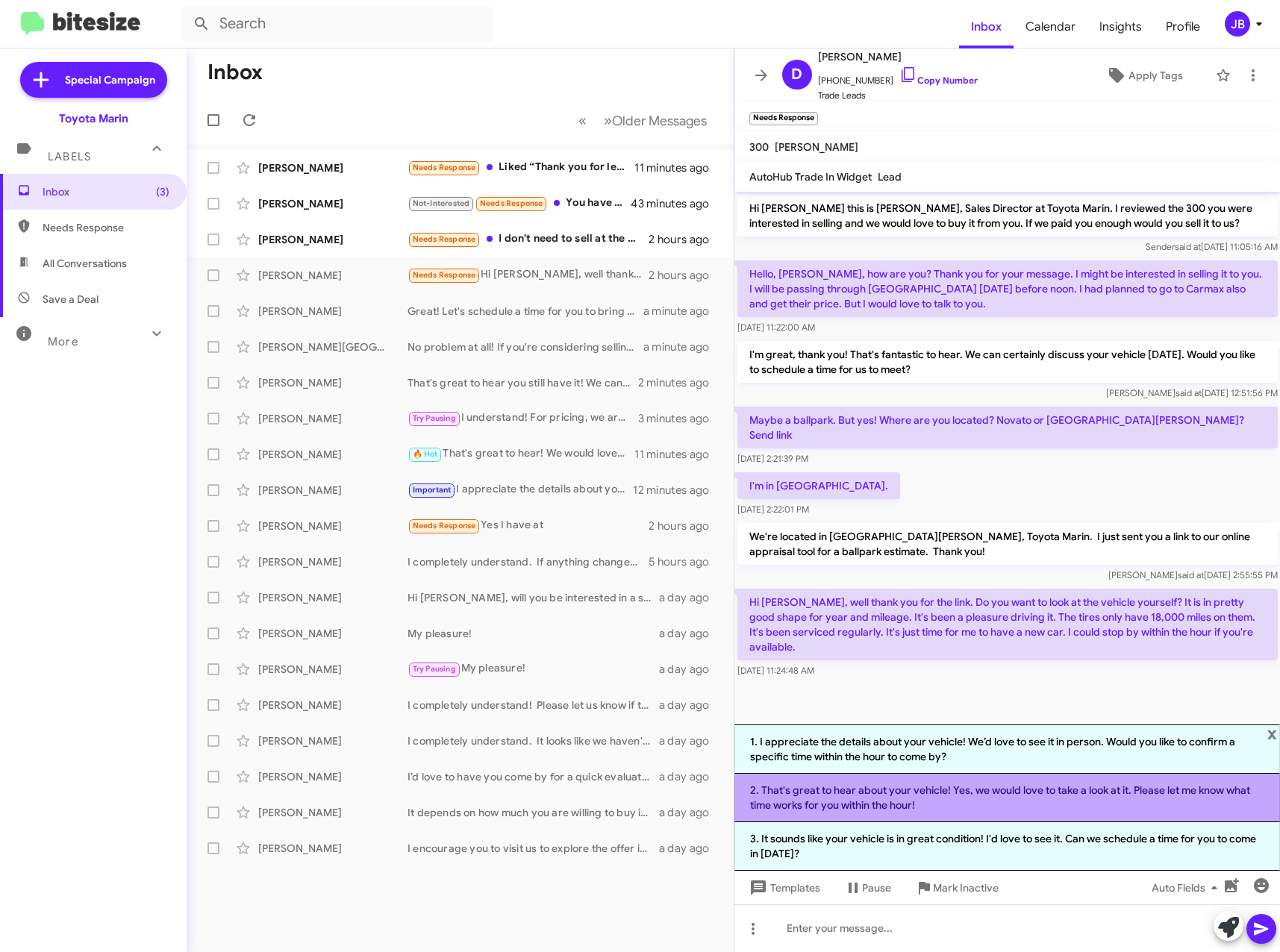
click at [1052, 793] on li "2. That's great to hear about your vehicle! Yes, we would love to take a look a…" at bounding box center [1008, 798] width 547 height 49
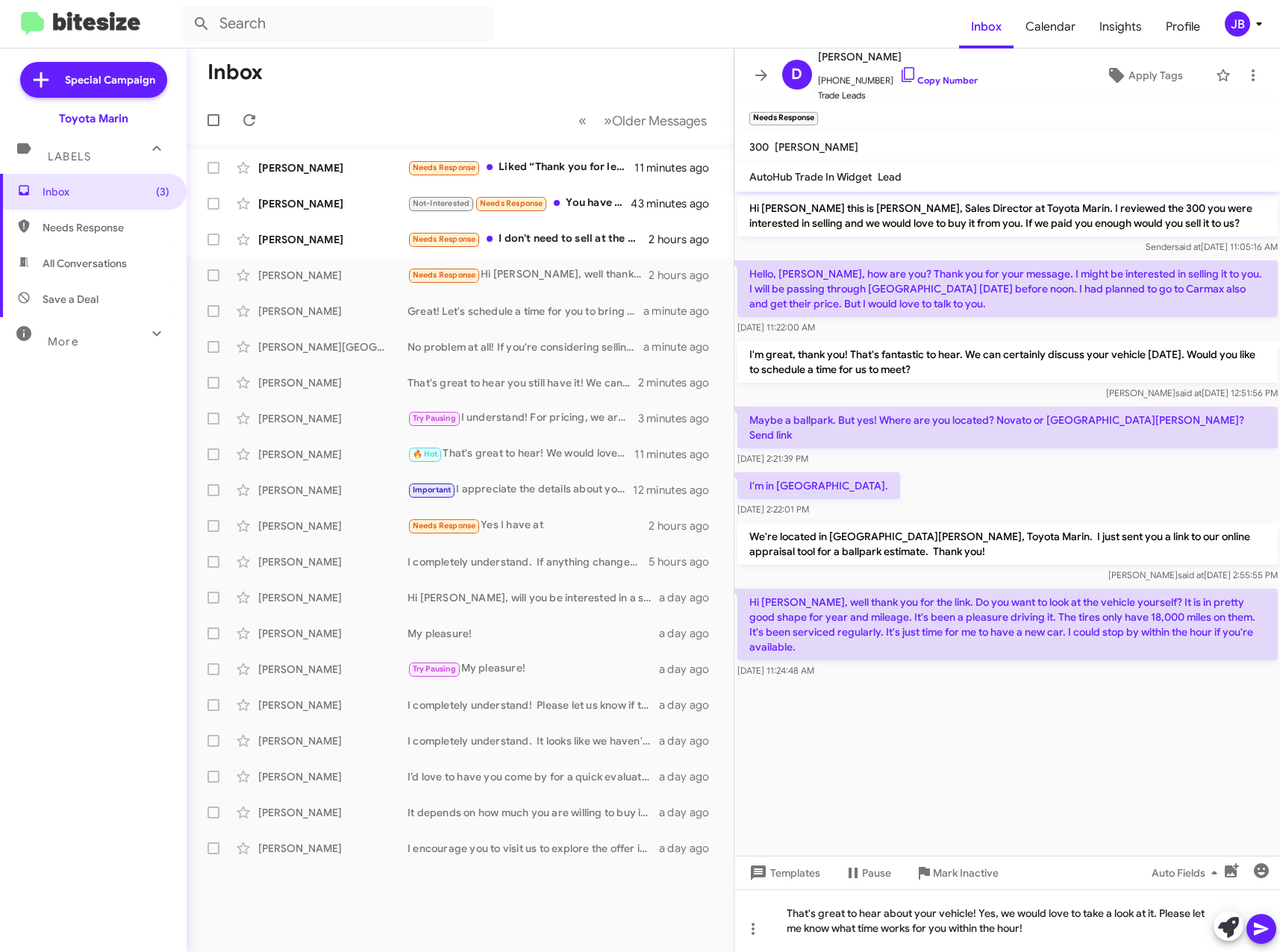
click at [1268, 921] on icon at bounding box center [1261, 929] width 18 height 18
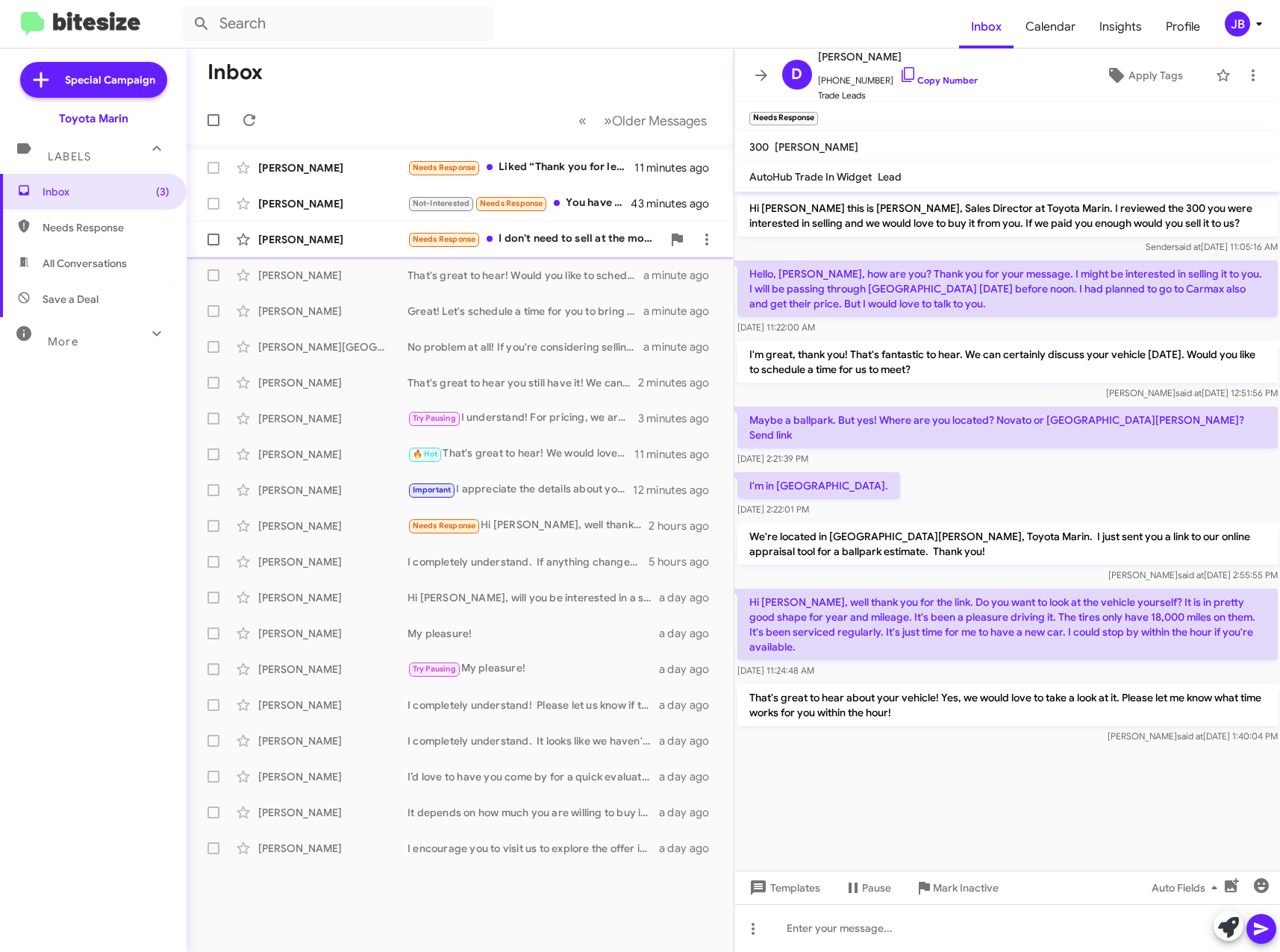
click at [340, 230] on div "[PERSON_NAME] Needs Response I don't need to sell at the moment 2 hours ago" at bounding box center [460, 240] width 523 height 30
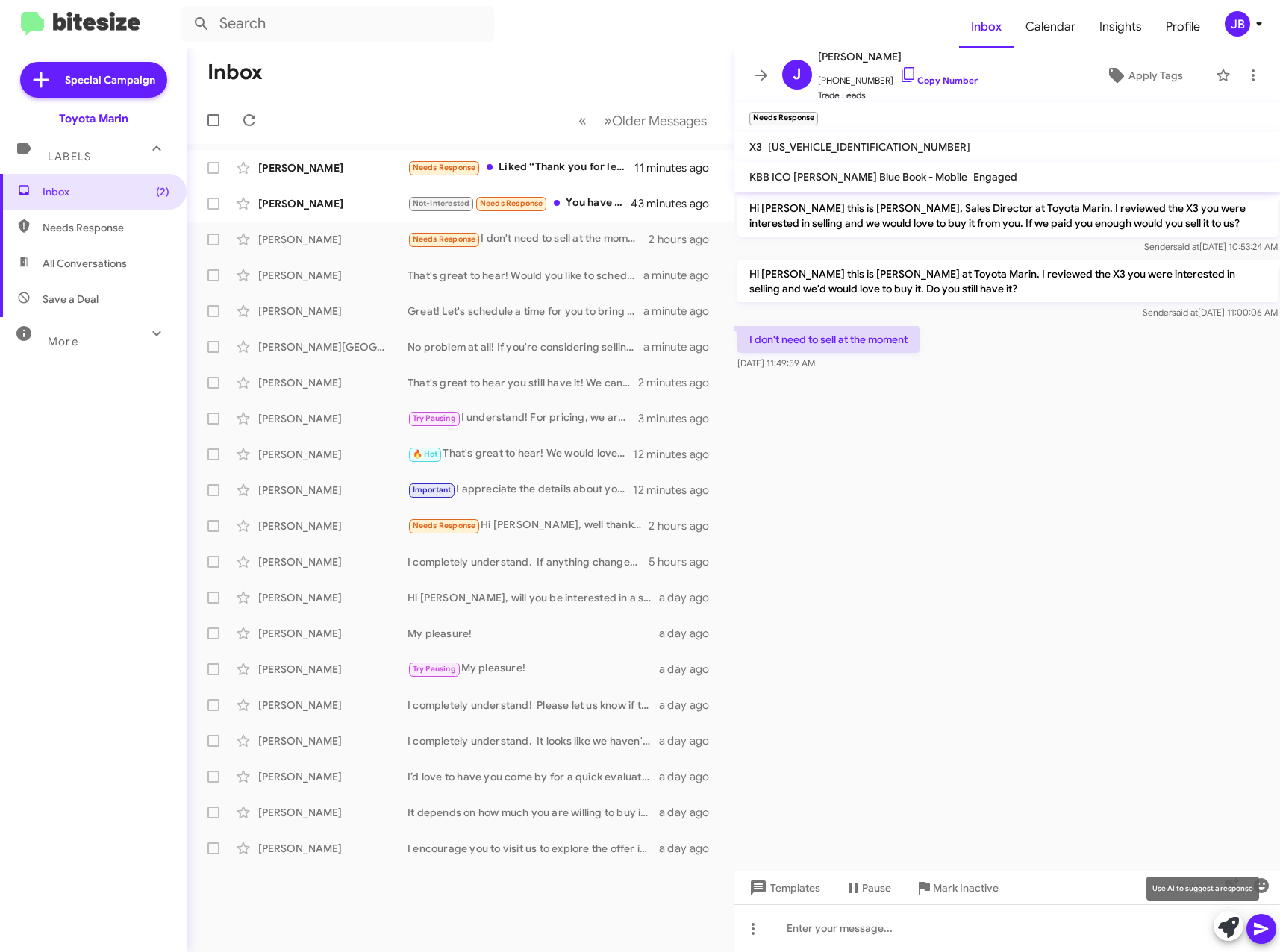
click at [1231, 929] on icon at bounding box center [1229, 928] width 21 height 21
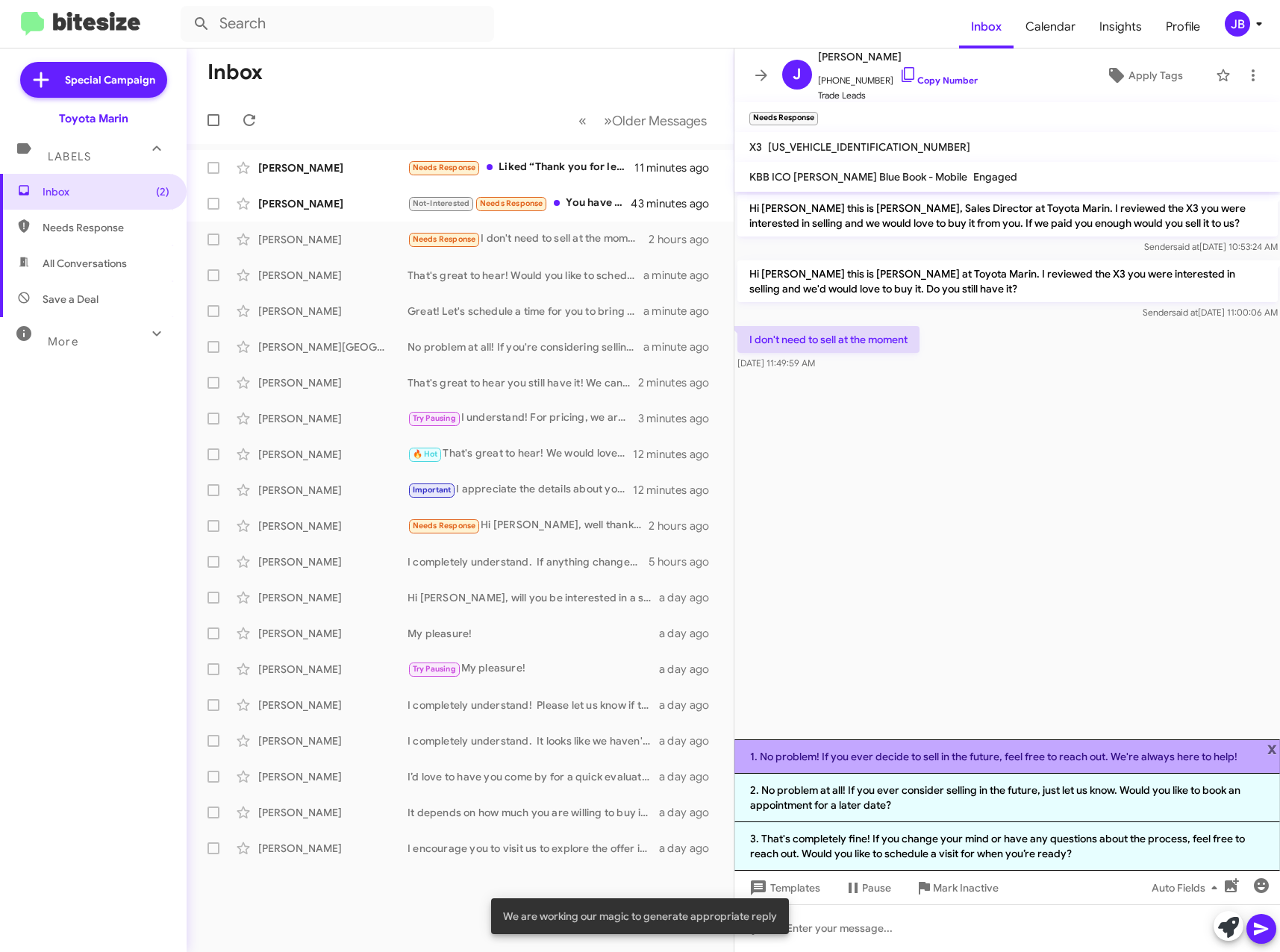
click at [1006, 754] on li "1. No problem! If you ever decide to sell in the future, feel free to reach out…" at bounding box center [1008, 756] width 547 height 35
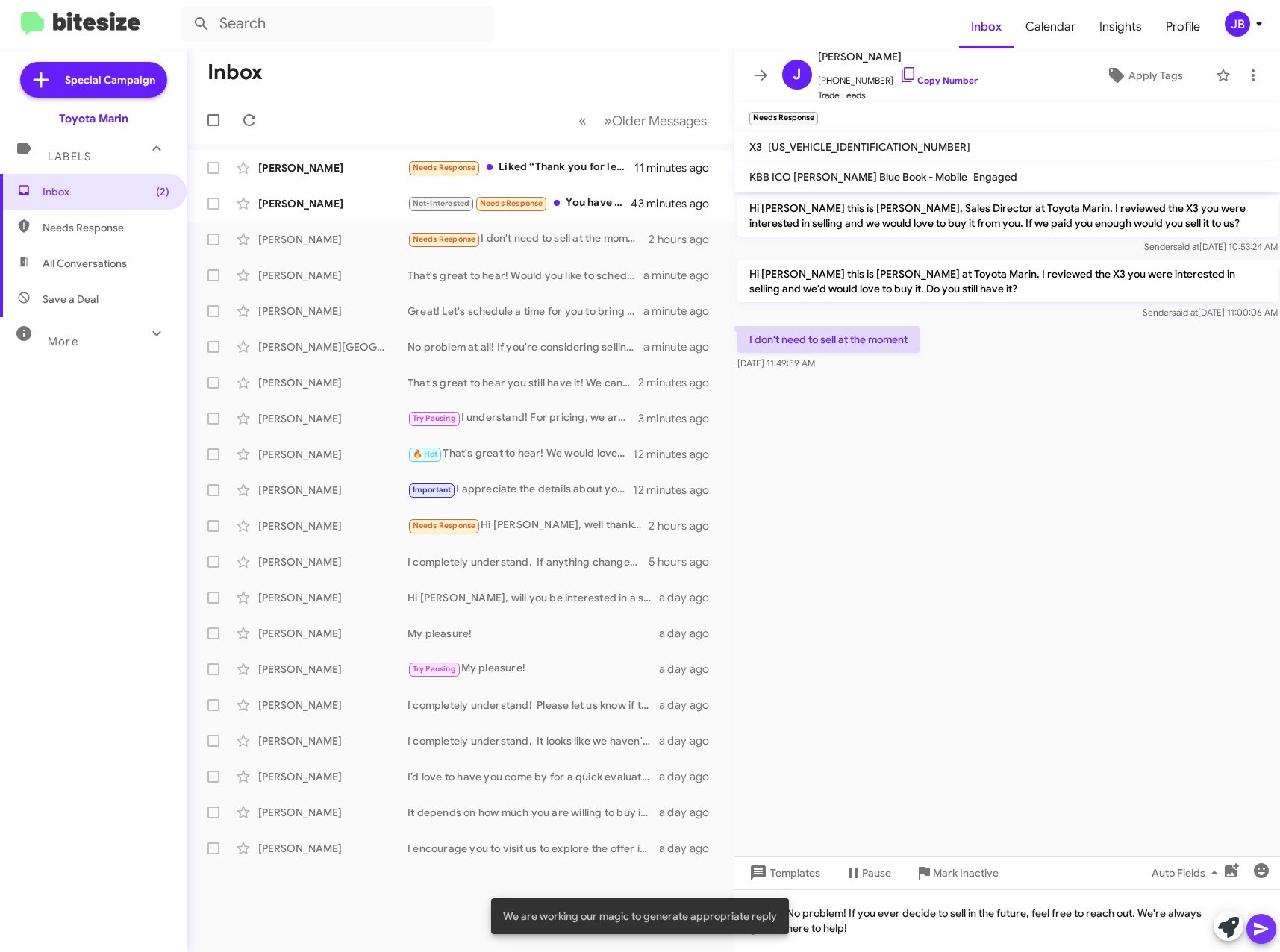
click at [1261, 928] on icon at bounding box center [1260, 930] width 14 height 13
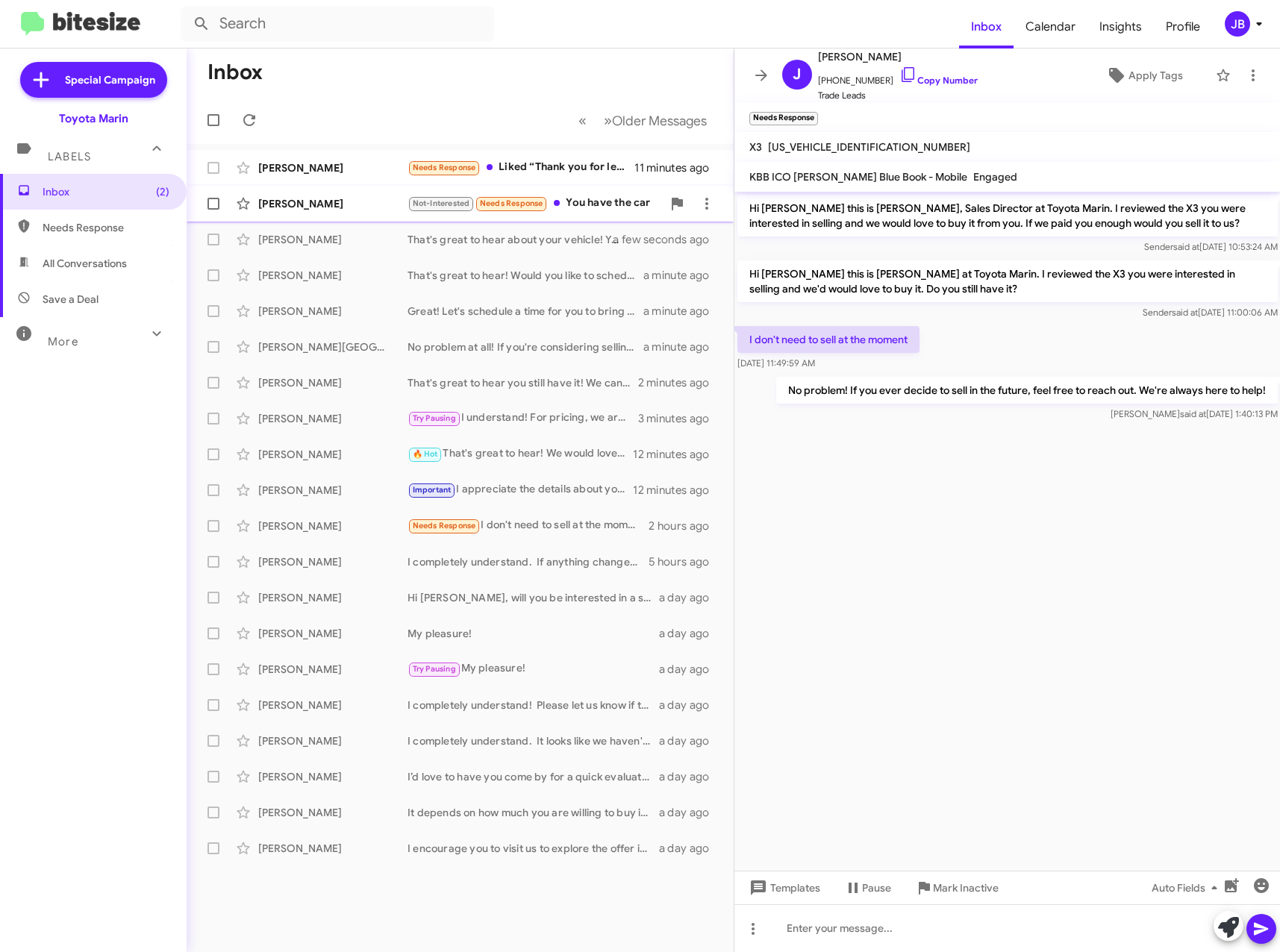
click at [329, 192] on div "[PERSON_NAME] Not-Interested Needs Response You have the car 43 minutes ago" at bounding box center [460, 204] width 523 height 30
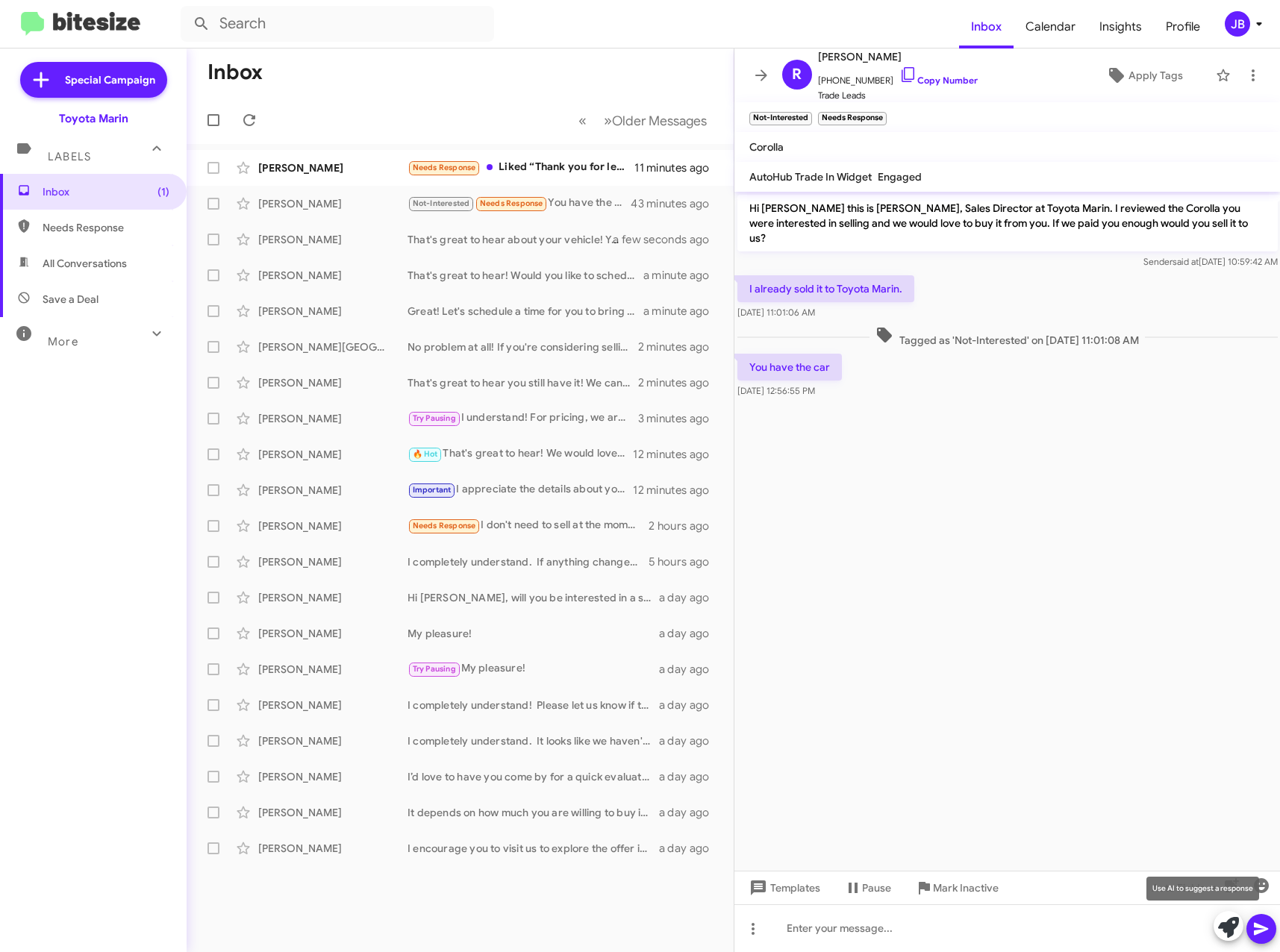
click at [1225, 928] on icon at bounding box center [1229, 928] width 21 height 21
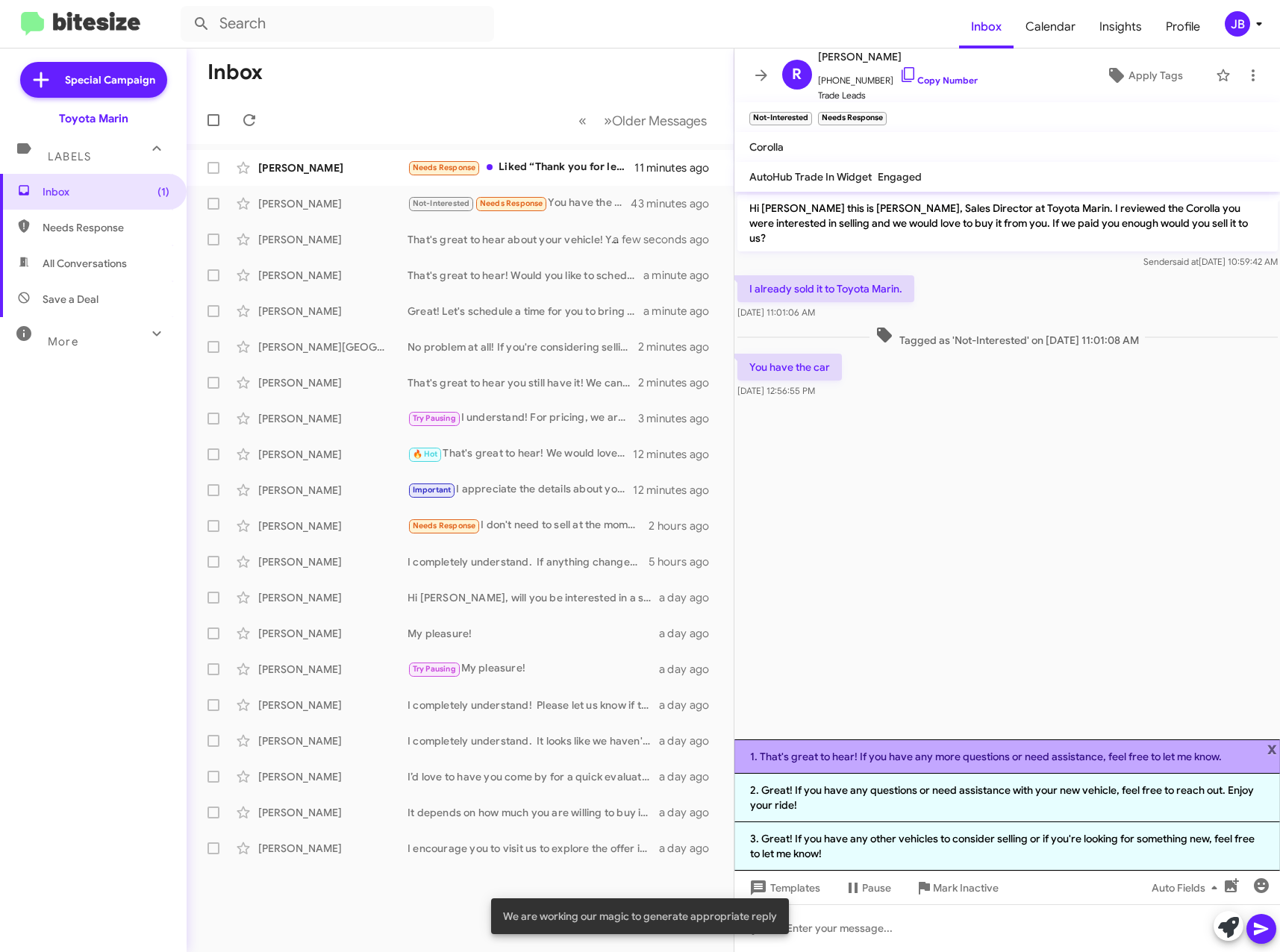
click at [1018, 757] on li "1. That's great to hear! If you have any more questions or need assistance, fee…" at bounding box center [1008, 756] width 547 height 35
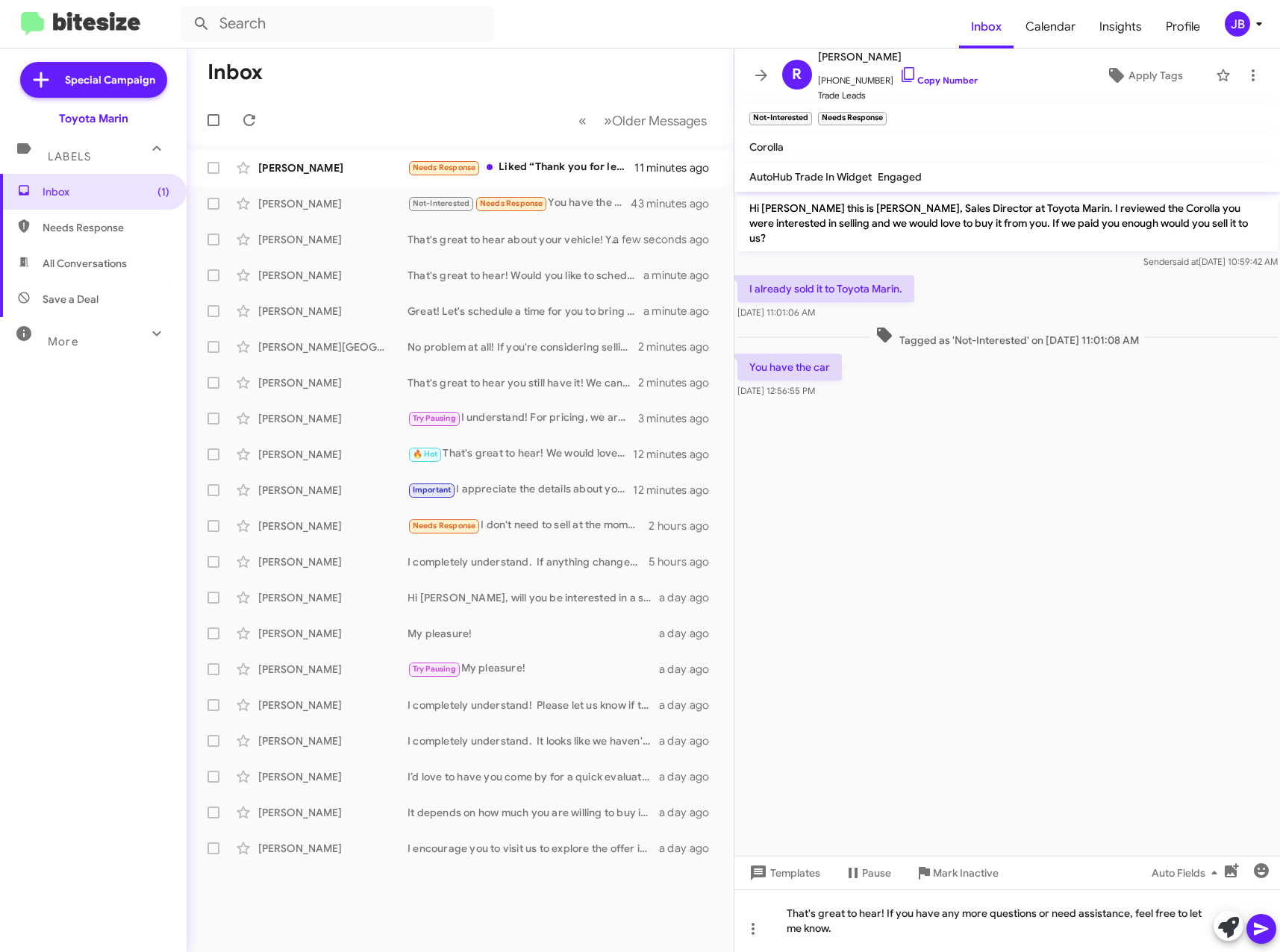
click at [1260, 929] on icon at bounding box center [1261, 929] width 18 height 18
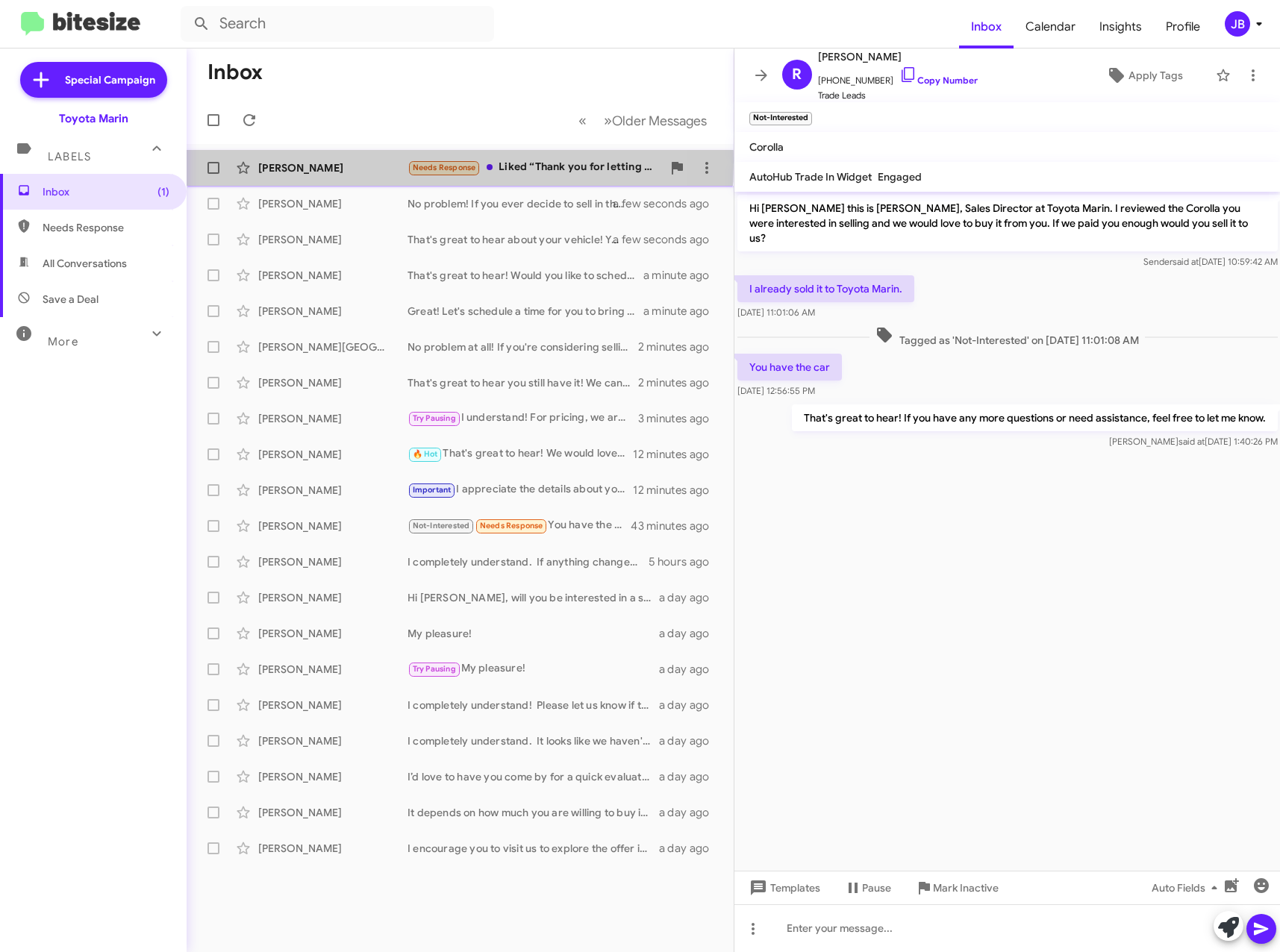
click at [333, 160] on div "[PERSON_NAME]" at bounding box center [332, 168] width 149 height 15
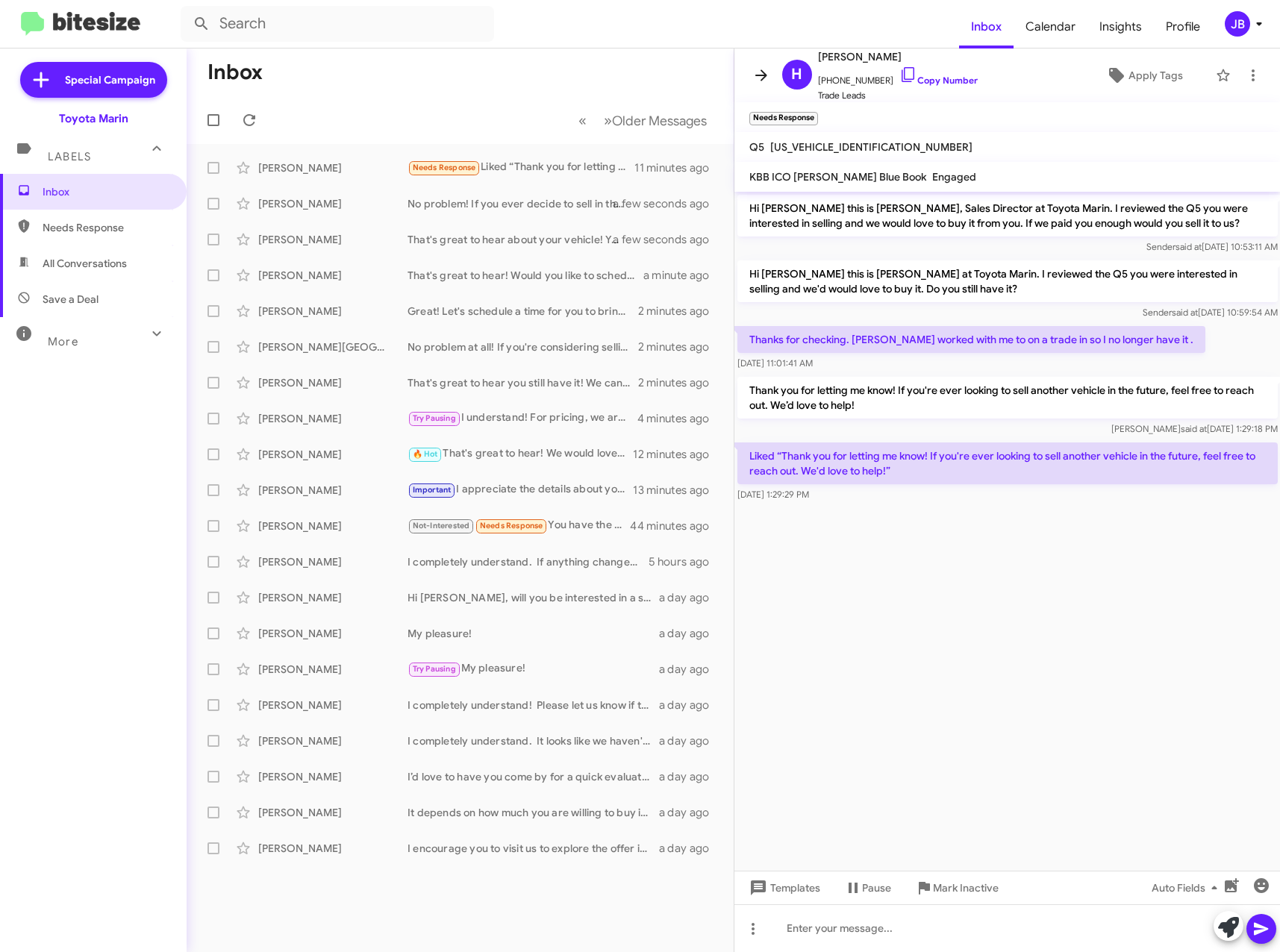
click at [760, 78] on icon at bounding box center [761, 75] width 18 height 18
